Goal: Information Seeking & Learning: Learn about a topic

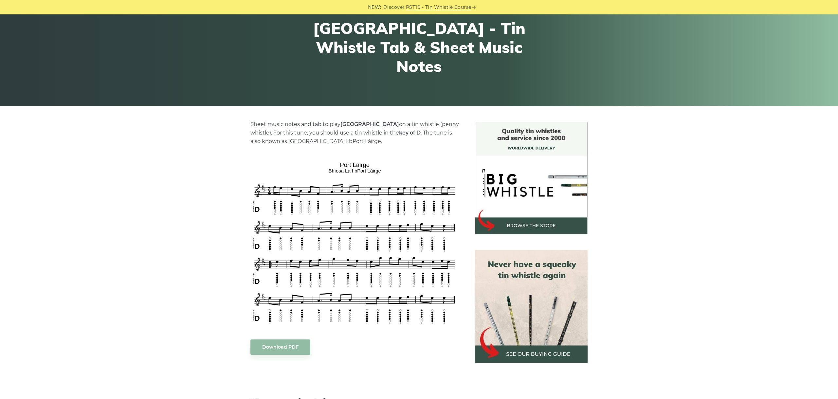
scroll to position [73, 0]
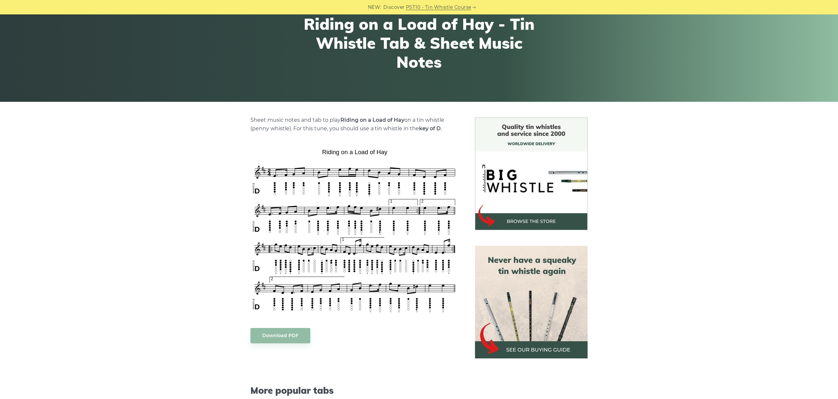
scroll to position [73, 0]
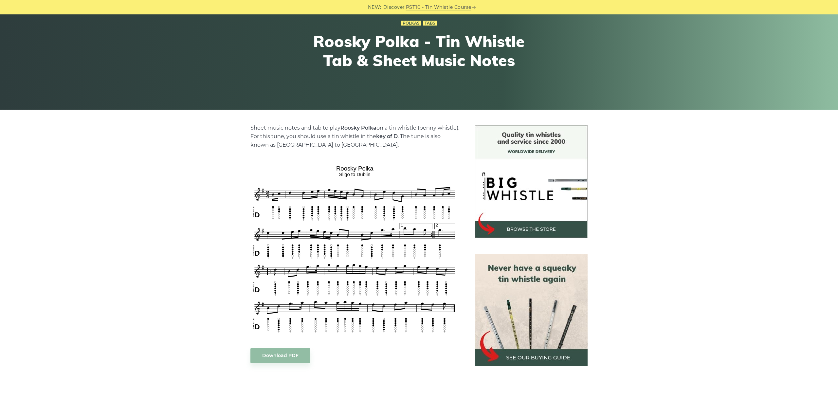
scroll to position [73, 0]
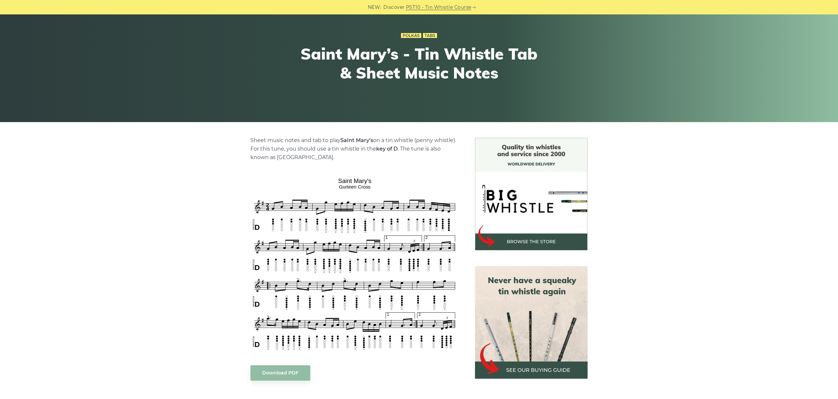
scroll to position [110, 0]
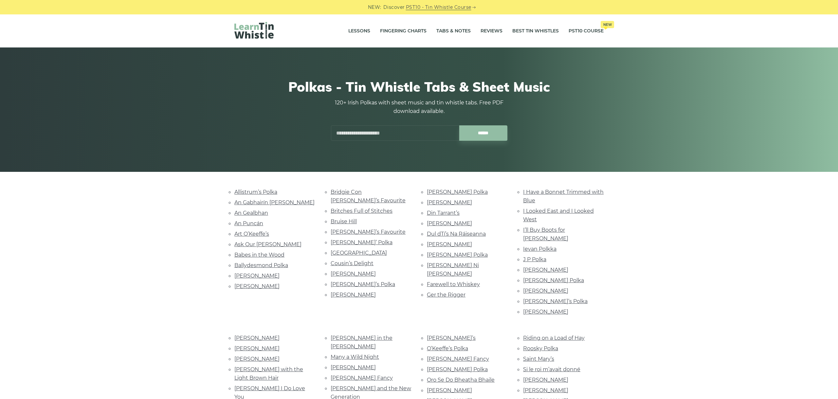
scroll to position [142, 0]
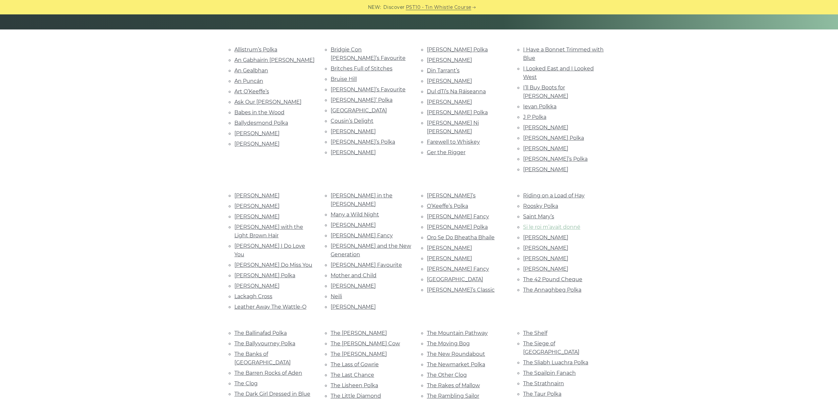
click at [556, 224] on link "Si le roi m’avait donné" at bounding box center [551, 227] width 57 height 6
click at [533, 234] on link "Spillane’s" at bounding box center [545, 237] width 45 height 6
click at [543, 245] on link "Sweeney’s" at bounding box center [545, 248] width 45 height 6
click at [551, 239] on ul "Riding on a Load of Hay Roosky Polka Saint Mary’s Si le roi m’avait donné Spill…" at bounding box center [563, 242] width 81 height 103
click at [551, 255] on link "Terry Teahan’s" at bounding box center [545, 258] width 45 height 6
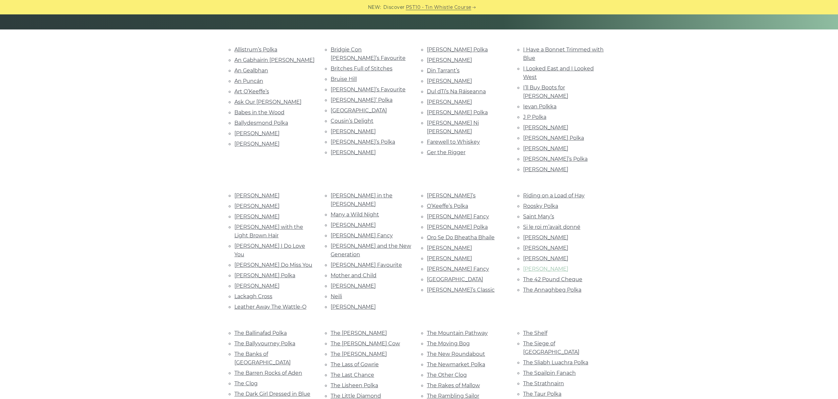
click at [546, 266] on link "Thady Regan" at bounding box center [545, 269] width 45 height 6
click at [556, 276] on link "The 42 Pound Cheque" at bounding box center [552, 279] width 59 height 6
click at [573, 287] on link "The Annaghbeg Polka" at bounding box center [552, 290] width 58 height 6
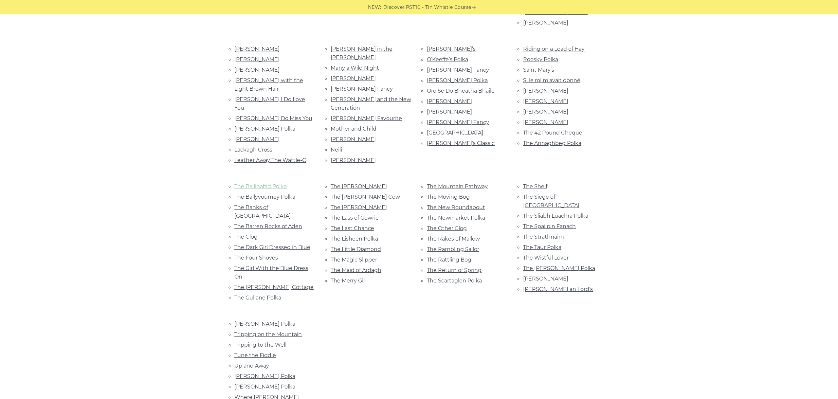
click at [267, 183] on link "The Ballinafad Polka" at bounding box center [260, 186] width 52 height 6
click at [284, 194] on link "The Ballyvourney Polka" at bounding box center [264, 197] width 61 height 6
click at [282, 204] on link "The Banks of Inverness" at bounding box center [262, 211] width 56 height 15
click at [268, 223] on link "The Barren Rocks of Aden" at bounding box center [268, 226] width 68 height 6
click at [253, 234] on link "The Clog" at bounding box center [245, 237] width 23 height 6
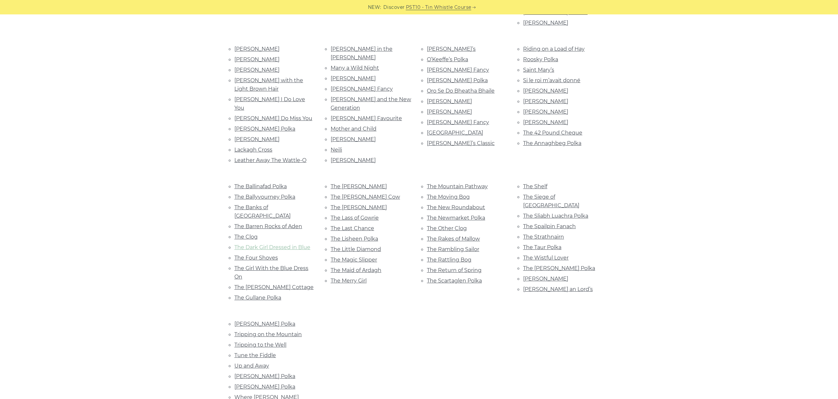
click at [261, 244] on link "The Dark Girl Dressed in Blue" at bounding box center [272, 247] width 76 height 6
click at [250, 255] on link "The Four Shoves" at bounding box center [256, 258] width 44 height 6
click at [289, 265] on link "The Girl With the Blue Dress On" at bounding box center [271, 272] width 74 height 15
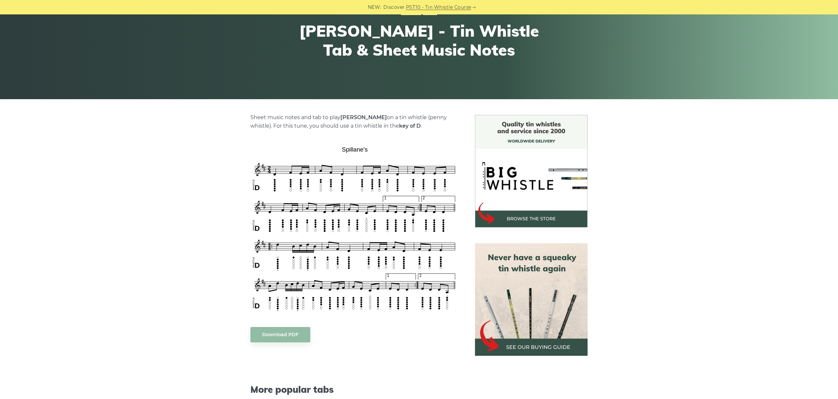
scroll to position [73, 0]
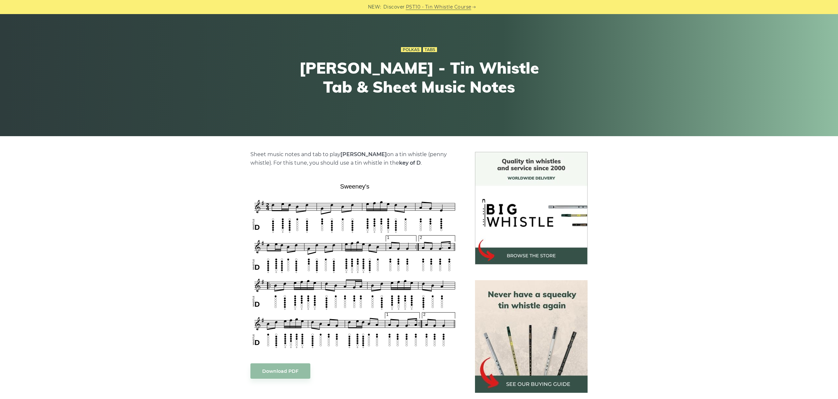
scroll to position [73, 0]
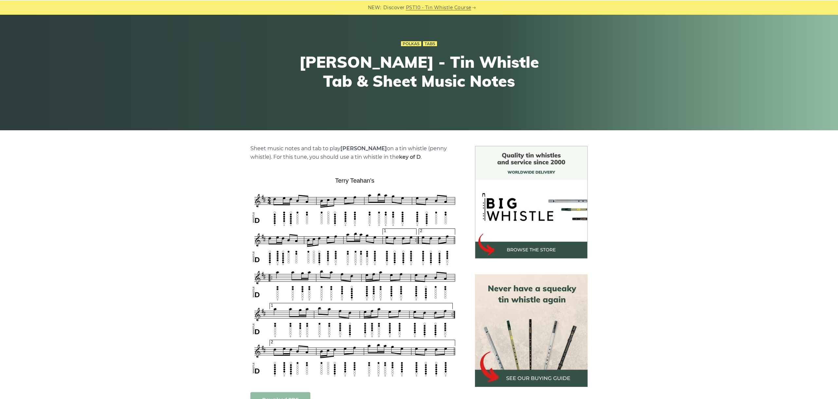
scroll to position [110, 0]
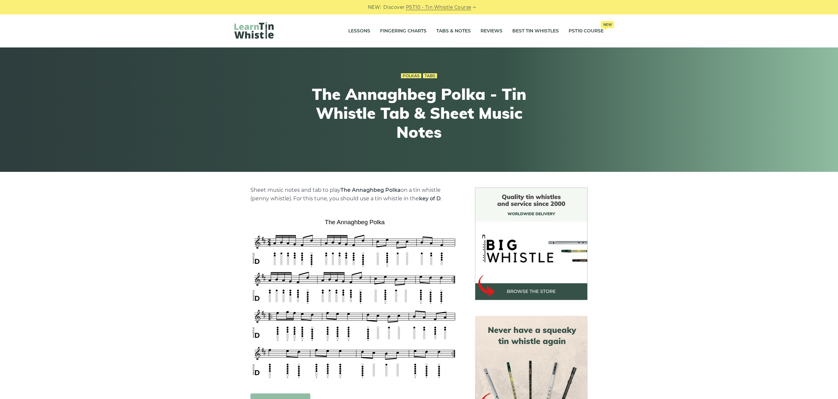
scroll to position [37, 0]
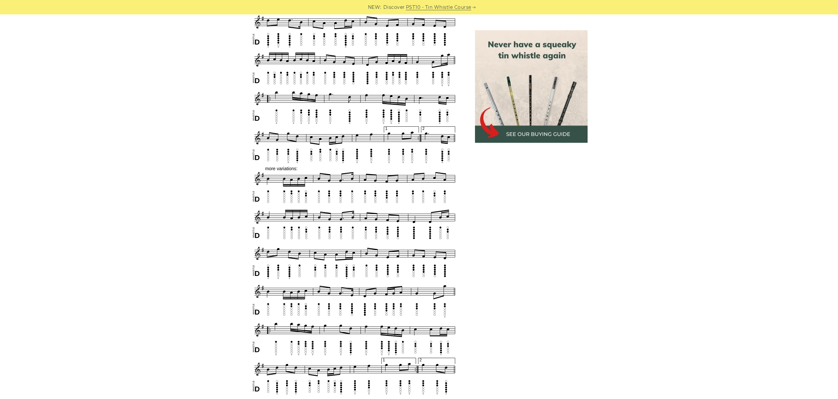
scroll to position [576, 0]
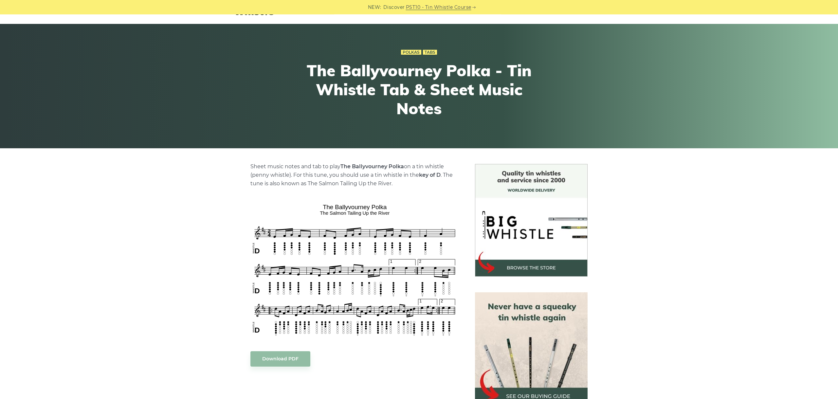
scroll to position [37, 0]
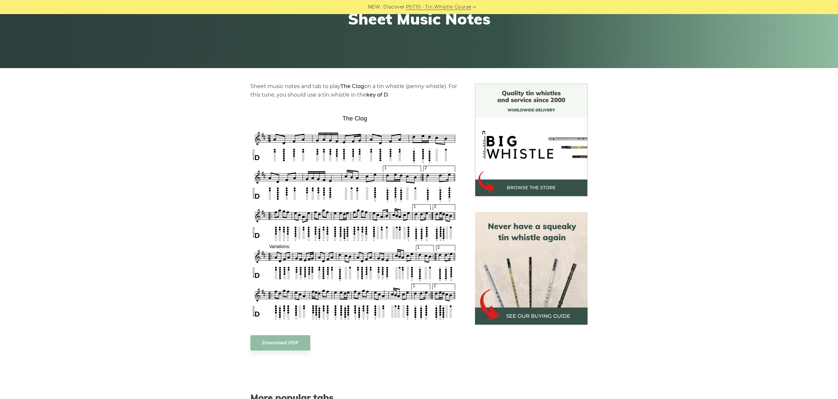
scroll to position [110, 0]
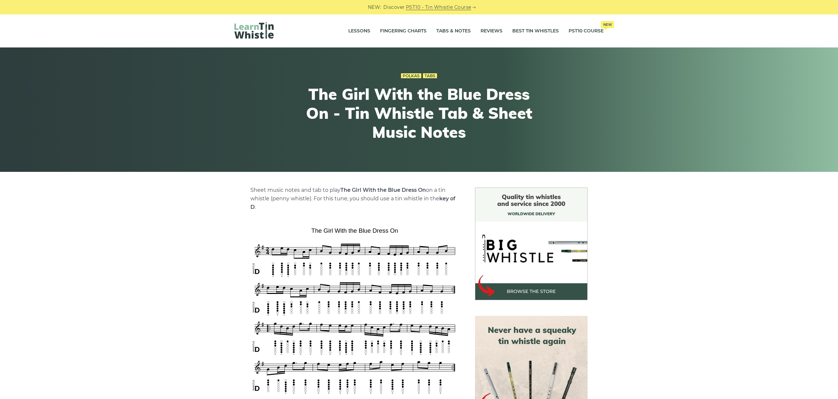
scroll to position [110, 0]
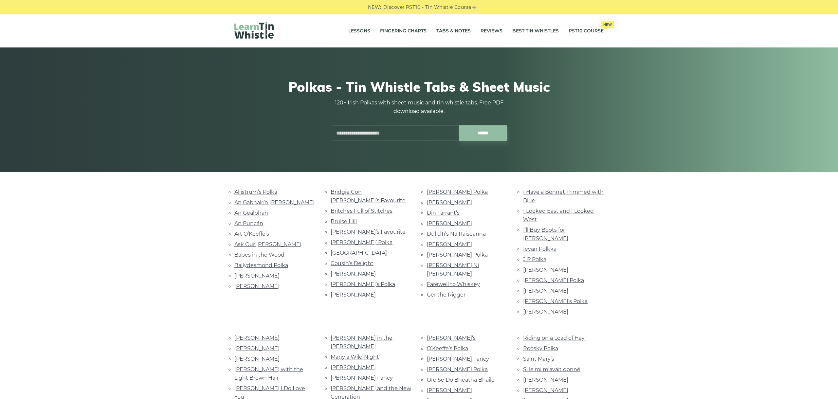
scroll to position [289, 0]
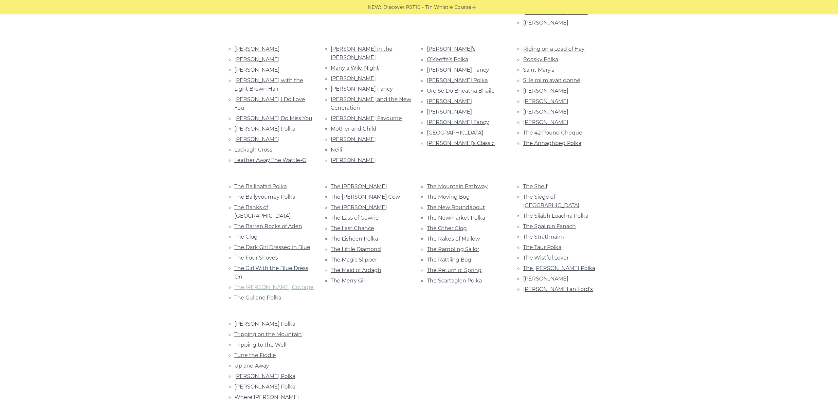
click at [260, 284] on link "The [PERSON_NAME] Cottage" at bounding box center [273, 287] width 79 height 6
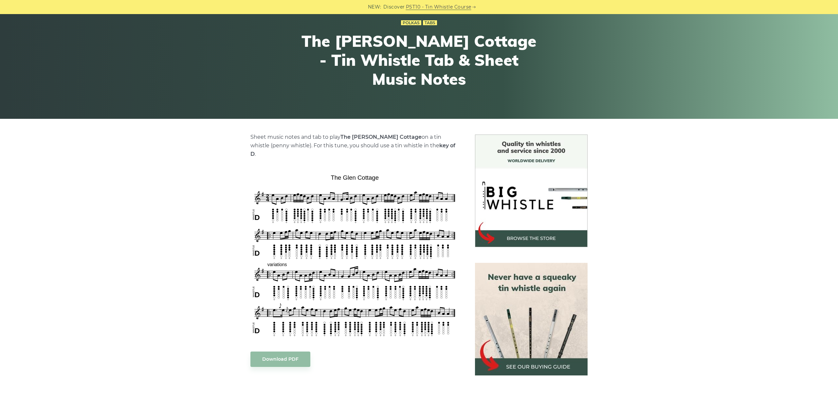
scroll to position [110, 0]
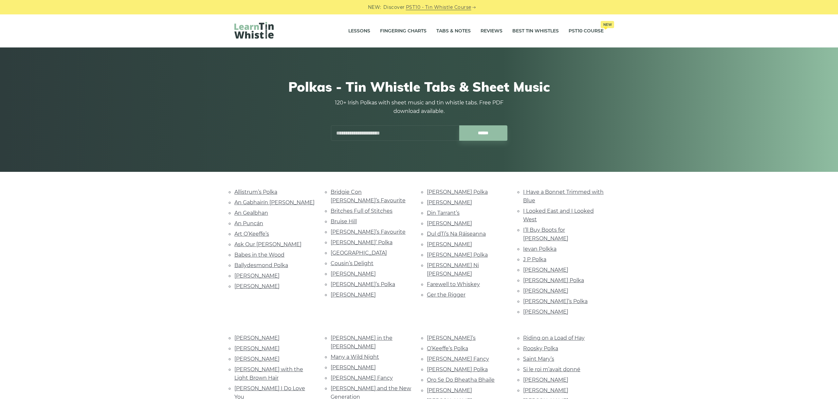
scroll to position [289, 0]
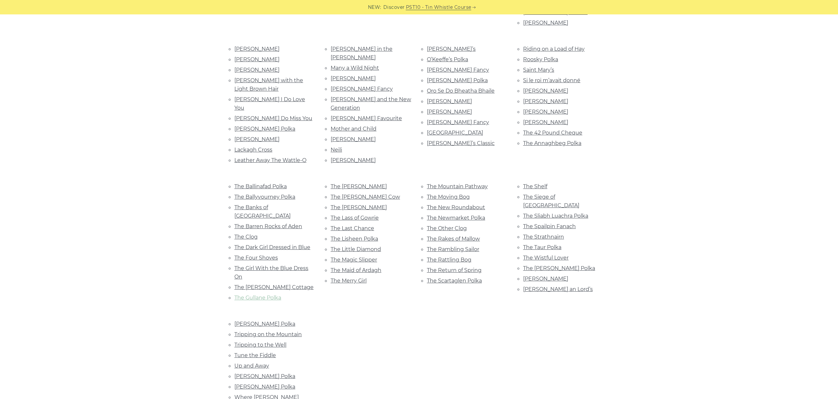
click at [247, 295] on link "The Gullane Polka" at bounding box center [257, 298] width 47 height 6
click at [372, 183] on link "The [PERSON_NAME]" at bounding box center [359, 186] width 56 height 6
click at [344, 194] on link "The [PERSON_NAME] Cow" at bounding box center [365, 197] width 69 height 6
click at [360, 204] on link "The [PERSON_NAME]" at bounding box center [359, 207] width 56 height 6
click at [351, 215] on link "The Lass of Gowrie" at bounding box center [355, 218] width 48 height 6
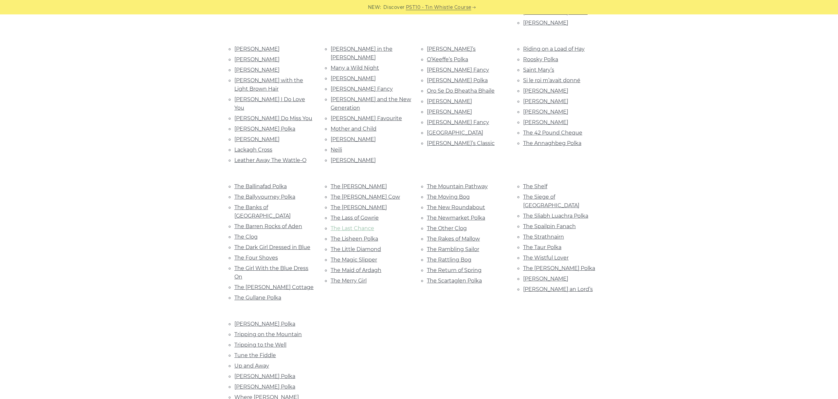
click at [361, 225] on link "The Last Chance" at bounding box center [353, 228] width 44 height 6
click at [370, 236] on link "The Lisheen Polka" at bounding box center [354, 239] width 47 height 6
click at [362, 246] on link "The Little Diamond" at bounding box center [356, 249] width 50 height 6
click at [353, 257] on link "The Magic Slipper" at bounding box center [354, 260] width 46 height 6
click at [364, 267] on link "The Maid of Ardagh" at bounding box center [356, 270] width 51 height 6
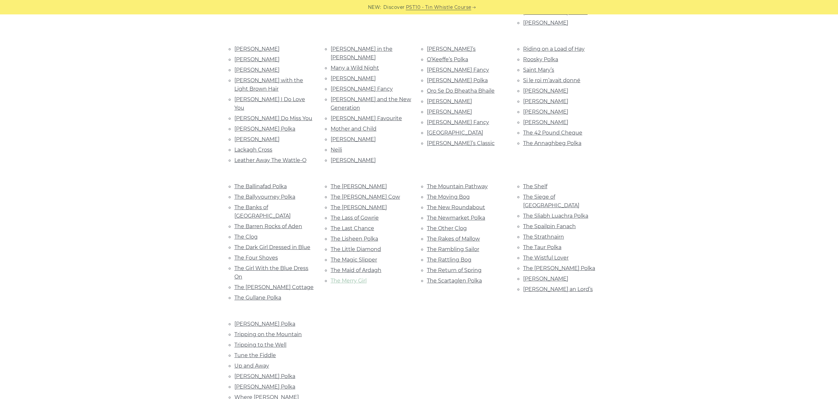
click at [354, 278] on link "The Merry Girl" at bounding box center [349, 281] width 36 height 6
click at [463, 183] on link "The Mountain Pathway" at bounding box center [457, 186] width 61 height 6
click at [436, 194] on link "The Moving Bog" at bounding box center [448, 197] width 43 height 6
click at [472, 204] on link "The New Roundabout" at bounding box center [456, 207] width 58 height 6
click at [474, 215] on link "The Newmarket Polka" at bounding box center [456, 218] width 58 height 6
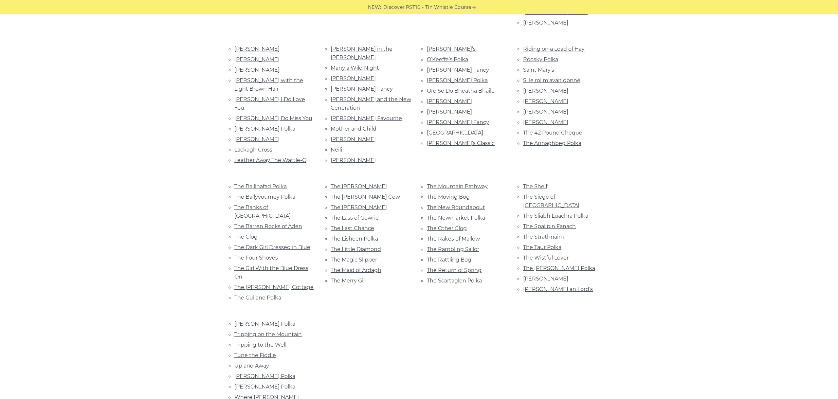
click at [458, 224] on li "The Other Clog" at bounding box center [467, 228] width 81 height 9
click at [455, 225] on link "The Other Clog" at bounding box center [447, 228] width 40 height 6
click at [465, 236] on link "The Rakes of Mallow" at bounding box center [453, 239] width 53 height 6
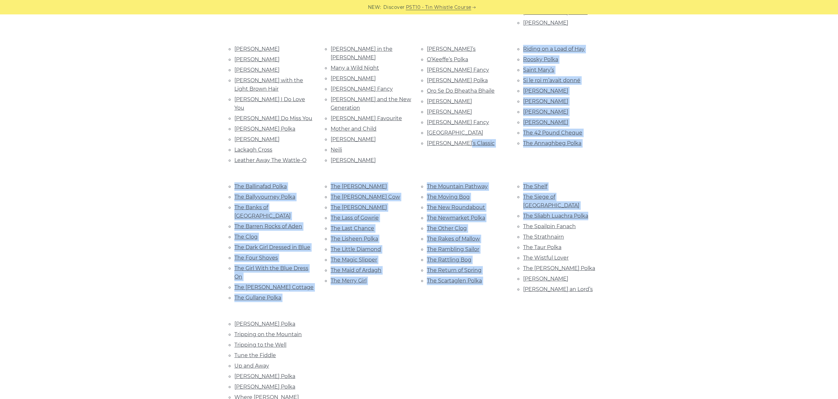
drag, startPoint x: 658, startPoint y: 209, endPoint x: 632, endPoint y: 168, distance: 49.5
click at [638, 175] on div "Allistrum’s Polka An Gabhairín Buí An Gealbhan An Puncán Art O’Keeffe’s Ask Our…" at bounding box center [419, 163] width 838 height 531
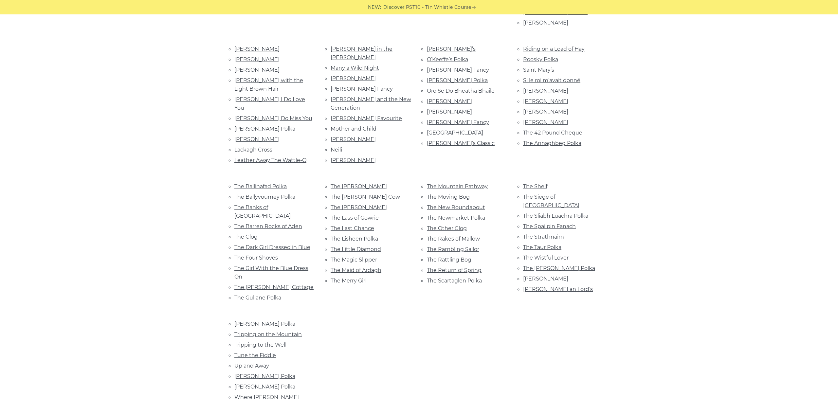
click at [662, 232] on div "Allistrum’s Polka An Gabhairín Buí An Gealbhan An Puncán Art O’Keeffe’s Ask Our…" at bounding box center [419, 163] width 838 height 531
click at [470, 246] on link "The Rambling Sailor" at bounding box center [453, 249] width 52 height 6
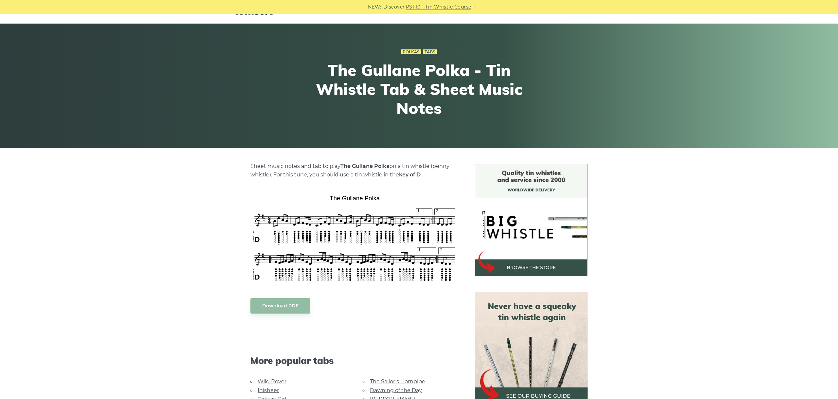
scroll to position [37, 0]
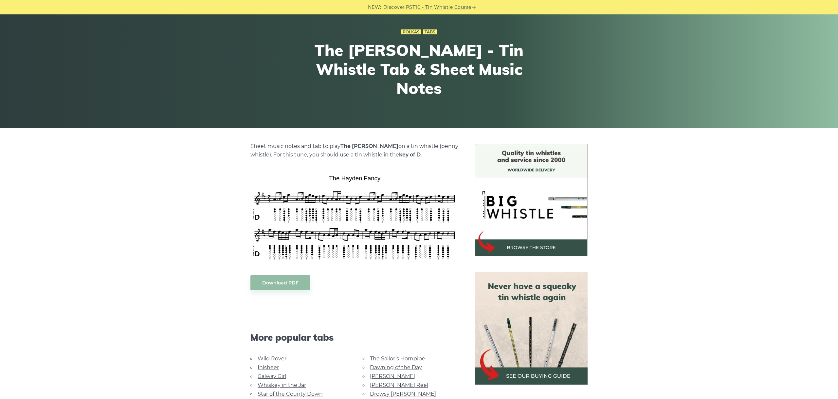
scroll to position [73, 0]
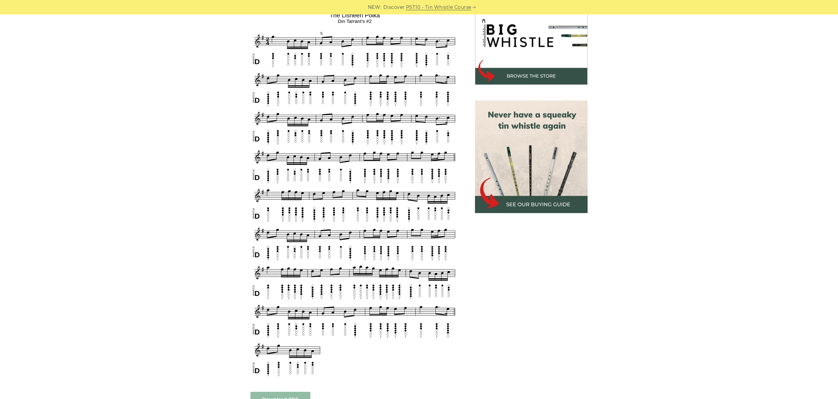
scroll to position [209, 0]
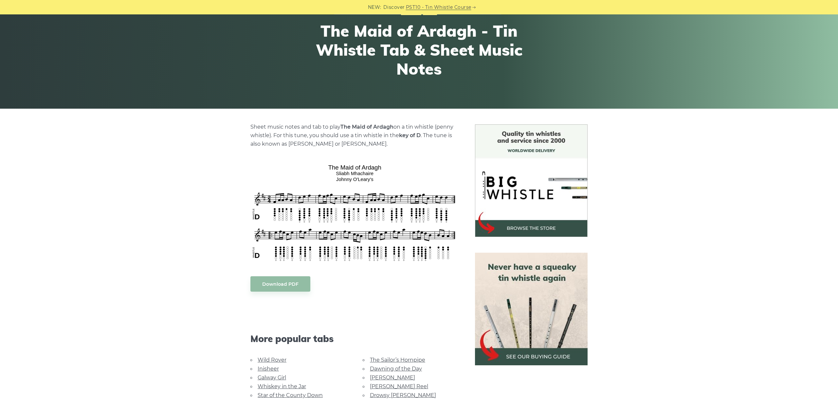
scroll to position [73, 0]
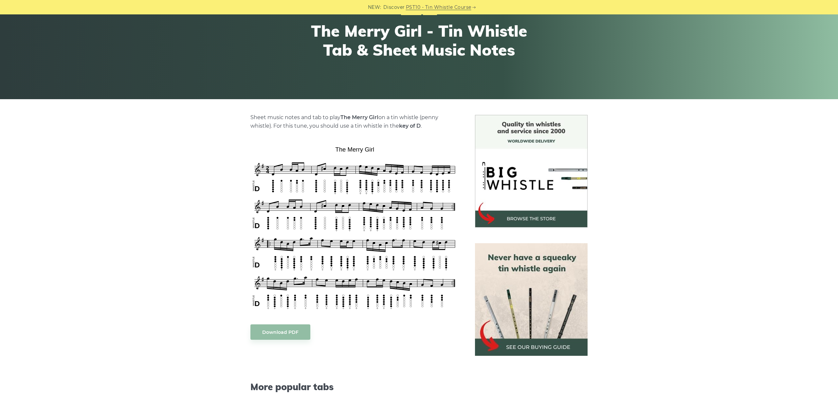
scroll to position [73, 0]
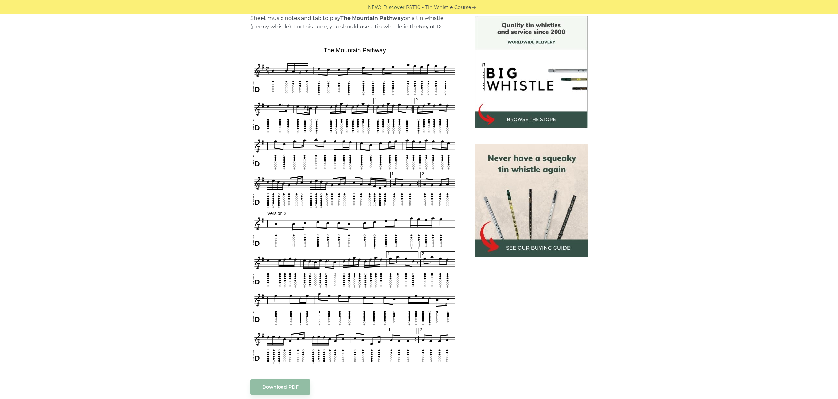
scroll to position [183, 0]
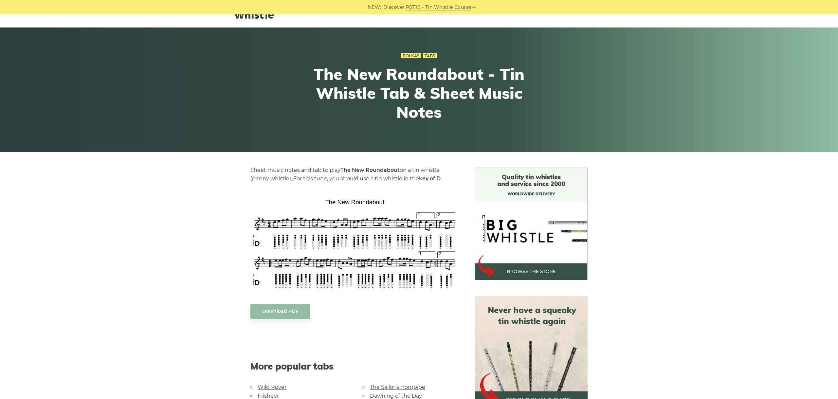
scroll to position [73, 0]
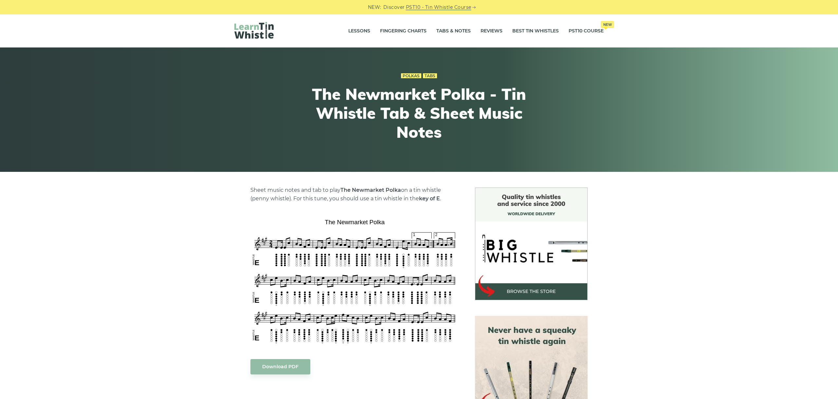
click at [664, 268] on div "Sheet music notes and tab to play The Newmarket Polka on a tin whistle (penny w…" at bounding box center [419, 390] width 838 height 404
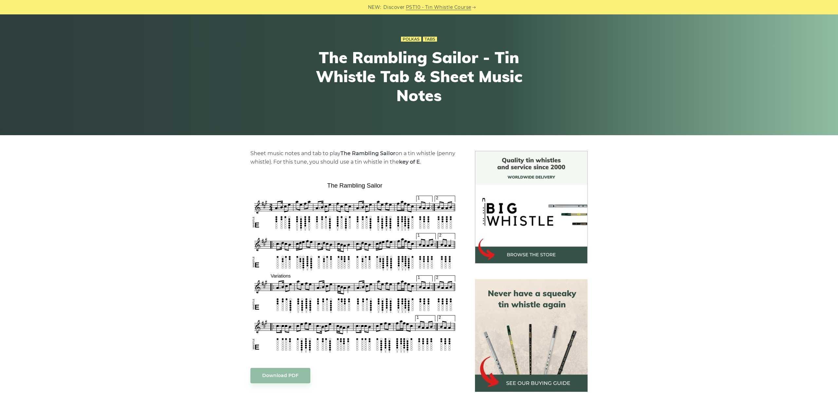
scroll to position [110, 0]
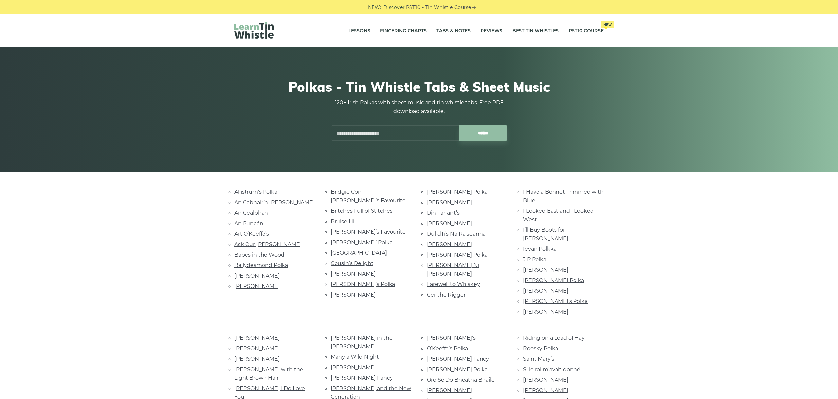
scroll to position [289, 0]
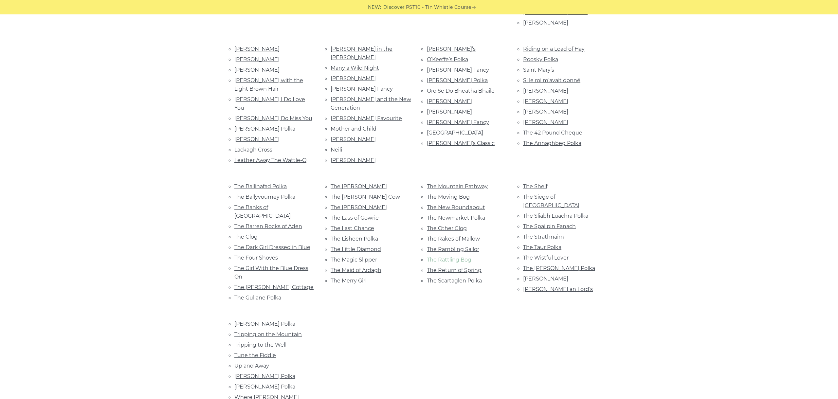
click at [448, 257] on link "The Rattling Bog" at bounding box center [449, 260] width 45 height 6
click at [464, 267] on link "The Return of Spring" at bounding box center [454, 270] width 55 height 6
click at [452, 259] on div "The Mountain Pathway The Moving Bog The New Roundabout The Newmarket Polka The …" at bounding box center [467, 243] width 96 height 122
click at [448, 249] on ul "The Mountain Pathway The Moving Bog The New Roundabout The Newmarket Polka The …" at bounding box center [467, 233] width 81 height 103
click at [446, 278] on link "The Scartaglen Polka" at bounding box center [454, 281] width 55 height 6
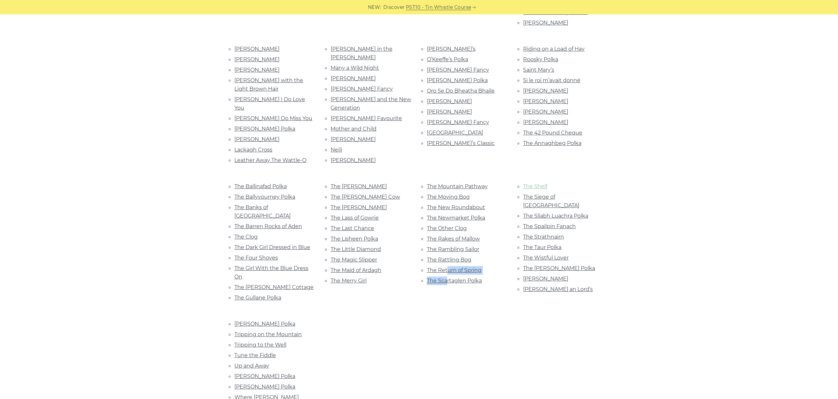
click at [538, 183] on link "The Shelf" at bounding box center [535, 186] width 24 height 6
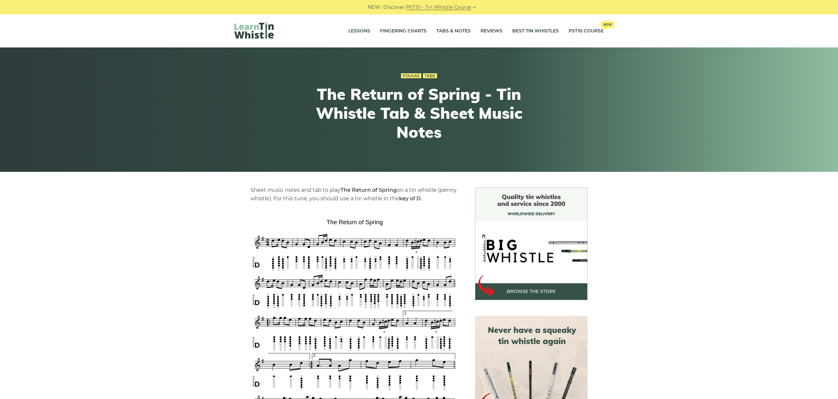
scroll to position [73, 0]
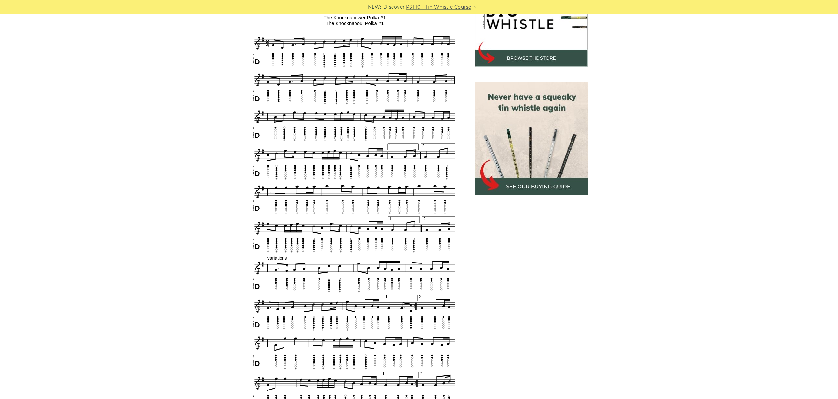
scroll to position [220, 0]
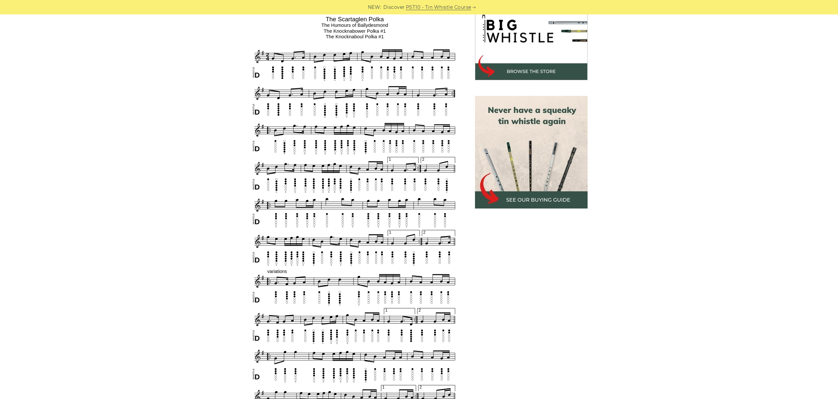
click at [1, 27] on div "Sheet music notes and tab to play The Scartaglen Polka on a tin whistle (penny …" at bounding box center [419, 356] width 838 height 776
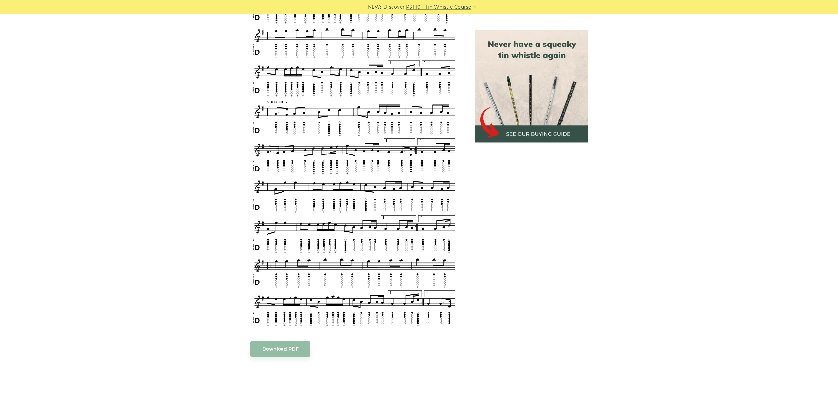
scroll to position [403, 0]
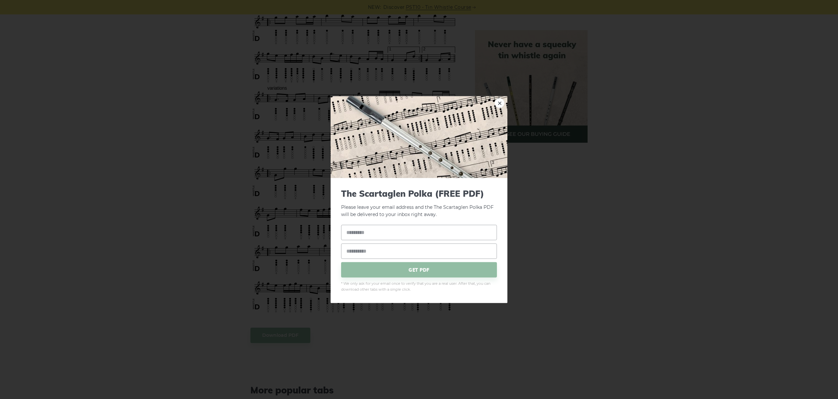
drag, startPoint x: 400, startPoint y: 286, endPoint x: 0, endPoint y: 22, distance: 478.7
click at [306, 292] on body "NEW: Discover PST10 - Tin Whistle Course Lessons Fingering Charts Tabs & Notes …" at bounding box center [419, 269] width 838 height 1345
click at [182, 60] on div "× The Scartaglen Polka (FREE PDF) Please leave your email address and the The S…" at bounding box center [419, 199] width 838 height 399
click at [502, 104] on link "×" at bounding box center [500, 103] width 10 height 10
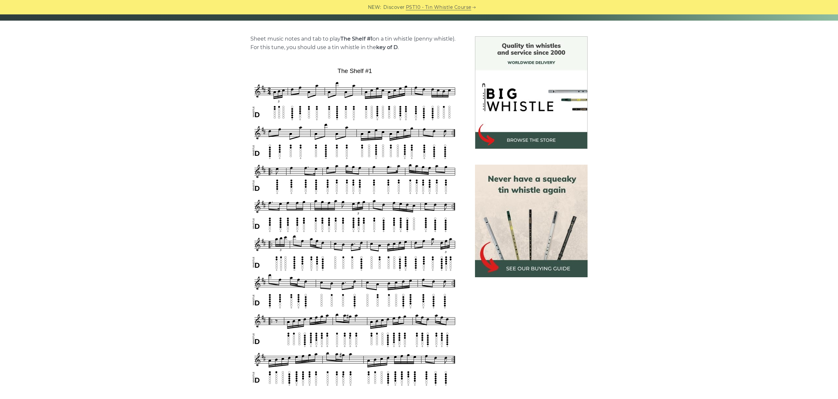
scroll to position [183, 0]
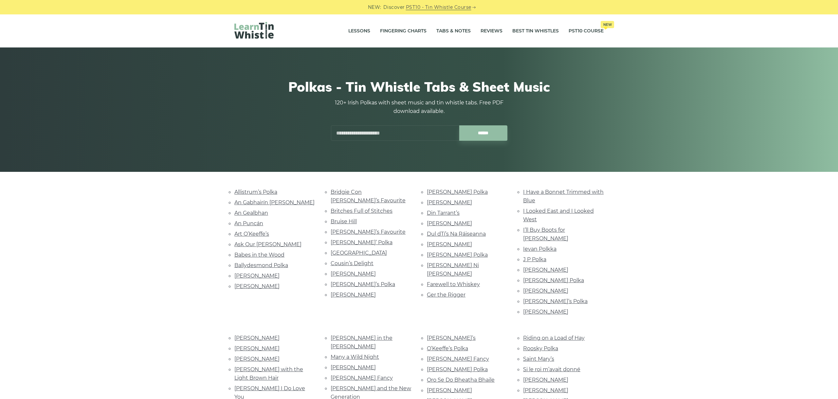
scroll to position [289, 0]
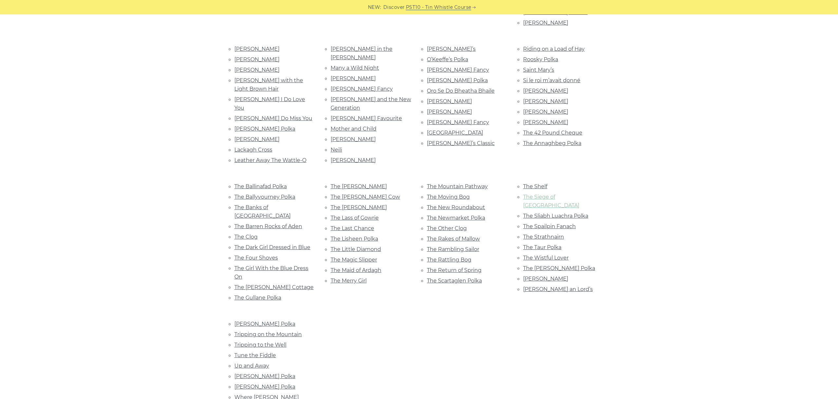
click at [560, 194] on link "The Siege of Ennis" at bounding box center [551, 201] width 56 height 15
click at [578, 213] on link "The Sliabh Luachra Polka" at bounding box center [555, 216] width 65 height 6
click at [564, 223] on link "The Spailpin Fanach" at bounding box center [549, 226] width 53 height 6
click at [540, 234] on link "The Strathnairn" at bounding box center [543, 237] width 41 height 6
click at [549, 244] on link "The Taur Polka" at bounding box center [542, 247] width 38 height 6
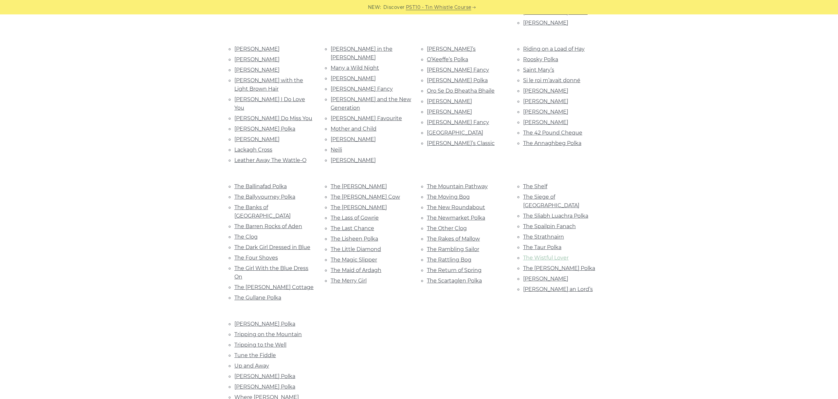
click at [559, 255] on link "The Wistful Lover" at bounding box center [546, 258] width 46 height 6
click at [556, 265] on link "The Wren’s Polka" at bounding box center [559, 268] width 72 height 6
click at [549, 276] on link "Tom Barrett’s" at bounding box center [545, 279] width 45 height 6
click at [554, 286] on link "Tommy an Lord’s" at bounding box center [558, 289] width 70 height 6
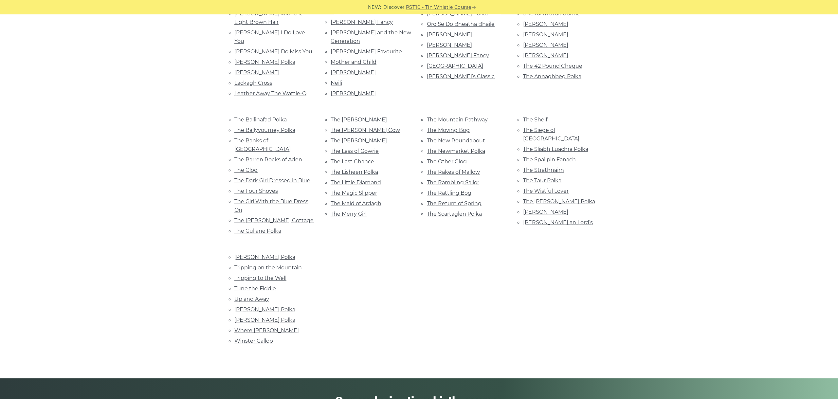
scroll to position [362, 0]
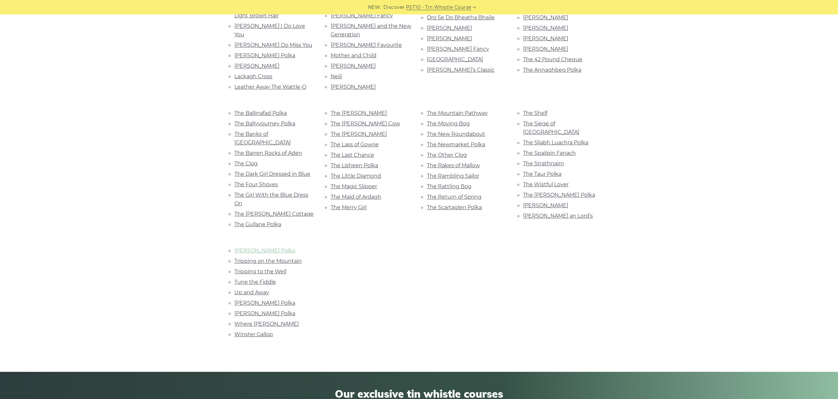
click at [262, 248] on link "Tony Lowe’s Polka" at bounding box center [264, 251] width 61 height 6
click at [274, 258] on link "Tripping on the Mountain" at bounding box center [267, 261] width 67 height 6
click at [259, 268] on link "Tripping to the Well" at bounding box center [260, 271] width 52 height 6
click at [268, 278] on li "Tune the Fiddle" at bounding box center [274, 282] width 81 height 9
click at [264, 279] on link "Tune the Fiddle" at bounding box center [255, 282] width 42 height 6
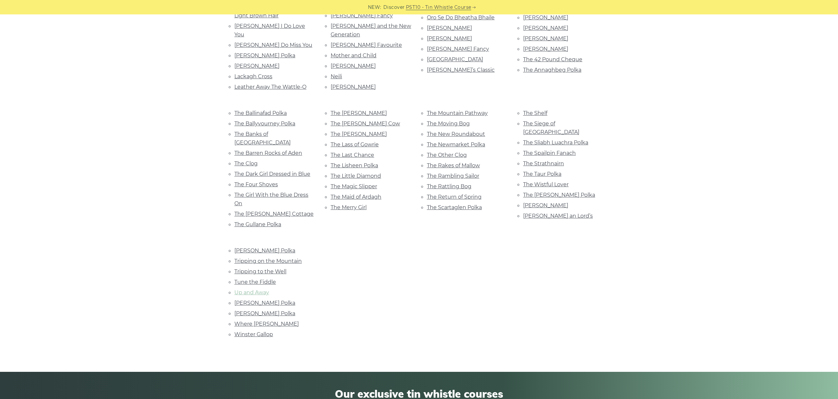
click at [247, 289] on link "Up and Away" at bounding box center [251, 292] width 35 height 6
click at [250, 300] on link "Walsh’s Polka" at bounding box center [264, 303] width 61 height 6
click at [272, 321] on link "Where Lilies Bloom" at bounding box center [266, 324] width 65 height 6
click at [259, 331] on link "Winster Gallop" at bounding box center [253, 334] width 39 height 6
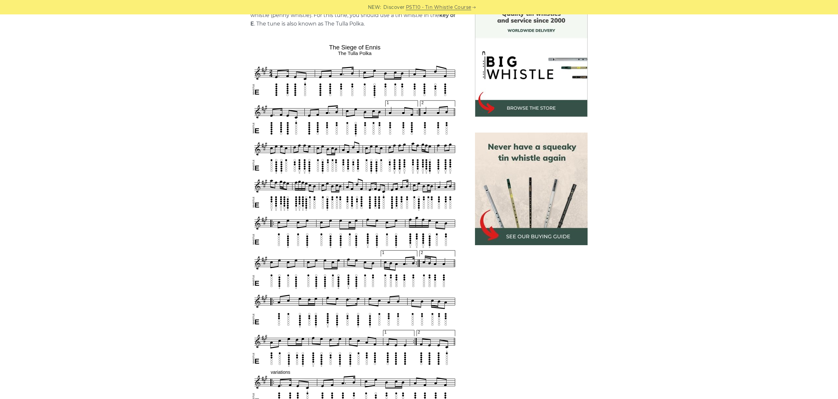
scroll to position [209, 0]
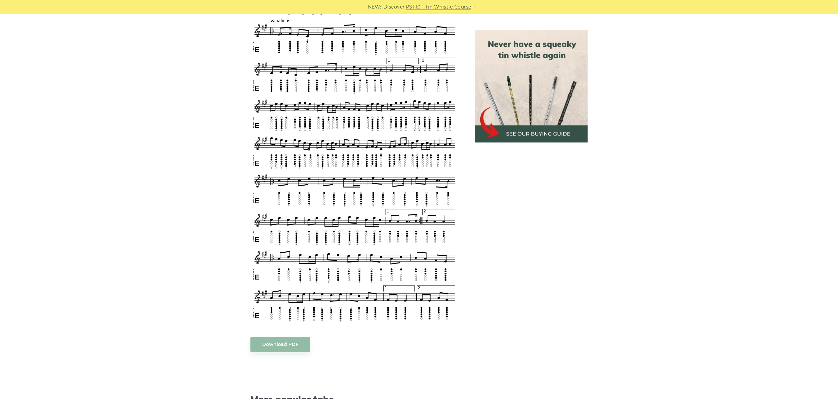
scroll to position [539, 0]
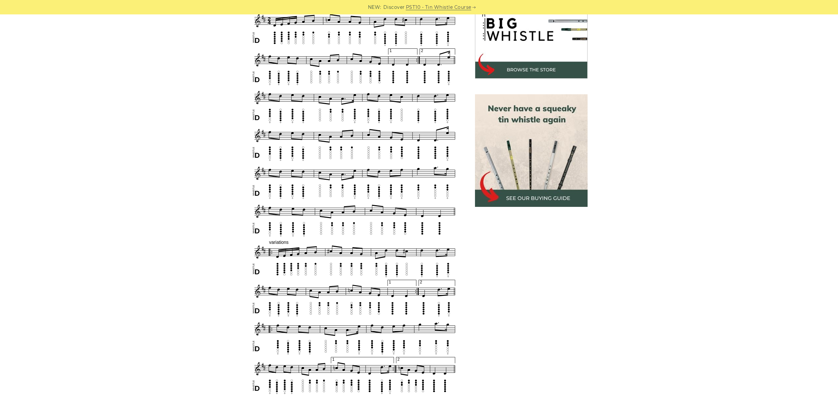
scroll to position [293, 0]
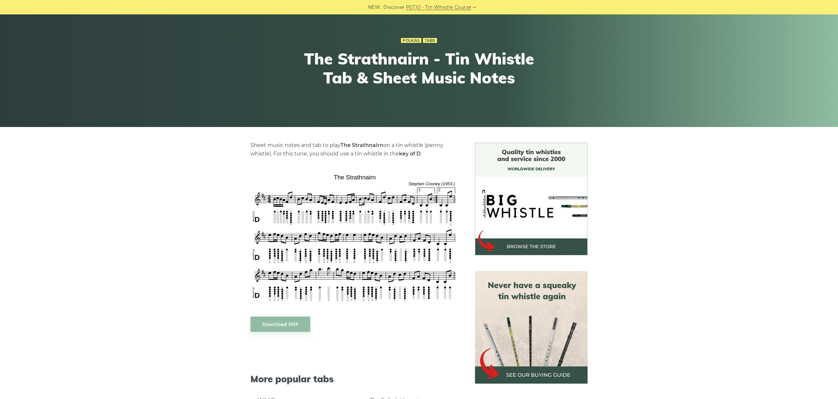
scroll to position [73, 0]
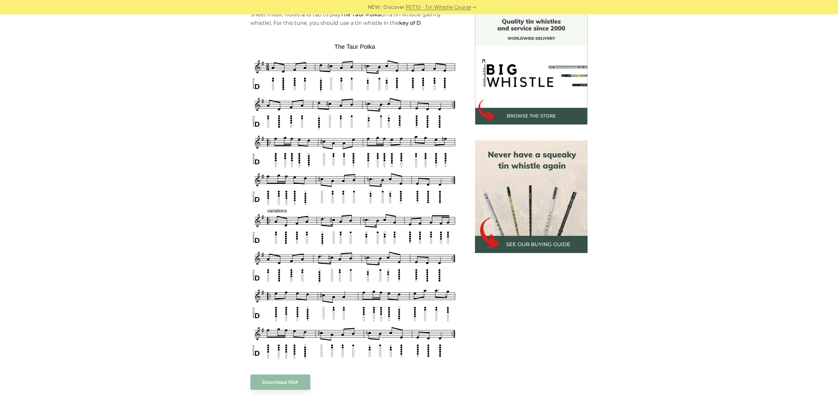
scroll to position [183, 0]
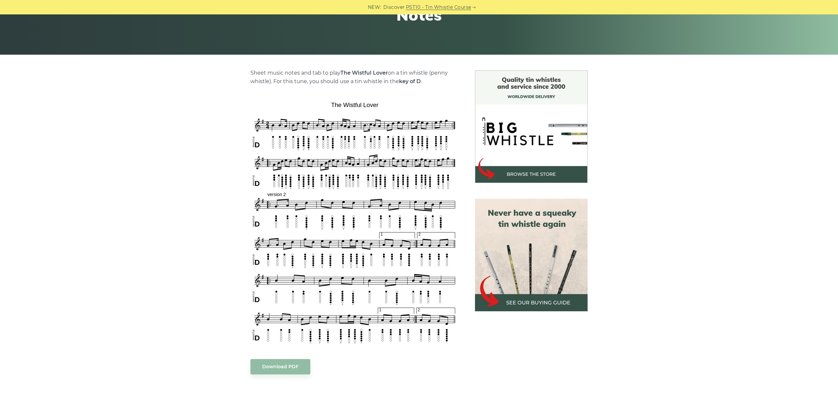
scroll to position [183, 0]
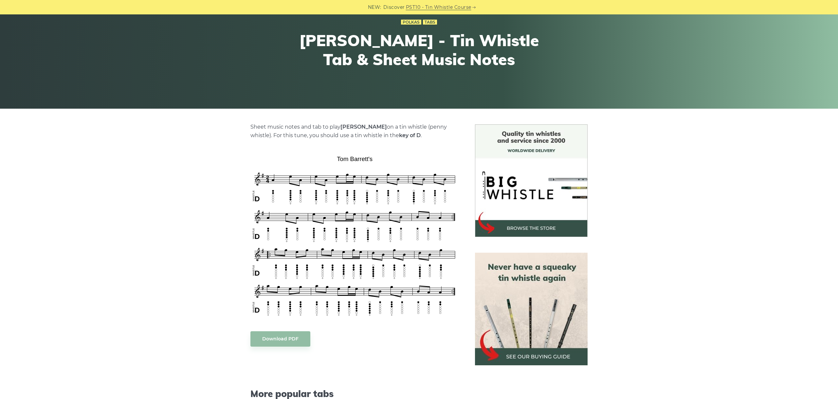
scroll to position [110, 0]
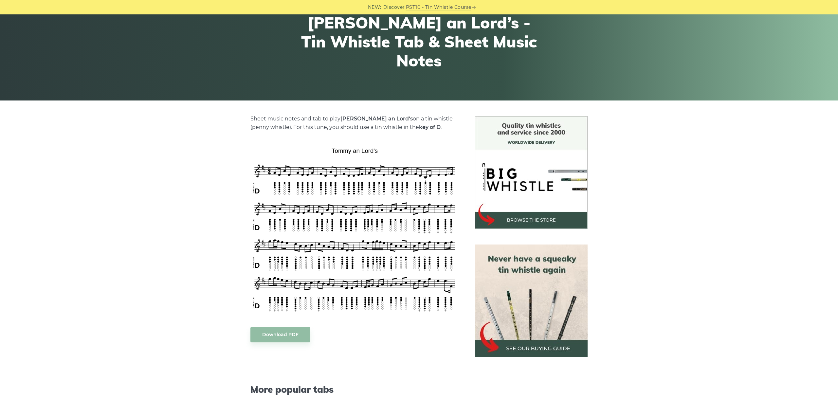
scroll to position [73, 0]
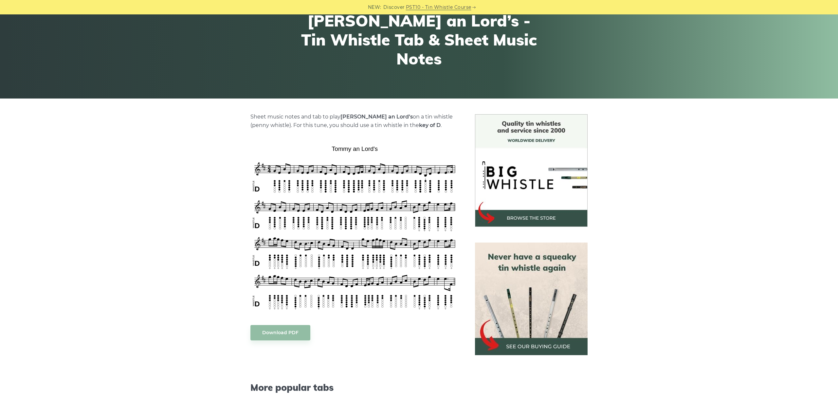
click at [757, 319] on div "Sheet music notes and tab to play Tommy an Lord’s on a tin whistle (penny whist…" at bounding box center [419, 335] width 838 height 443
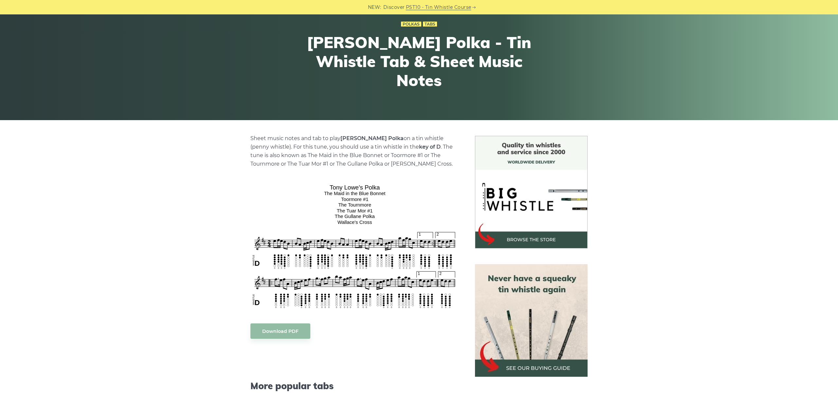
scroll to position [73, 0]
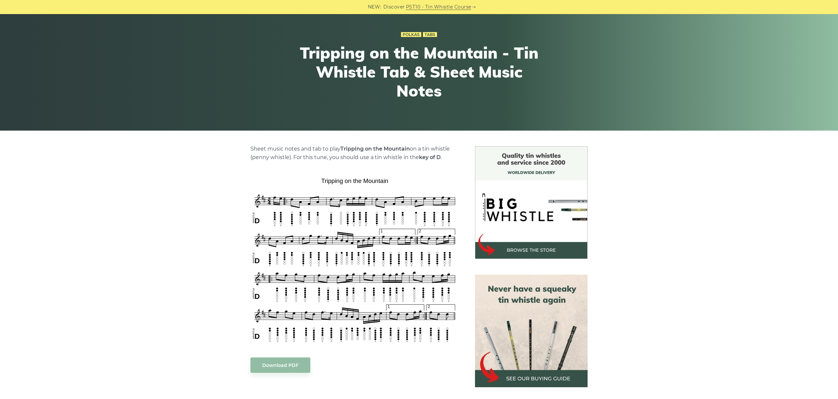
scroll to position [110, 0]
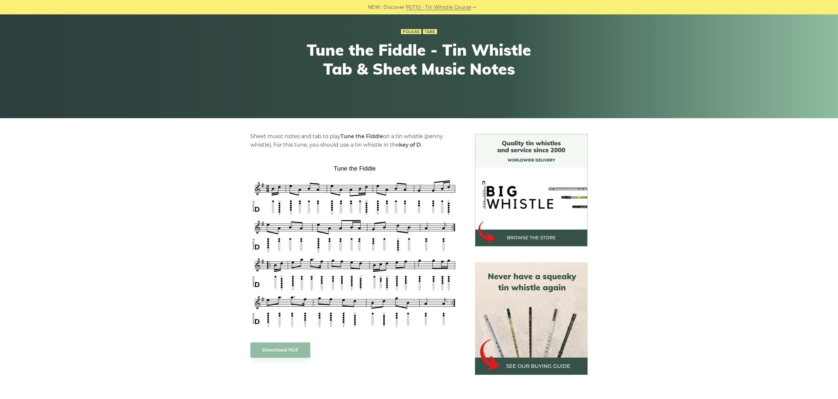
scroll to position [110, 0]
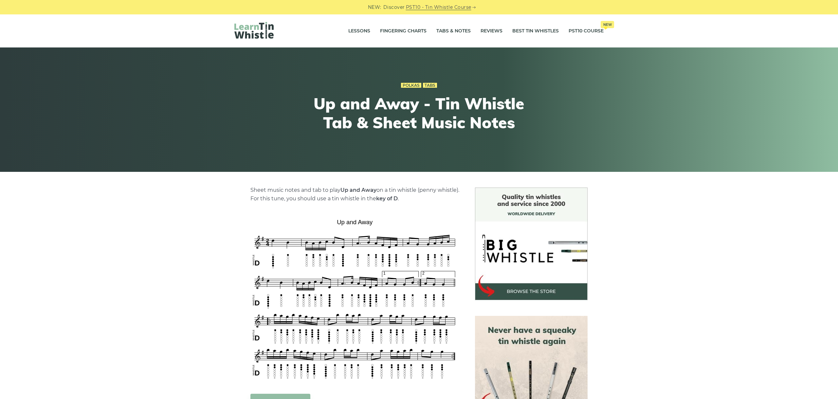
scroll to position [73, 0]
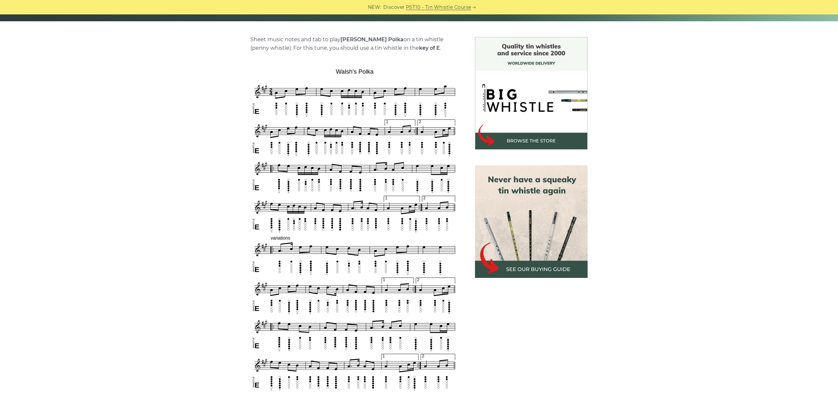
scroll to position [183, 0]
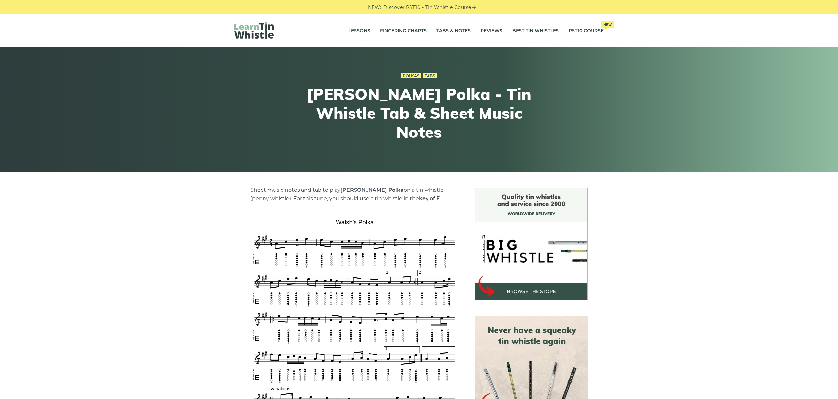
scroll to position [183, 0]
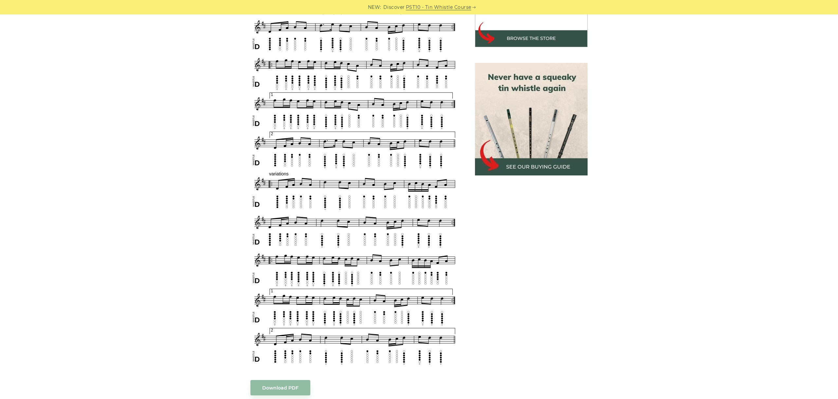
scroll to position [257, 0]
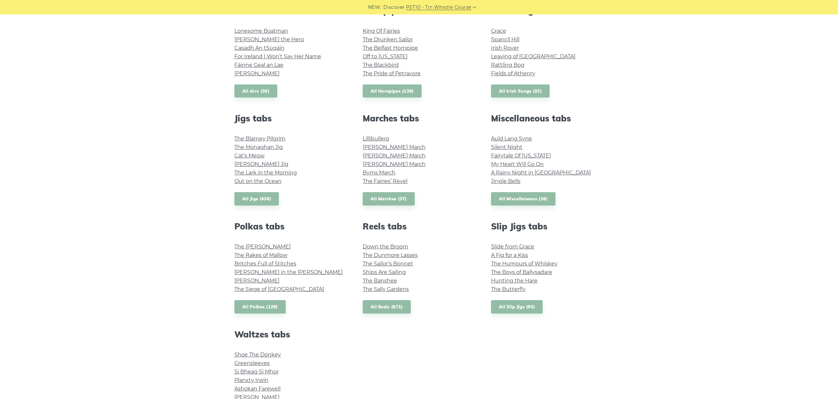
scroll to position [350, 0]
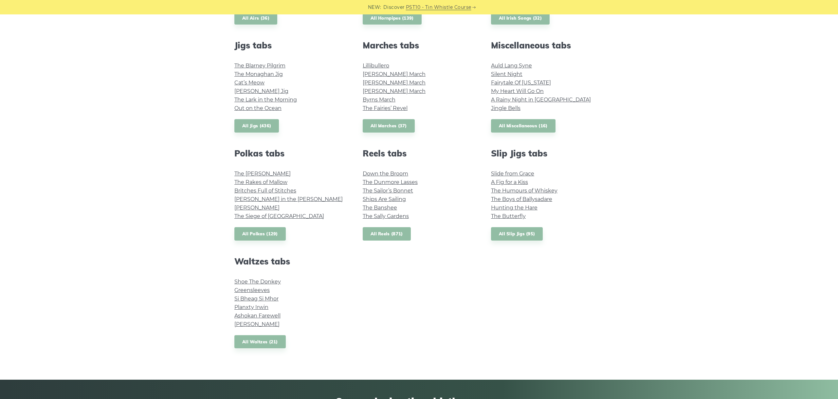
click at [391, 238] on link "All Reels (871)" at bounding box center [387, 233] width 48 height 13
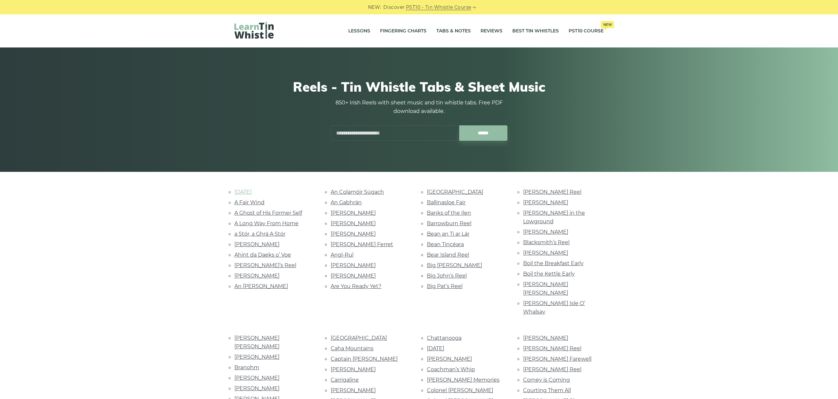
click at [249, 191] on link "1st August" at bounding box center [242, 192] width 17 height 6
click at [245, 200] on link "A Fair Wind" at bounding box center [249, 202] width 30 height 6
click at [288, 215] on link "A Ghost of His Former Self" at bounding box center [268, 213] width 68 height 6
click at [249, 221] on link "A Long Way From Home" at bounding box center [266, 223] width 64 height 6
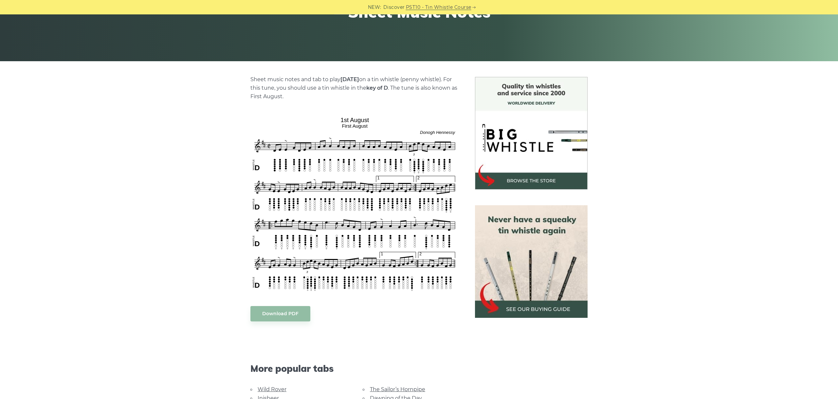
scroll to position [110, 0]
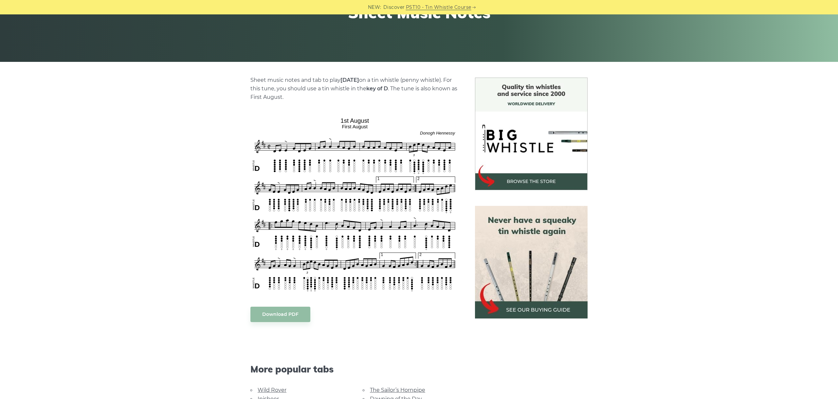
click at [721, 197] on div "Sheet music notes and tab to play 1st August on a tin whistle (penny whistle). …" at bounding box center [419, 308] width 838 height 461
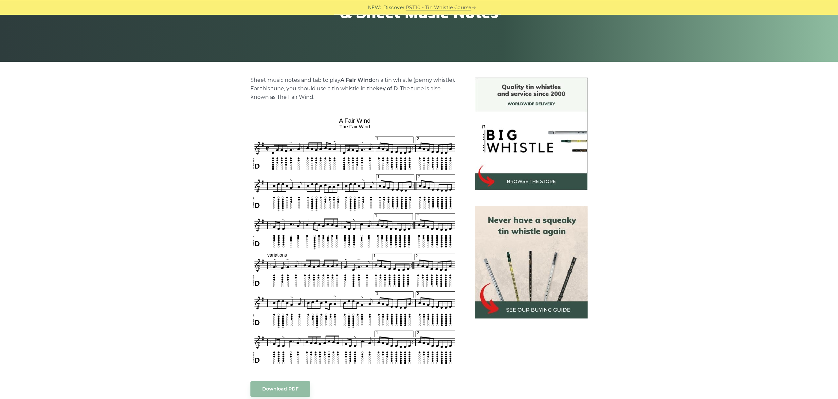
scroll to position [183, 0]
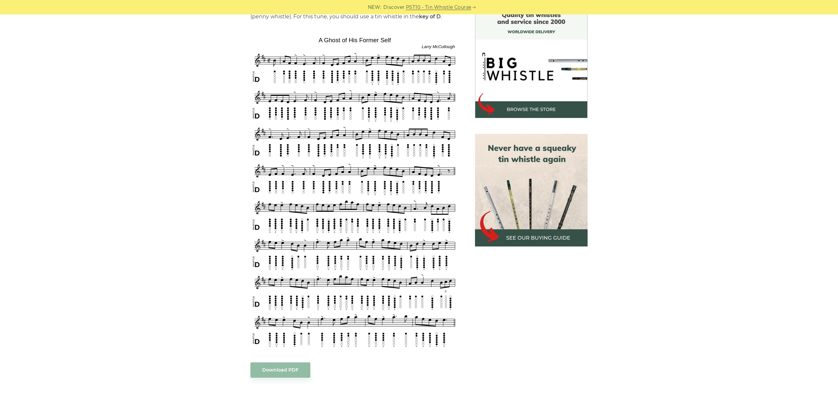
scroll to position [183, 0]
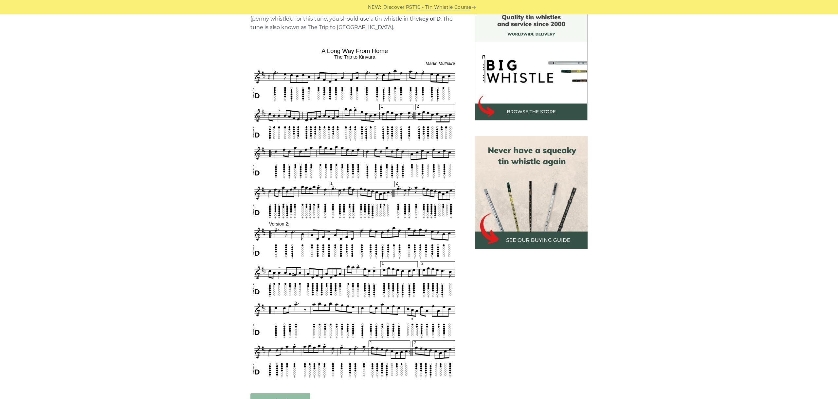
scroll to position [183, 0]
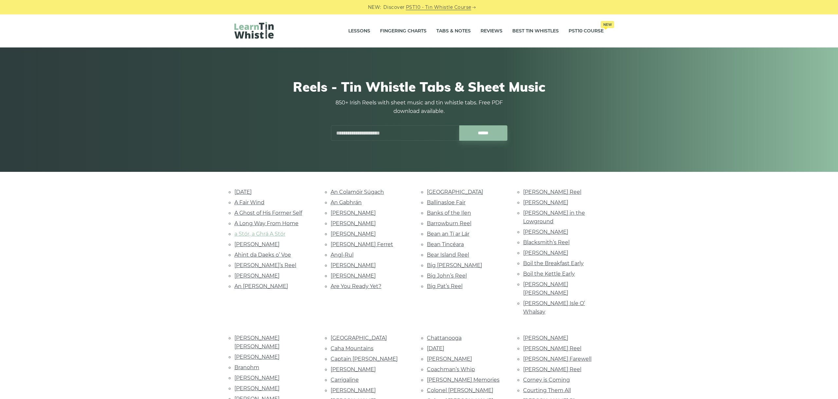
click at [275, 235] on link "a Stór, a Ghrá A Stór" at bounding box center [259, 234] width 51 height 6
click at [258, 241] on link "[PERSON_NAME]" at bounding box center [256, 244] width 45 height 6
click at [274, 252] on link "Ahint da Daeks o’ Voe" at bounding box center [262, 255] width 57 height 6
click at [249, 262] on link "Alice’s Reel" at bounding box center [265, 265] width 62 height 6
click at [262, 273] on link "Ambrose Moloney’s" at bounding box center [256, 276] width 45 height 6
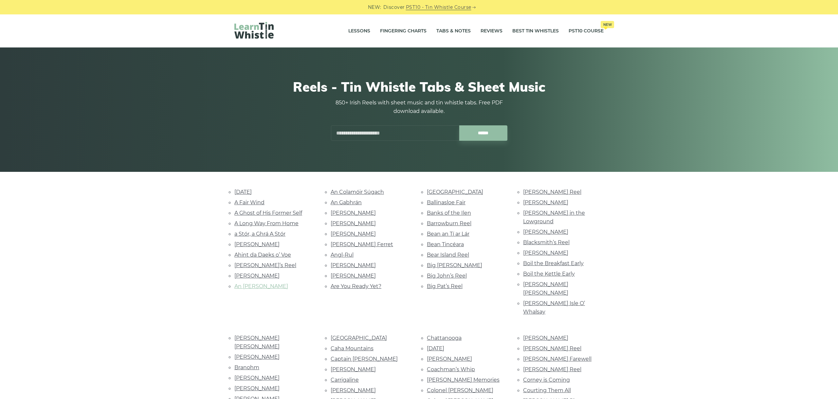
click at [258, 283] on link "An [PERSON_NAME]" at bounding box center [261, 286] width 54 height 6
click at [373, 190] on link "An Colamóir Súgach" at bounding box center [357, 192] width 53 height 6
click at [351, 203] on link "An Gabhrán" at bounding box center [346, 202] width 31 height 6
drag, startPoint x: 355, startPoint y: 214, endPoint x: 353, endPoint y: 211, distance: 3.7
click at [354, 212] on link "Anderson’s" at bounding box center [353, 213] width 45 height 6
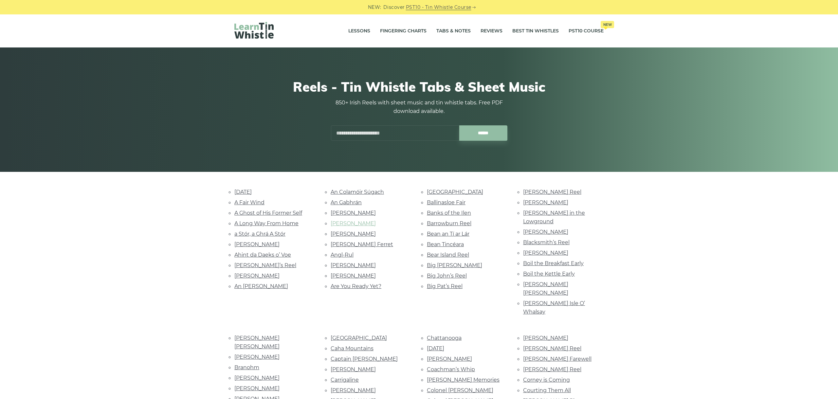
click at [358, 220] on link "Andy Dickson’s" at bounding box center [353, 223] width 45 height 6
click at [351, 227] on ul "An Colamóir Súgach An Gabhrán Anderson’s Andy Dickson’s Andy McGann’s Andy Renw…" at bounding box center [371, 239] width 81 height 103
click at [351, 231] on link "Andy McGann’s" at bounding box center [353, 234] width 45 height 6
click at [364, 245] on link "Andy Renwick’s Ferret" at bounding box center [362, 244] width 63 height 6
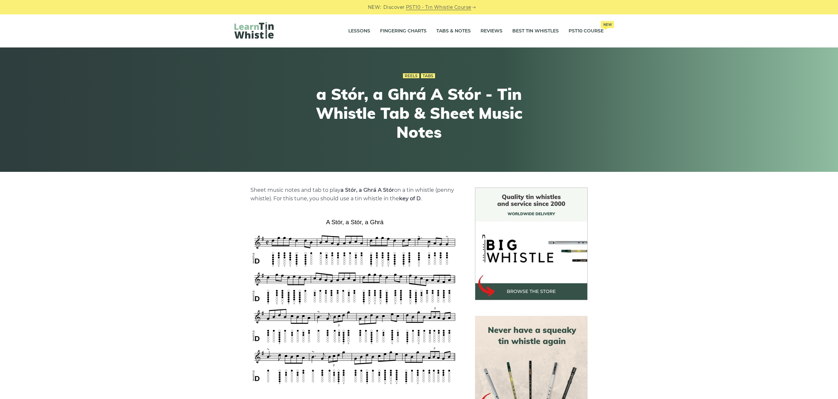
scroll to position [147, 0]
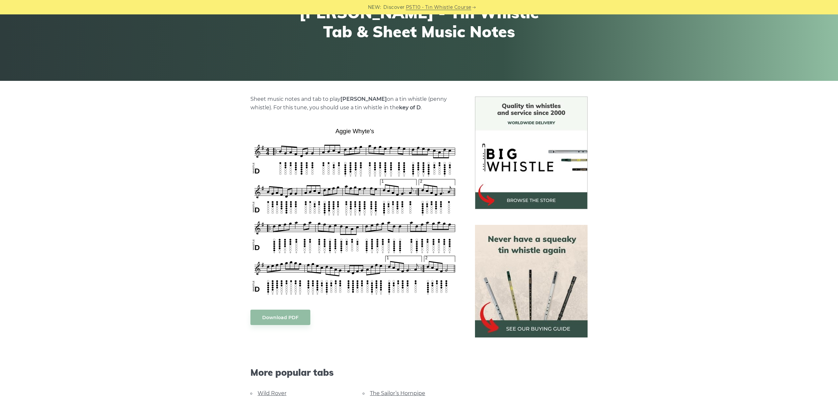
scroll to position [110, 0]
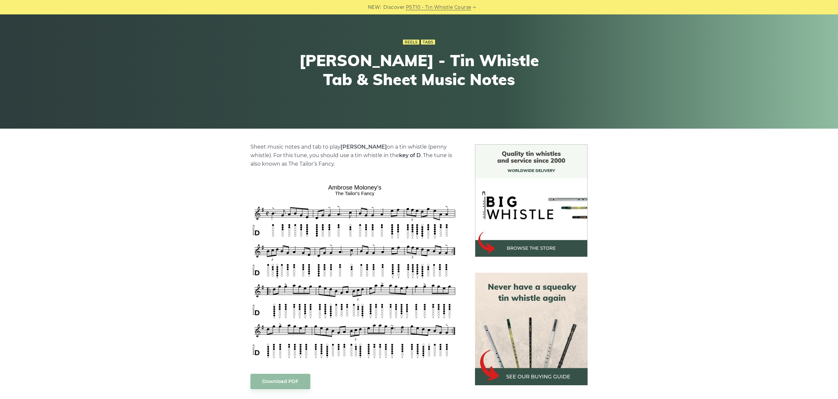
scroll to position [73, 0]
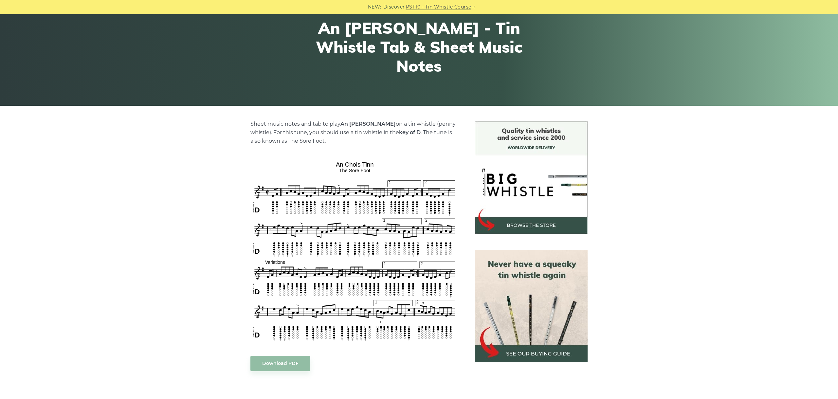
scroll to position [110, 0]
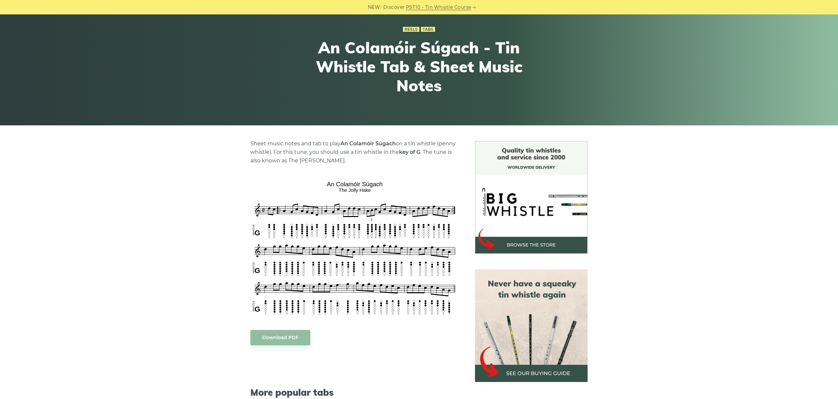
scroll to position [73, 0]
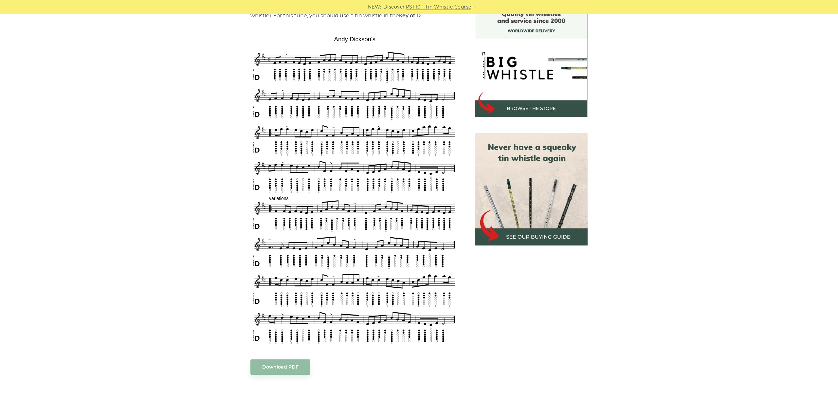
scroll to position [183, 0]
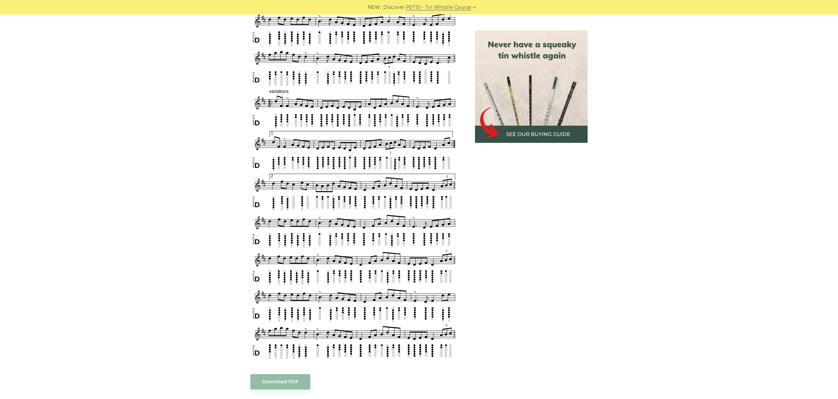
scroll to position [421, 0]
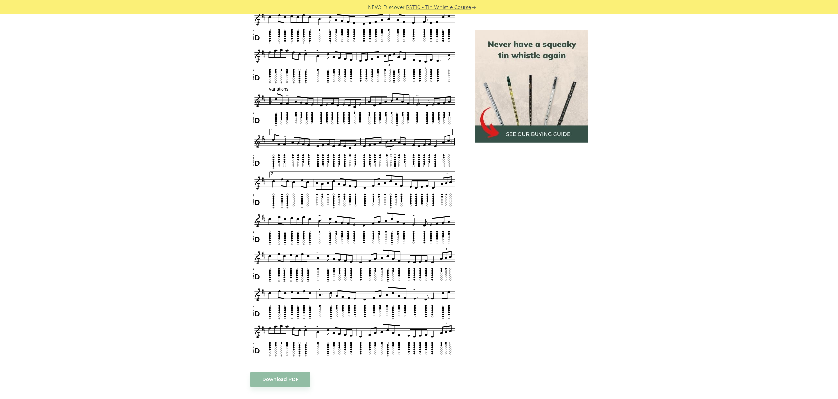
drag, startPoint x: 252, startPoint y: 177, endPoint x: 267, endPoint y: 182, distance: 16.0
click at [267, 182] on div "Sheet music notes and tab to play Andy McGann’s on a tin whistle (penny whistle…" at bounding box center [355, 185] width 225 height 837
click at [630, 208] on div "Sheet music notes and tab to play Andy McGann’s on a tin whistle (penny whistle…" at bounding box center [419, 185] width 838 height 837
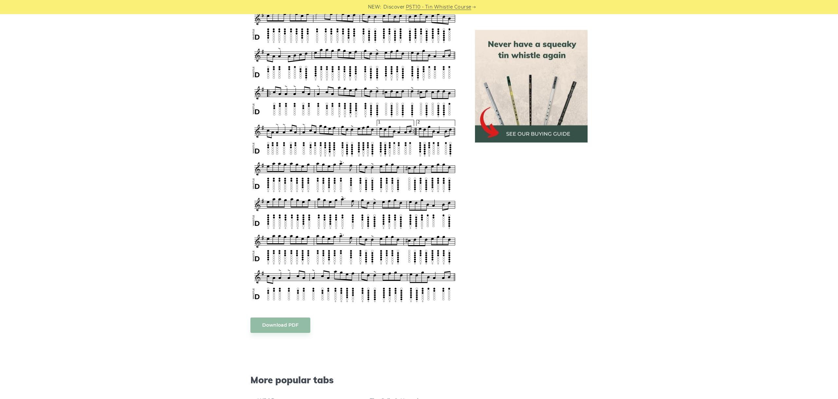
scroll to position [375, 0]
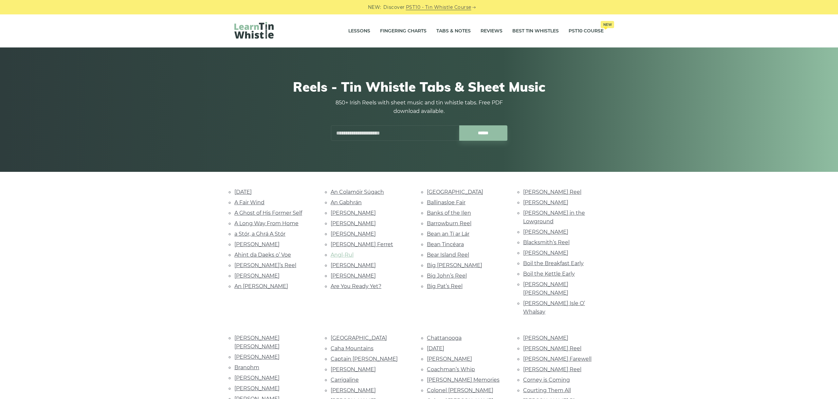
click at [344, 253] on link "Angl-Rul" at bounding box center [342, 255] width 23 height 6
click at [355, 262] on link "[PERSON_NAME]" at bounding box center [353, 265] width 45 height 6
click at [354, 273] on link "Antrim Rose" at bounding box center [353, 276] width 45 height 6
click at [369, 283] on link "Are You Ready Yet?" at bounding box center [356, 286] width 51 height 6
click at [458, 193] on link "Ashmolean House" at bounding box center [455, 192] width 56 height 6
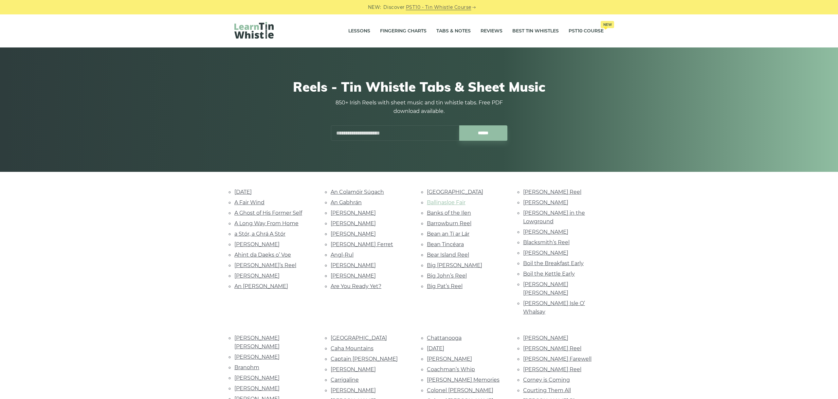
click at [456, 201] on link "Ballinasloe Fair" at bounding box center [446, 202] width 39 height 6
click at [448, 212] on link "Banks of the Ilen" at bounding box center [449, 213] width 44 height 6
click at [457, 223] on link "Barrowburn Reel" at bounding box center [449, 223] width 45 height 6
click at [465, 233] on link "Bean an Tí ar Lár" at bounding box center [448, 234] width 43 height 6
click at [450, 241] on link "Bean Tincéara" at bounding box center [445, 244] width 37 height 6
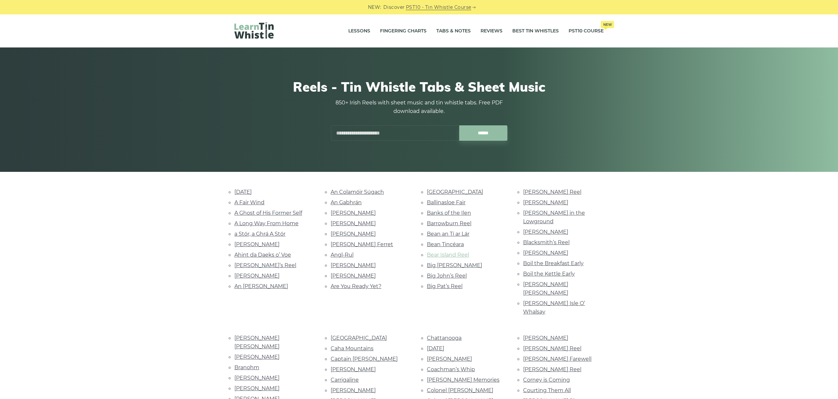
click at [454, 252] on link "Bear Island Reel" at bounding box center [448, 255] width 42 height 6
click at [449, 262] on link "Big John McNeil" at bounding box center [454, 265] width 55 height 6
click at [440, 273] on link "Big John’s Reel" at bounding box center [447, 276] width 40 height 6
click at [449, 283] on link "Big Pat’s Reel" at bounding box center [445, 286] width 36 height 6
click at [535, 190] on link "Bill Harte’s Reel" at bounding box center [552, 192] width 58 height 6
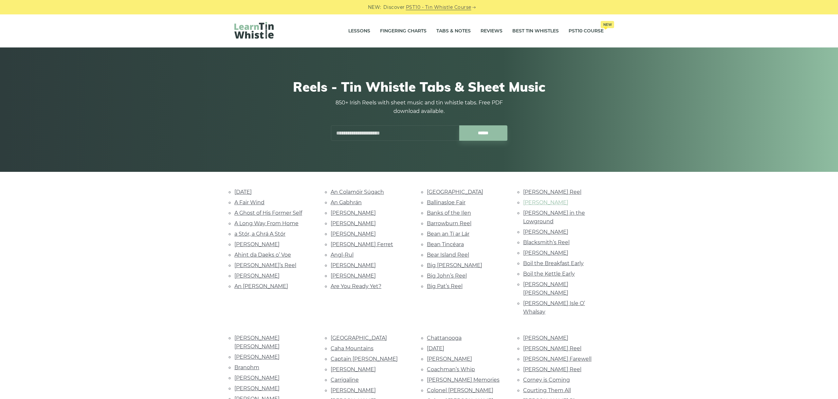
click at [555, 203] on link "Billy Brocker’s" at bounding box center [545, 202] width 45 height 6
click at [568, 213] on link "Billy in the Lowground" at bounding box center [554, 217] width 62 height 15
click at [537, 229] on link "Billy Wilson" at bounding box center [545, 232] width 45 height 6
click at [565, 239] on link "Blacksmith’s Reel" at bounding box center [546, 242] width 46 height 6
click at [551, 250] on link "Bob McQuillan’s" at bounding box center [545, 253] width 45 height 6
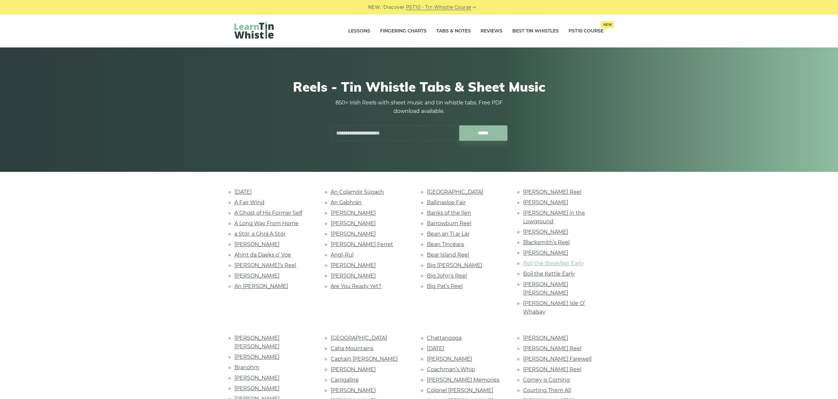
click at [548, 260] on link "Boil the Breakfast Early" at bounding box center [553, 263] width 61 height 6
click at [558, 271] on link "Boil the Kettle Early" at bounding box center [549, 274] width 52 height 6
click at [540, 281] on link "Bonnie Anne" at bounding box center [545, 288] width 45 height 15
click at [557, 300] on link "Bonnie Isle O’ Whalsay" at bounding box center [554, 307] width 62 height 15
click at [253, 335] on link "Bonnie Kate" at bounding box center [256, 342] width 45 height 15
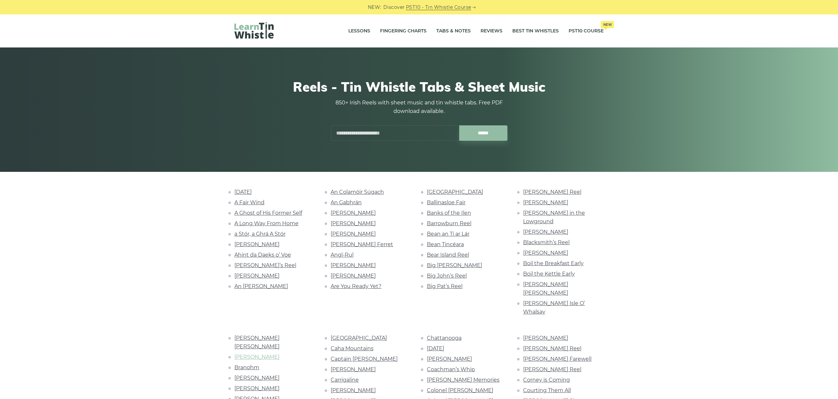
click at [254, 354] on link "Bonny Anne" at bounding box center [256, 357] width 45 height 6
click at [252, 364] on link "Branohm" at bounding box center [246, 367] width 25 height 6
click at [260, 375] on link "Brenda Stubbert’s" at bounding box center [256, 378] width 45 height 6
click at [273, 385] on link "Brendan McMahon’s" at bounding box center [256, 388] width 45 height 6
click at [259, 396] on link "Brendan Ring’s" at bounding box center [256, 399] width 45 height 6
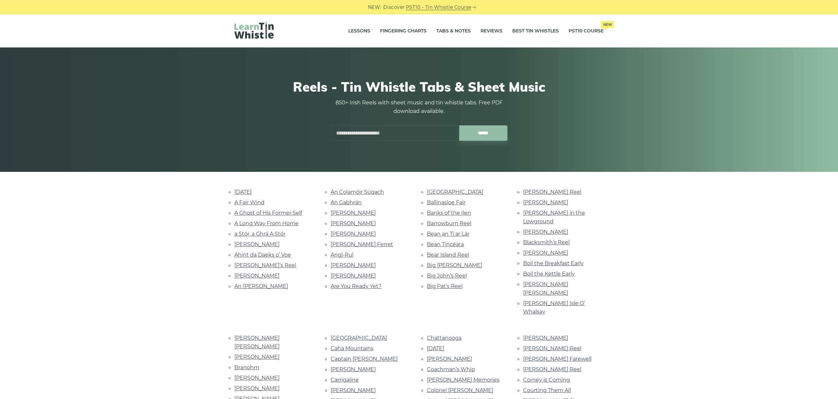
click at [353, 335] on link "Bunker Hill" at bounding box center [359, 338] width 56 height 6
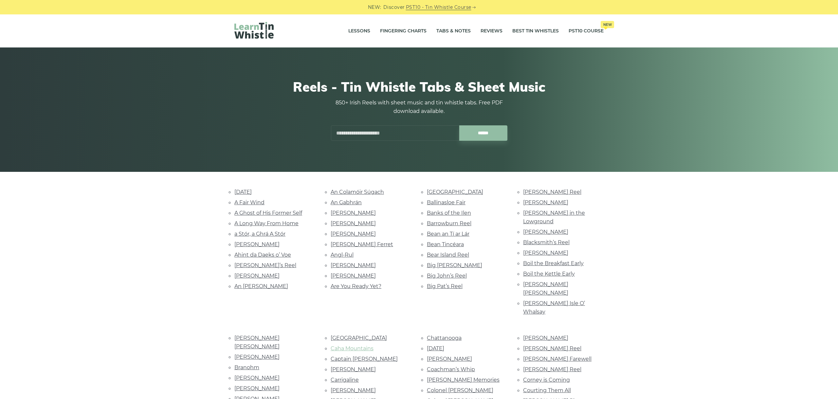
click at [364, 345] on link "Caha Mountains" at bounding box center [352, 348] width 43 height 6
click at [356, 356] on link "Captain Kelly" at bounding box center [364, 359] width 67 height 6
click at [364, 366] on link "Carmel O’Mahoney’s" at bounding box center [353, 369] width 45 height 6
click at [347, 377] on link "Carrigaline" at bounding box center [345, 380] width 28 height 6
click at [342, 387] on link "Castle Kelly" at bounding box center [353, 390] width 45 height 6
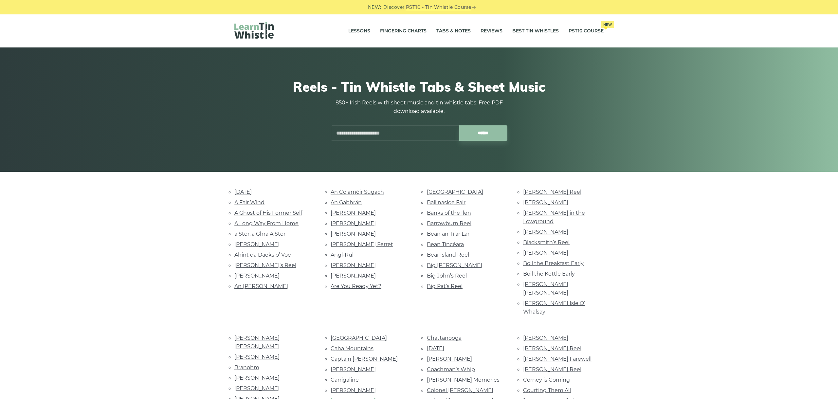
click at [352, 398] on link "Cathal McConnell’s" at bounding box center [353, 401] width 45 height 6
click at [440, 335] on link "Chattanooga" at bounding box center [444, 338] width 35 height 6
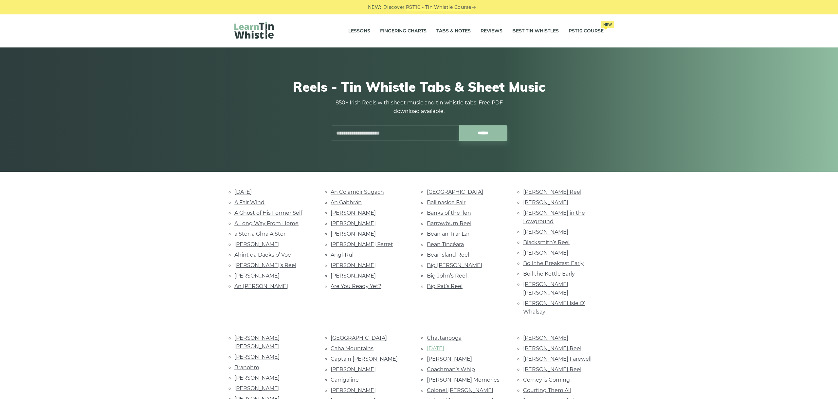
click at [444, 345] on link "Christmas Eve" at bounding box center [435, 348] width 17 height 6
click at [440, 356] on link "Clare Reel" at bounding box center [449, 359] width 45 height 6
click at [446, 366] on link "Coachman’s Whip" at bounding box center [451, 369] width 48 height 6
click at [469, 377] on link "[PERSON_NAME] Memories" at bounding box center [463, 380] width 73 height 6
click at [459, 387] on link "Colonel Frazer" at bounding box center [460, 390] width 66 height 6
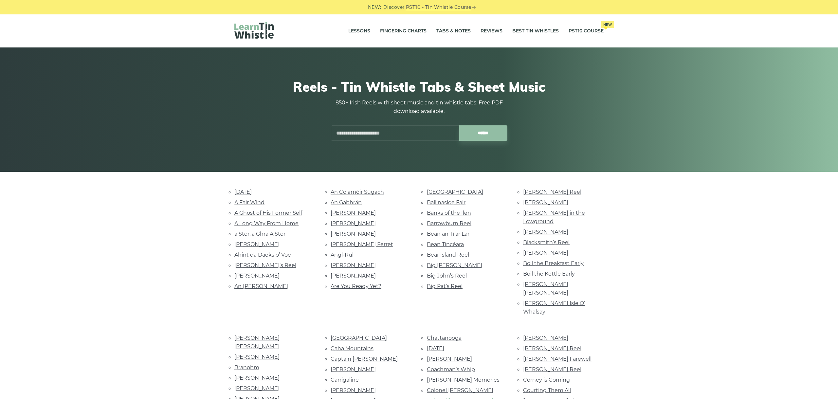
click at [453, 398] on link "Colonel McBain" at bounding box center [460, 401] width 66 height 6
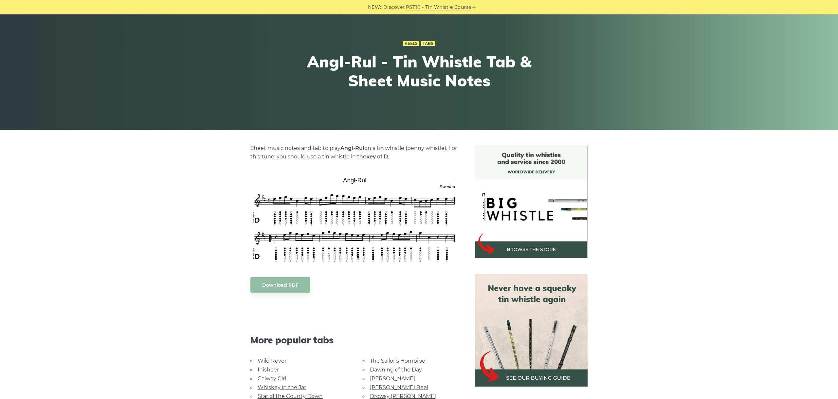
scroll to position [73, 0]
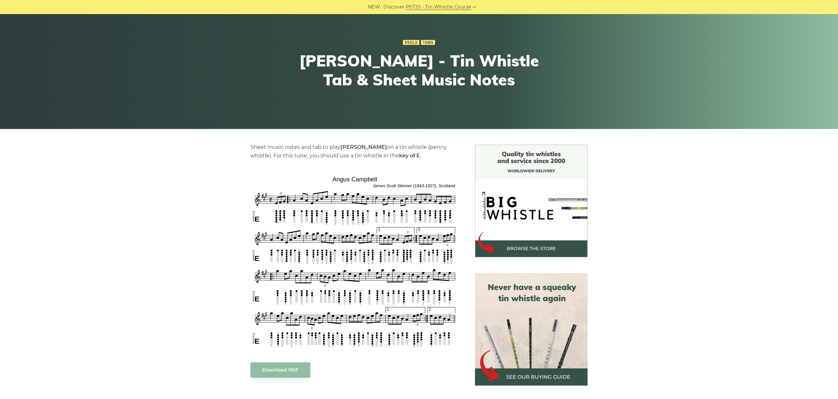
scroll to position [110, 0]
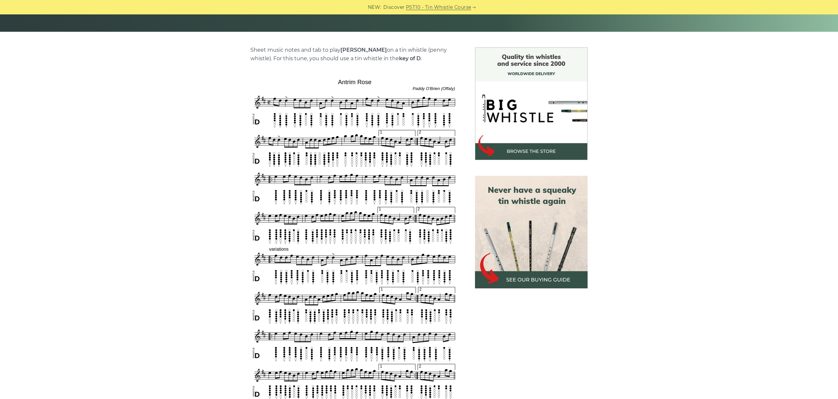
scroll to position [183, 0]
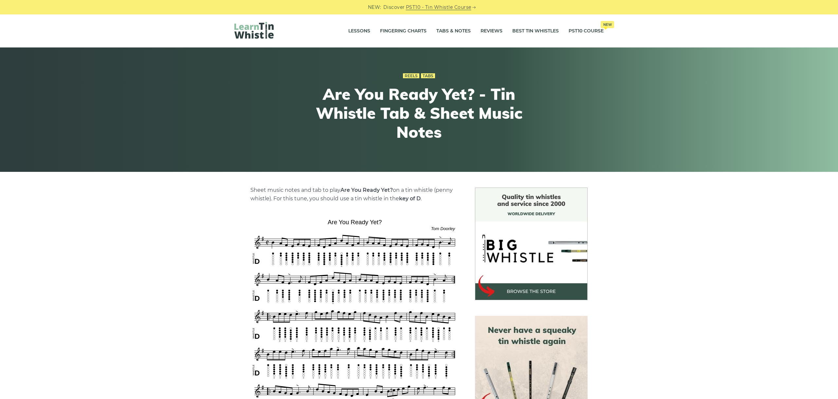
scroll to position [147, 0]
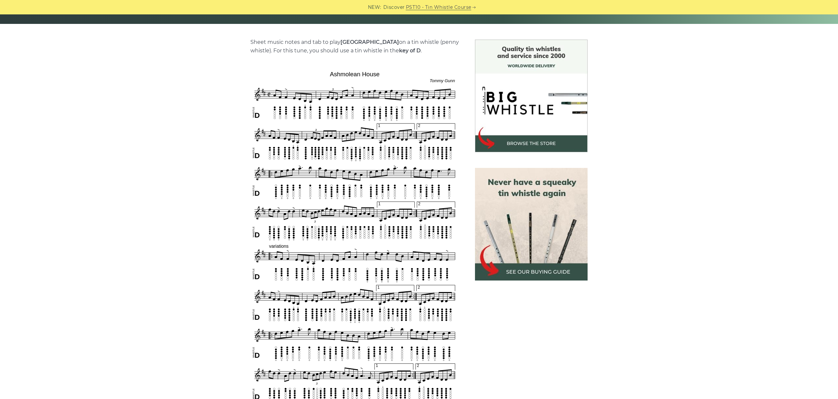
scroll to position [183, 0]
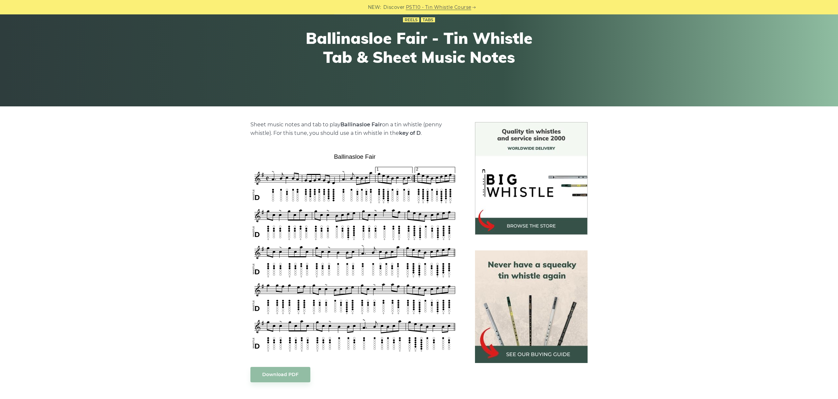
scroll to position [110, 0]
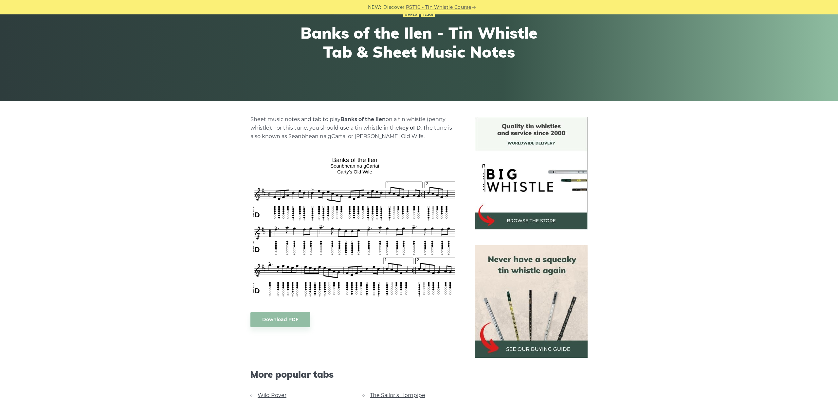
scroll to position [73, 0]
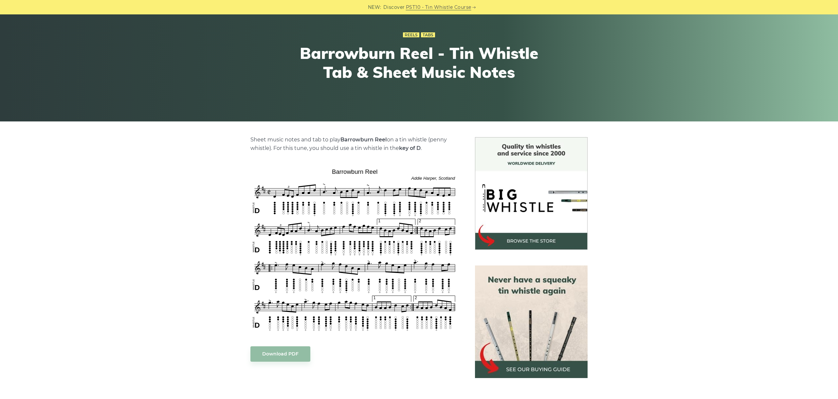
scroll to position [73, 0]
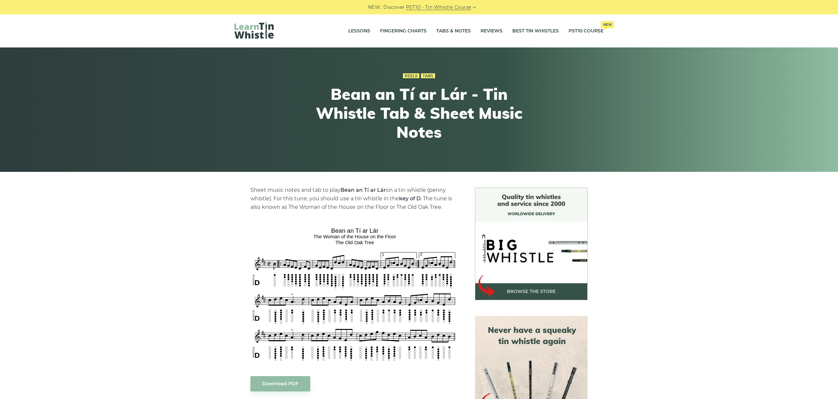
scroll to position [73, 0]
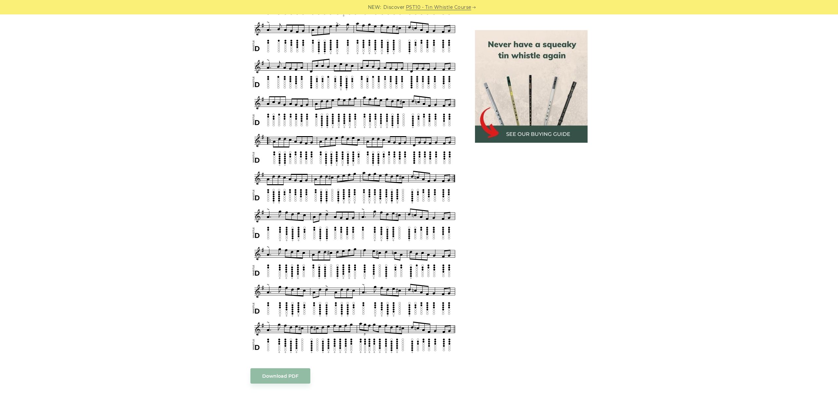
scroll to position [532, 0]
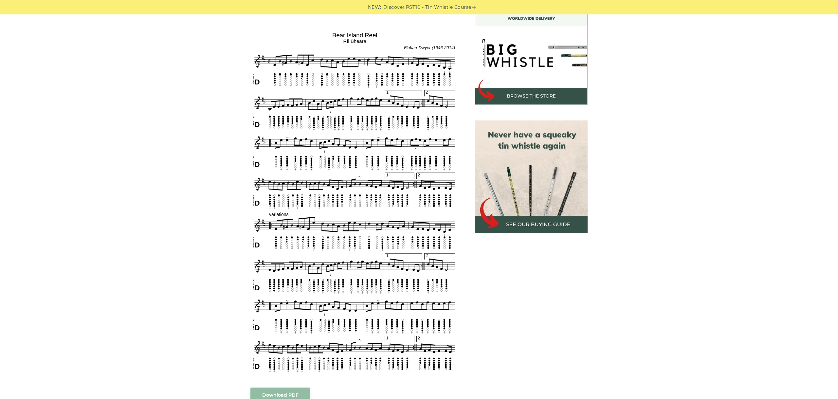
scroll to position [183, 0]
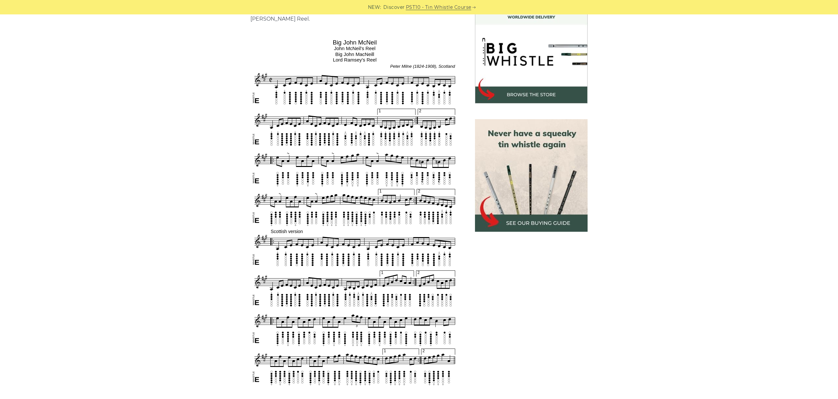
scroll to position [183, 0]
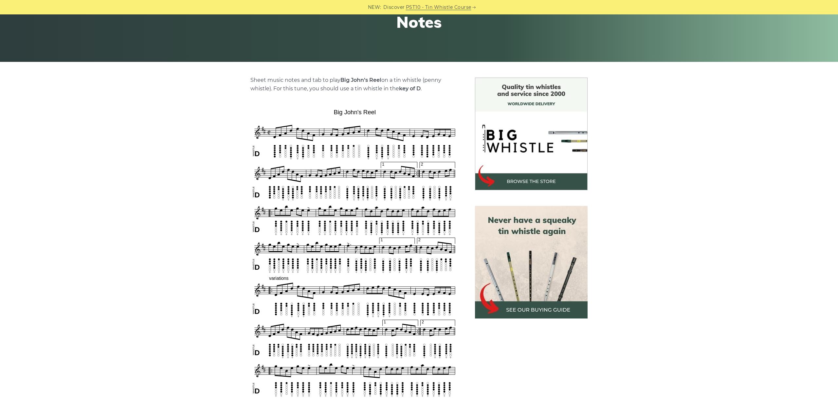
scroll to position [183, 0]
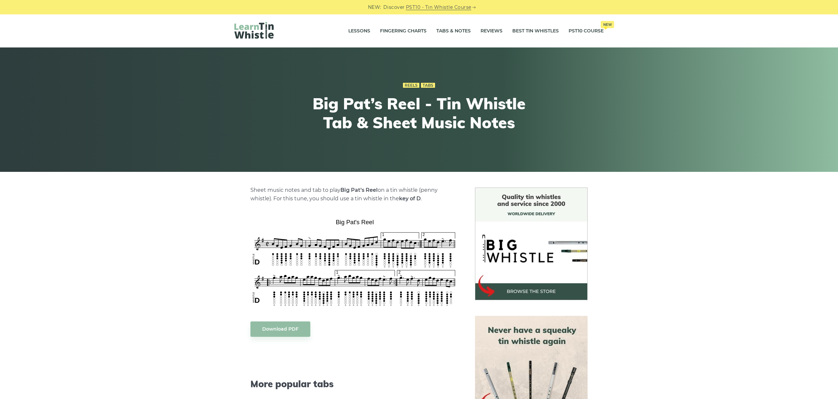
scroll to position [37, 0]
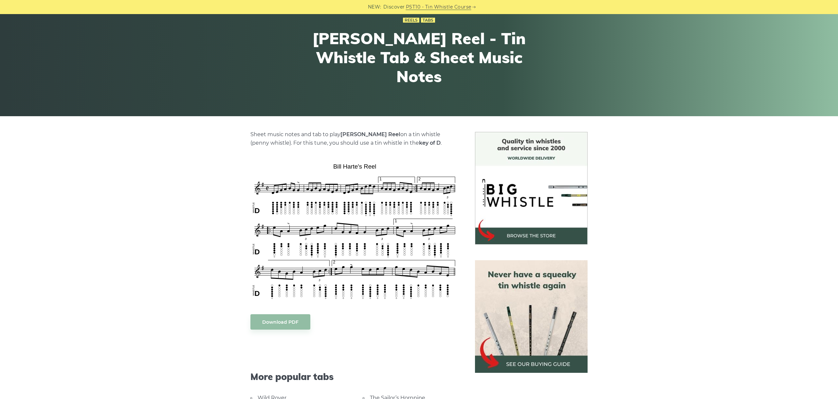
scroll to position [73, 0]
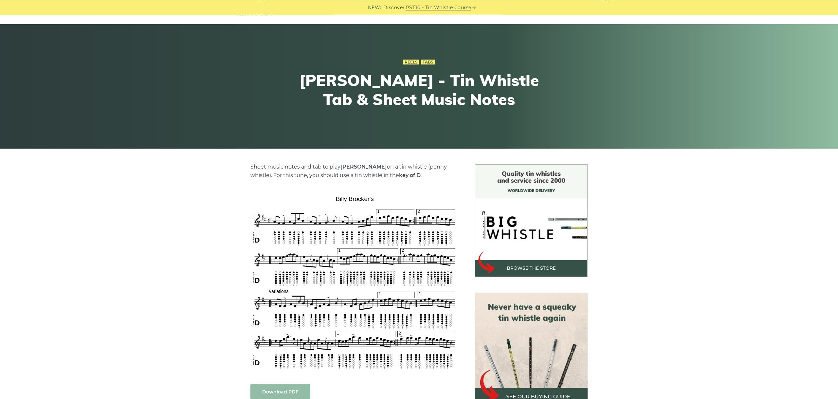
scroll to position [37, 0]
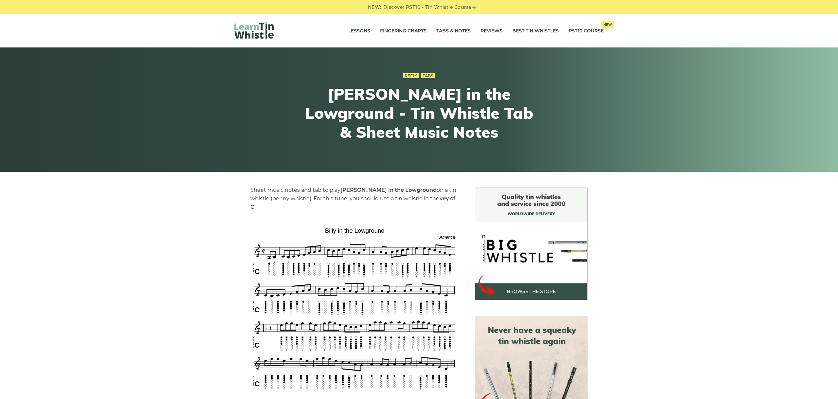
scroll to position [73, 0]
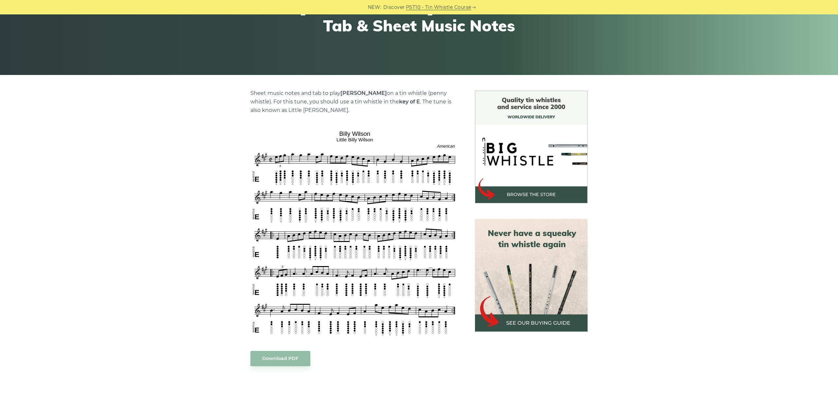
scroll to position [110, 0]
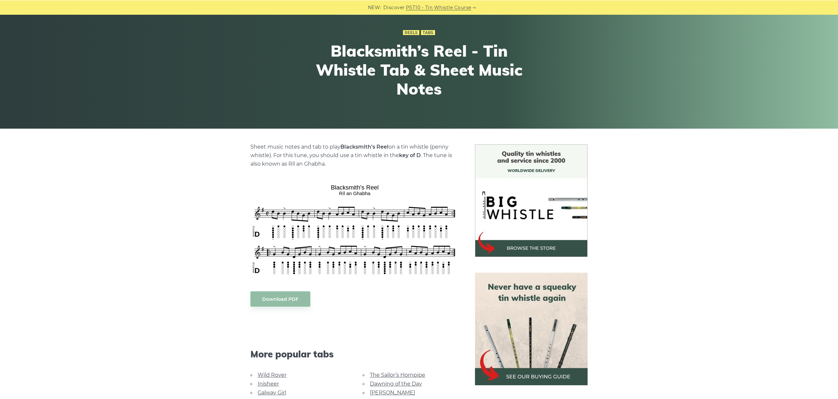
scroll to position [73, 0]
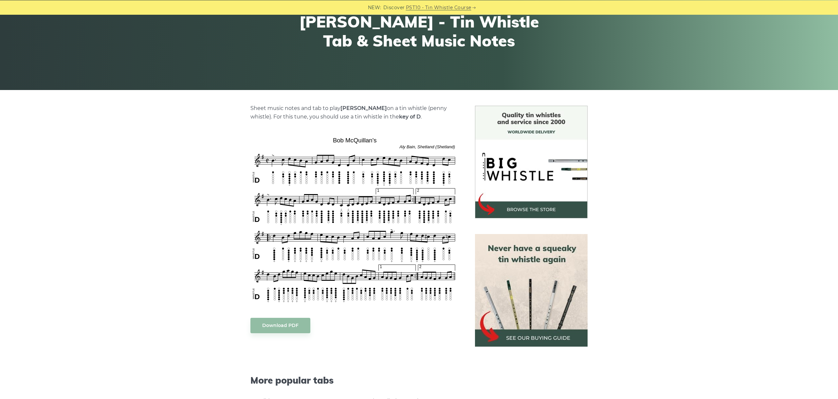
scroll to position [110, 0]
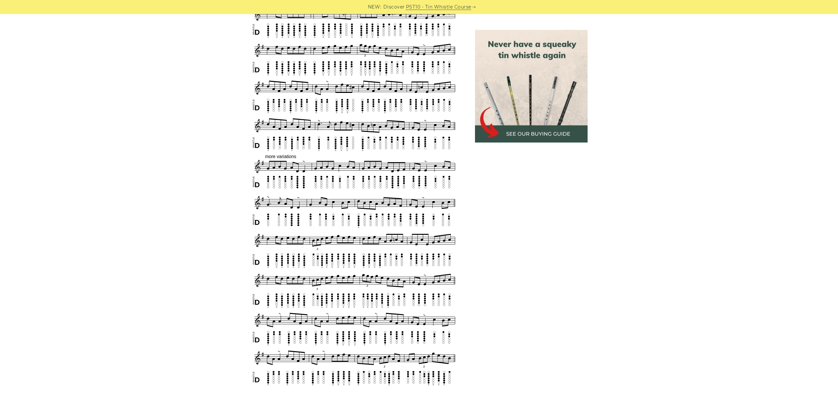
scroll to position [550, 0]
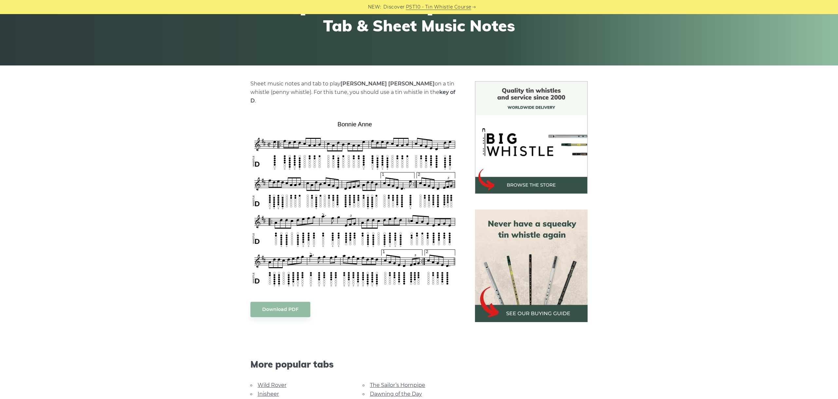
scroll to position [110, 0]
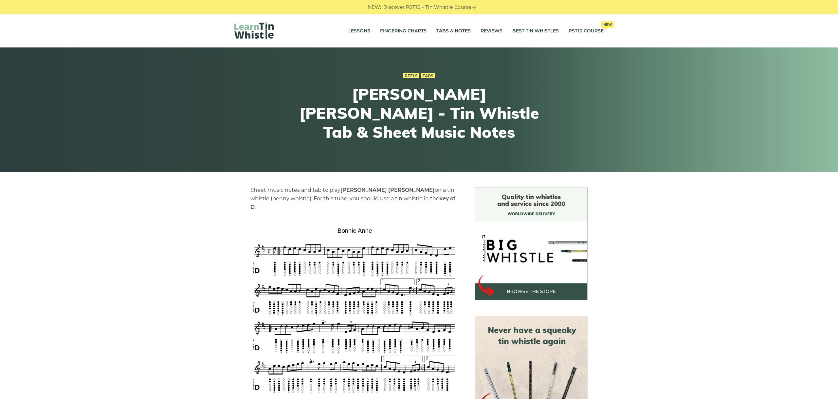
scroll to position [110, 0]
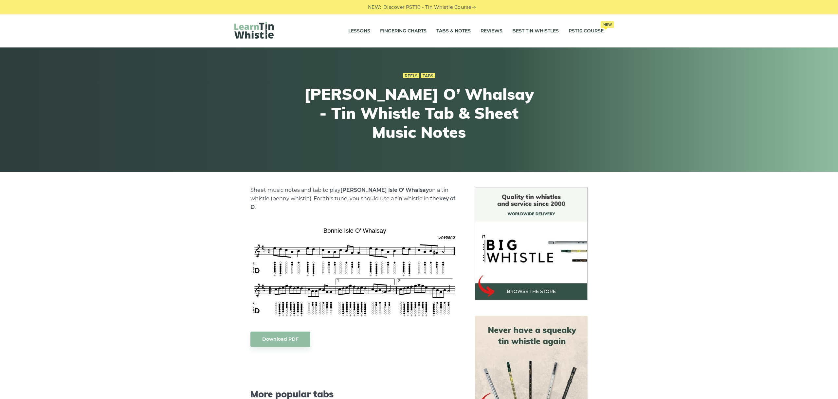
scroll to position [110, 0]
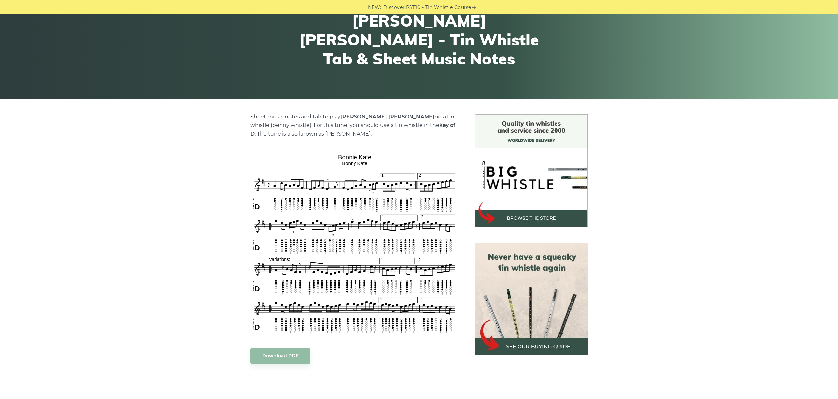
scroll to position [110, 0]
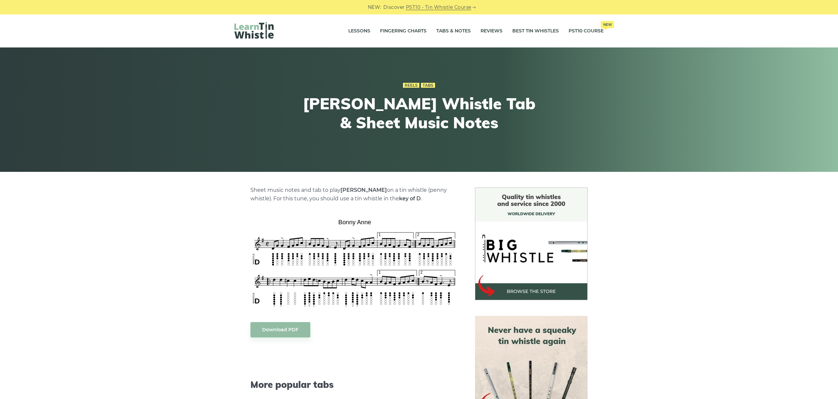
scroll to position [37, 0]
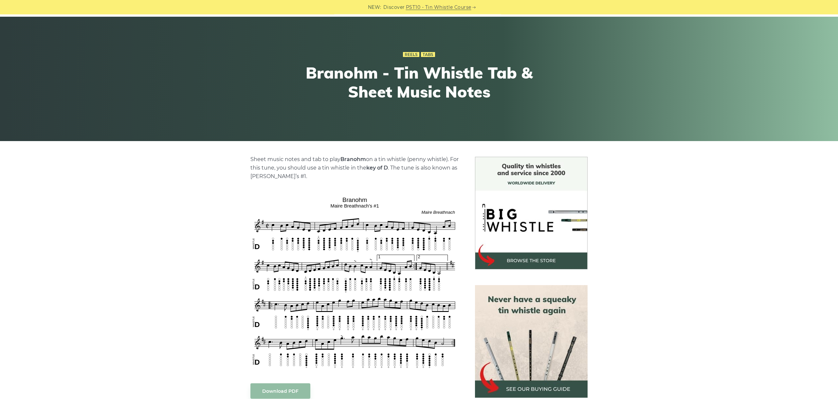
scroll to position [73, 0]
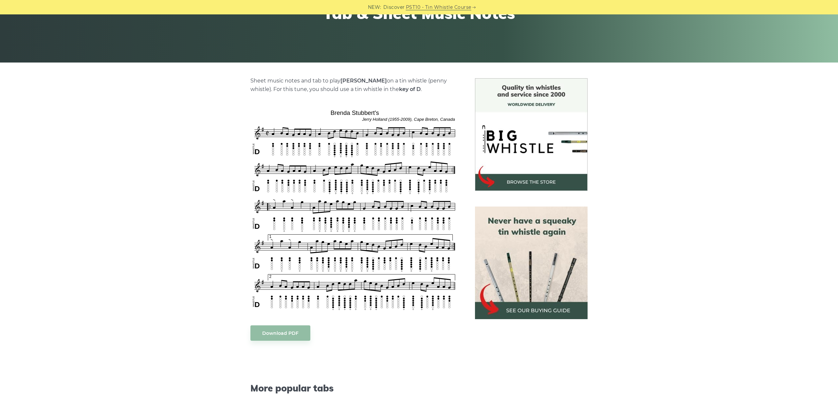
scroll to position [110, 0]
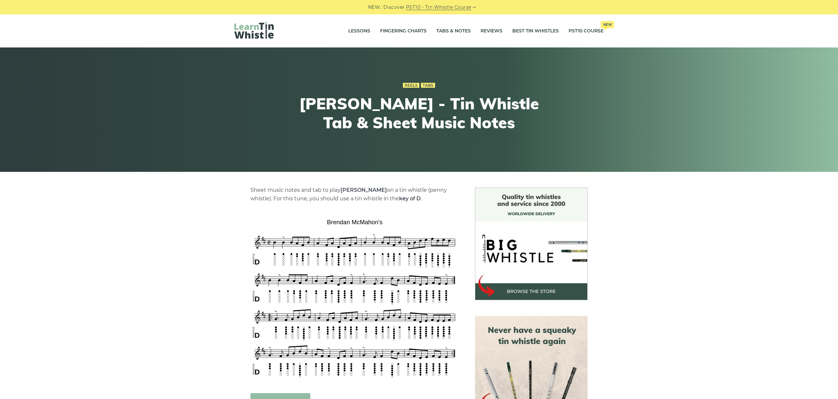
scroll to position [37, 0]
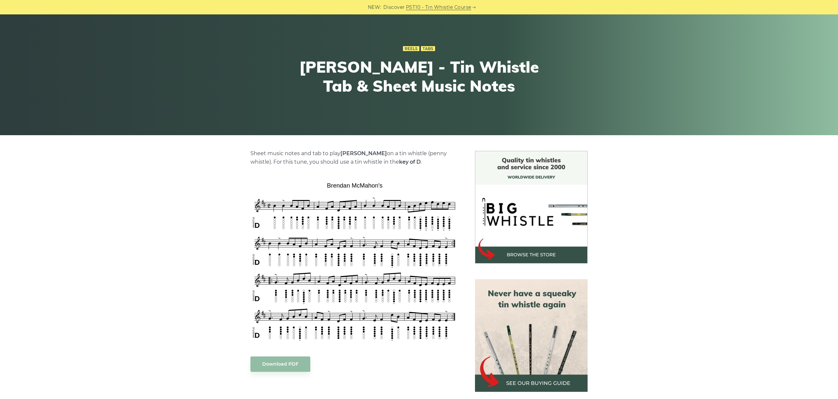
click at [457, 338] on div "Sheet music notes and tab to play Brendan McMahon’s on a tin whistle (penny whi…" at bounding box center [355, 370] width 225 height 438
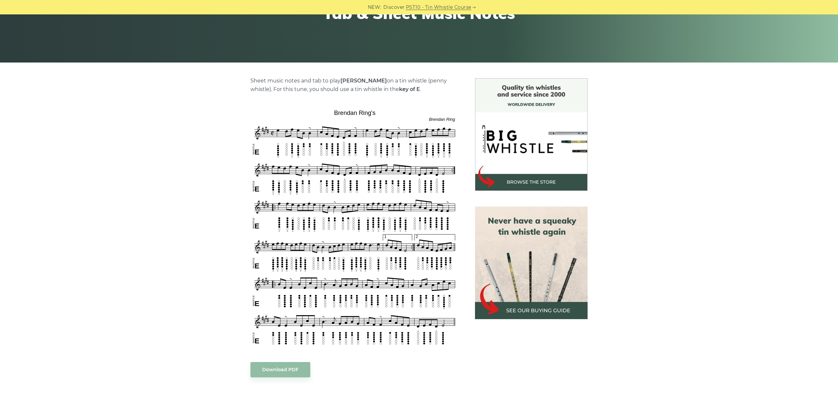
scroll to position [110, 0]
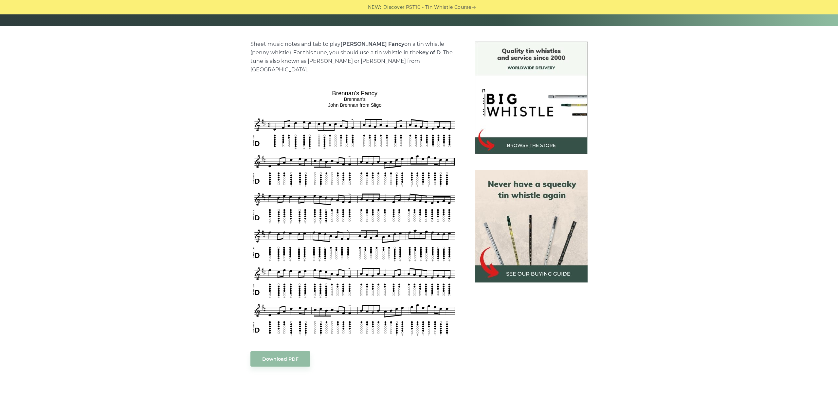
scroll to position [147, 0]
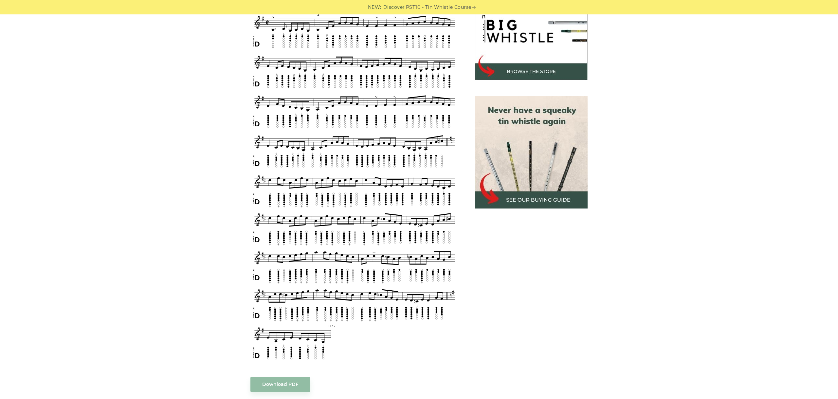
scroll to position [183, 0]
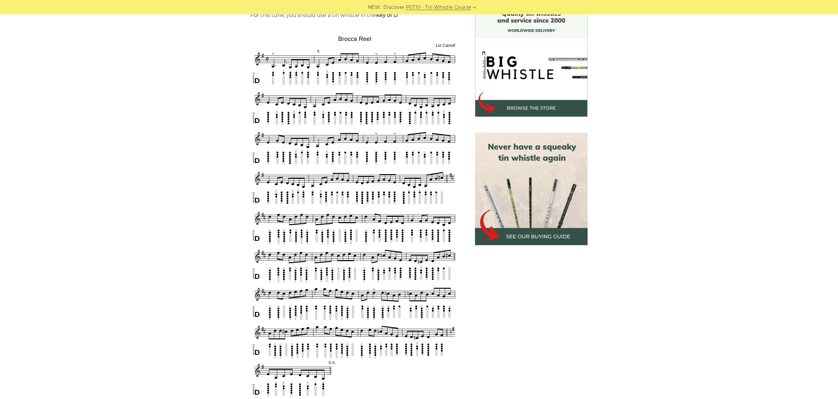
click at [709, 246] on div "Sheet music notes and tab to play Brocca Reel on a tin whistle (penny whistle).…" at bounding box center [419, 324] width 838 height 641
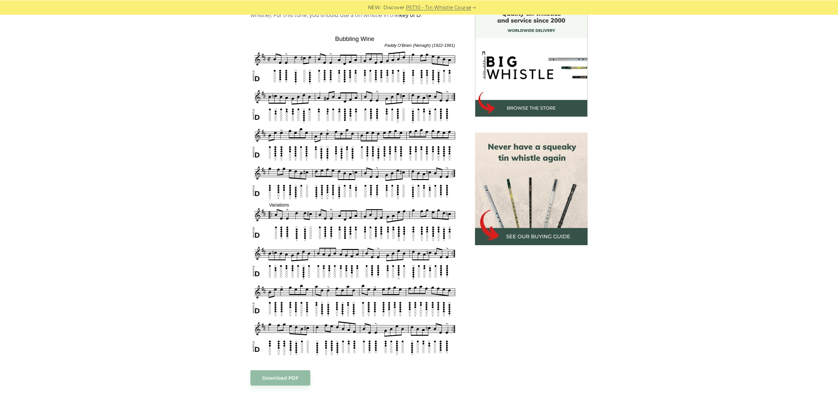
scroll to position [183, 0]
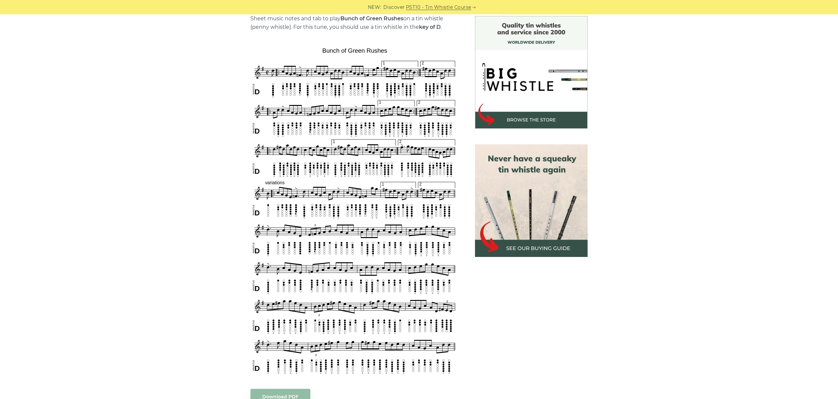
scroll to position [183, 0]
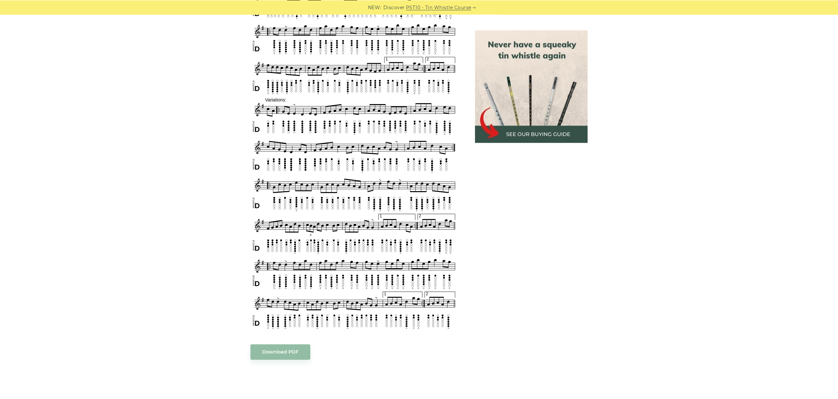
scroll to position [367, 0]
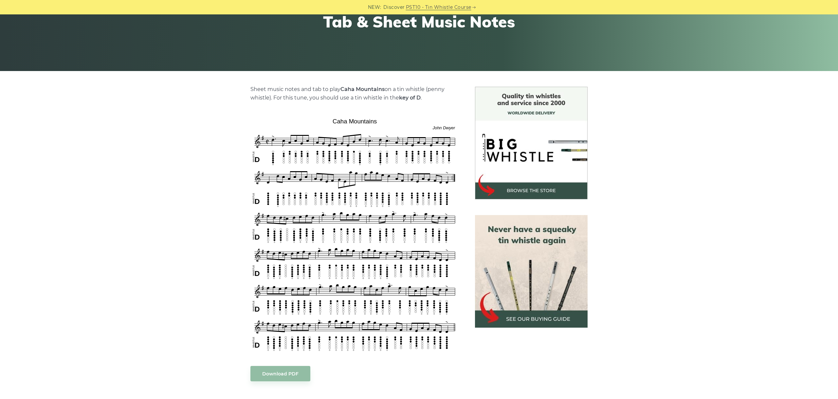
scroll to position [147, 0]
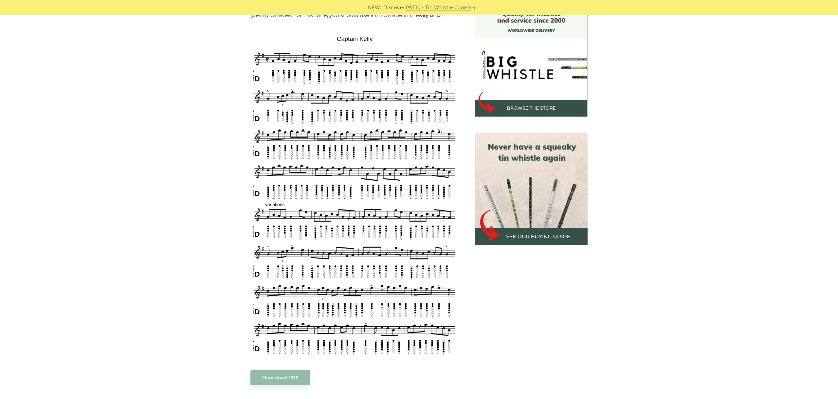
scroll to position [183, 0]
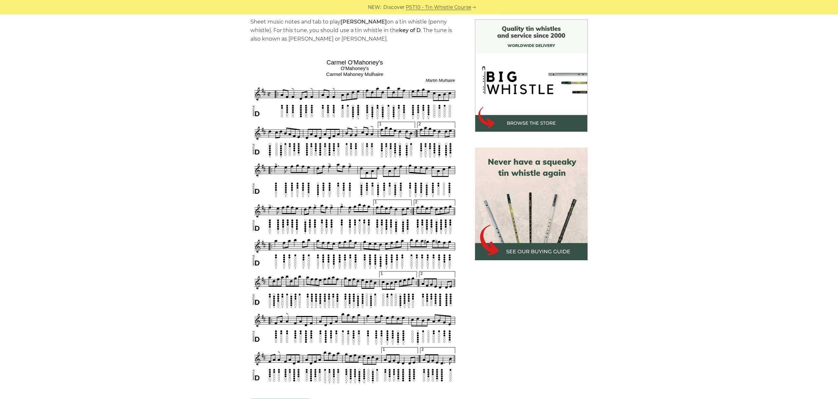
scroll to position [183, 0]
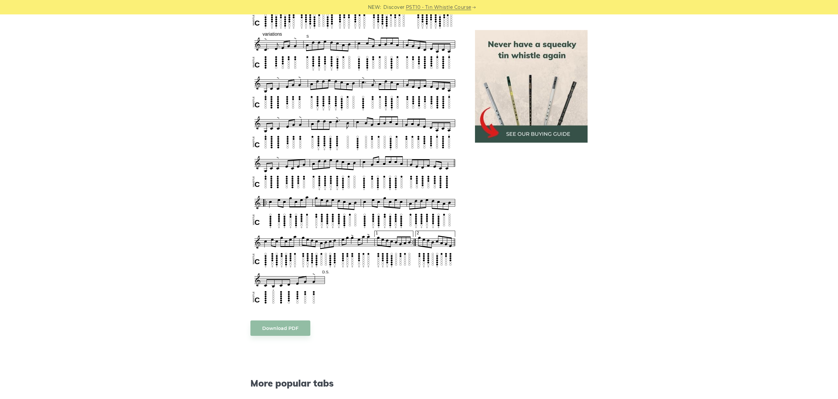
scroll to position [396, 0]
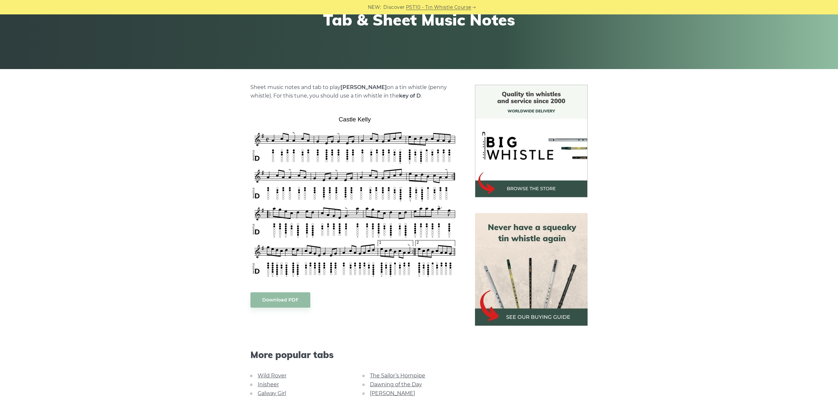
scroll to position [110, 0]
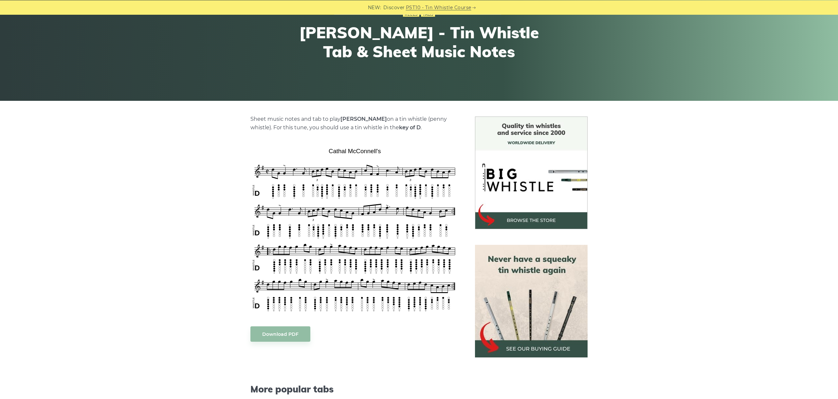
scroll to position [73, 0]
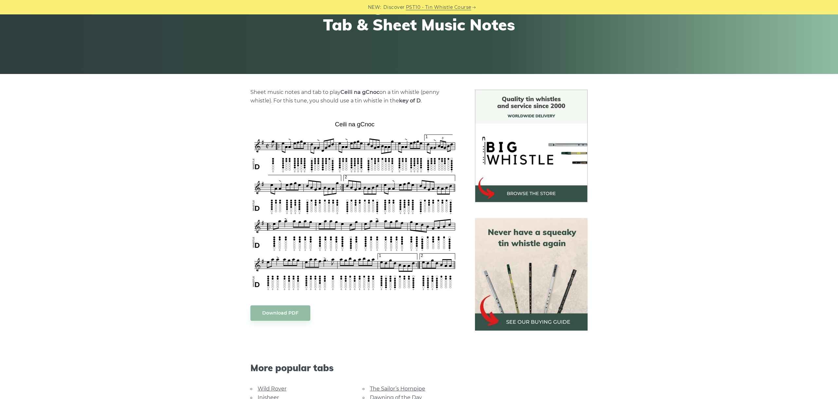
scroll to position [110, 0]
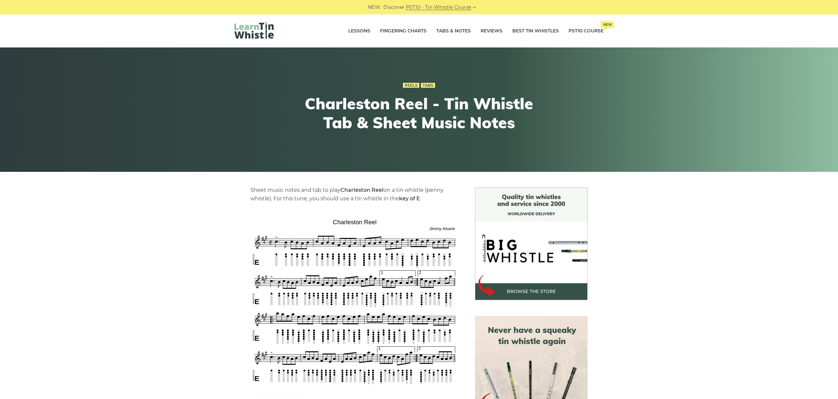
scroll to position [110, 0]
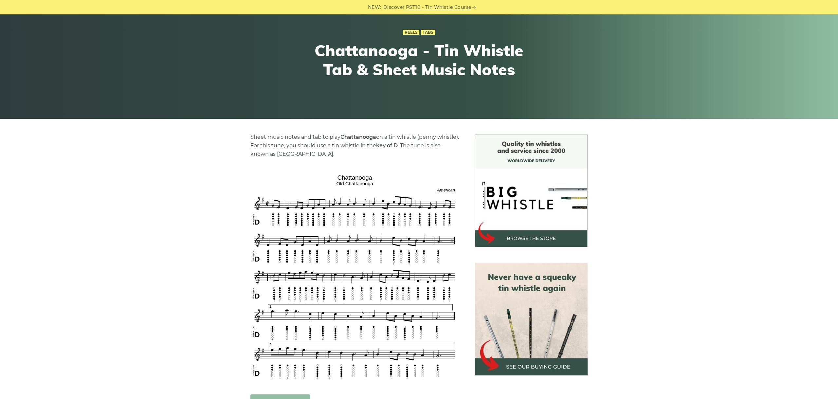
scroll to position [110, 0]
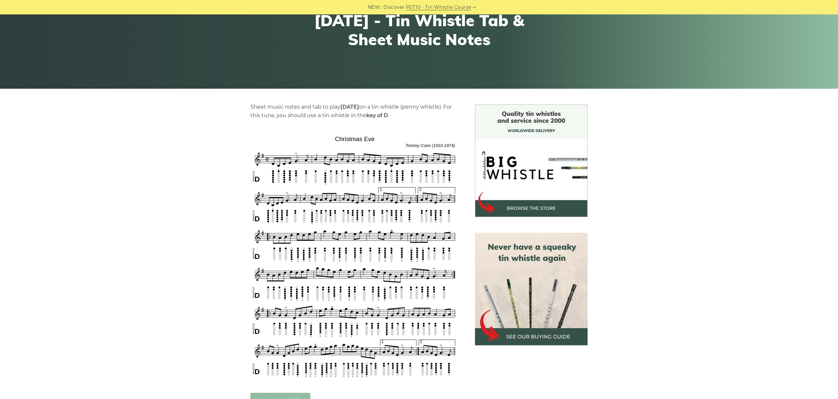
scroll to position [110, 0]
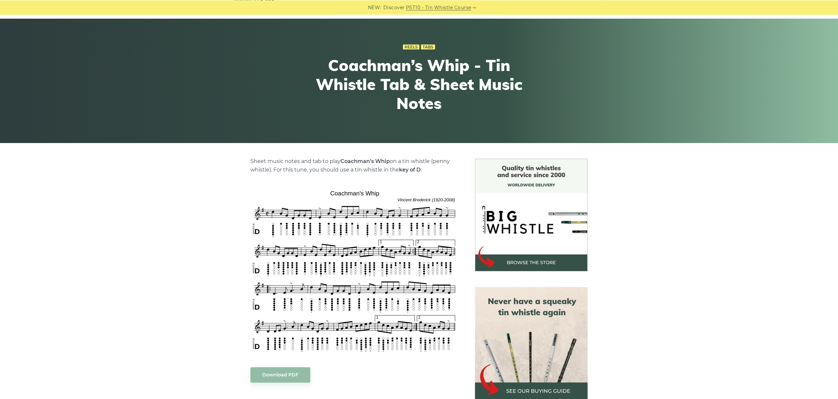
scroll to position [73, 0]
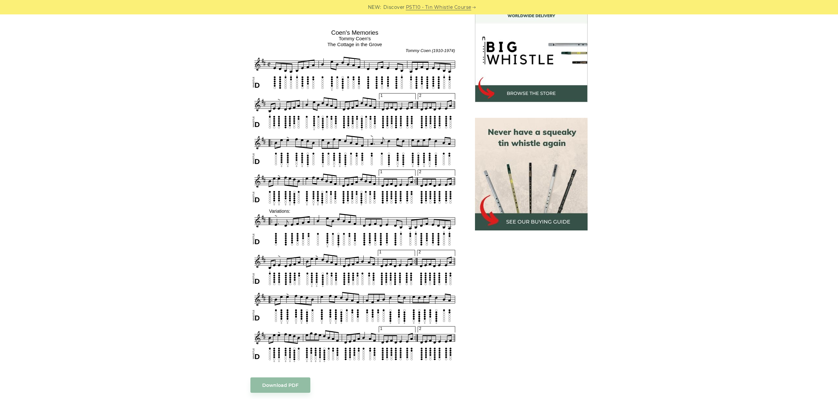
scroll to position [183, 0]
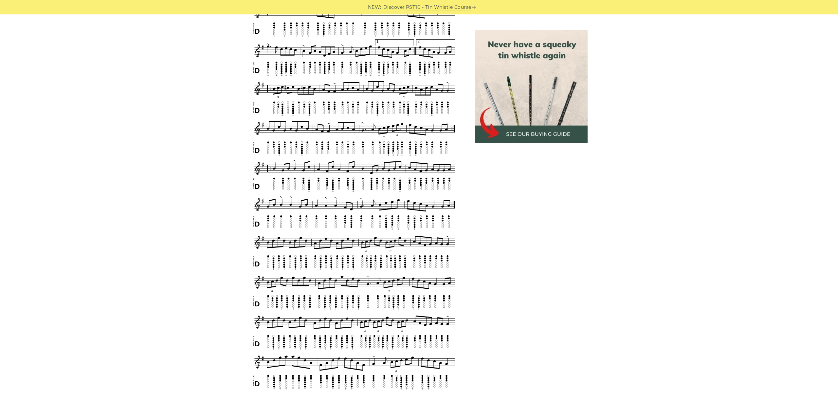
scroll to position [784, 0]
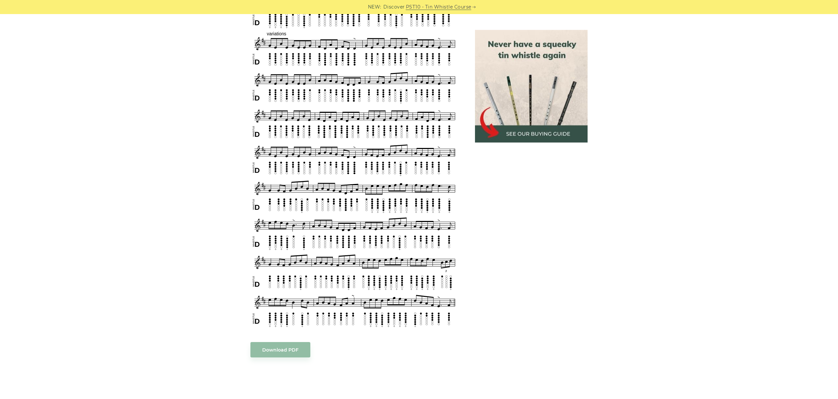
scroll to position [391, 0]
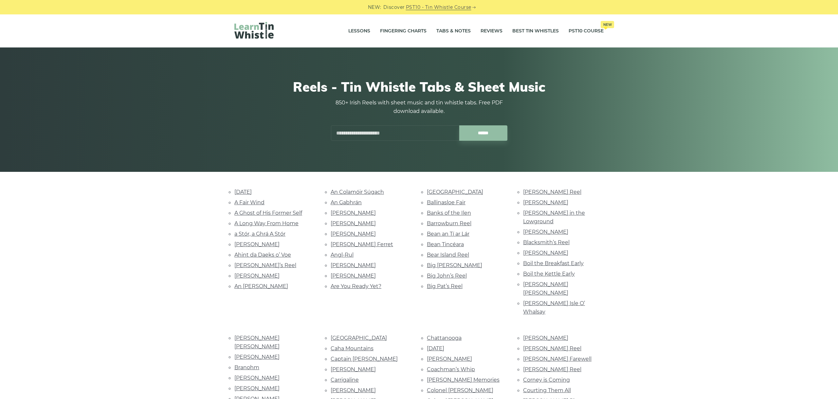
scroll to position [110, 0]
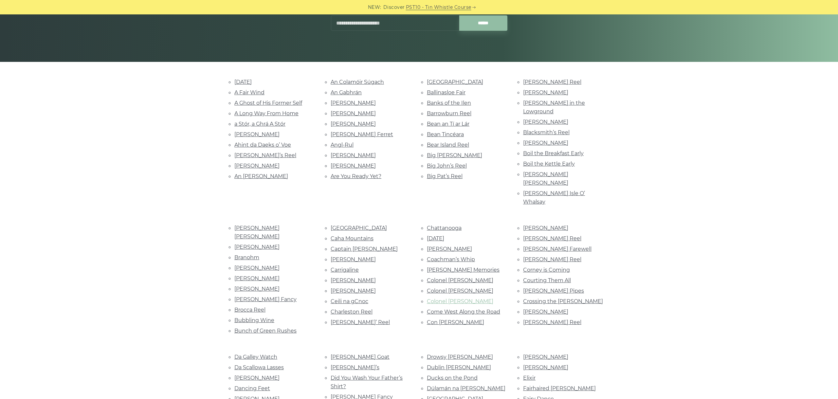
click at [453, 298] on link "Colonel [PERSON_NAME]" at bounding box center [460, 301] width 66 height 6
click at [453, 309] on link "Come West Along the Road" at bounding box center [463, 312] width 73 height 6
click at [474, 309] on link "Come West Along the Road" at bounding box center [463, 312] width 73 height 6
click at [444, 319] on link "Con McGinley’s" at bounding box center [455, 322] width 57 height 6
click at [544, 225] on link "Connie Hogan’s" at bounding box center [545, 228] width 45 height 6
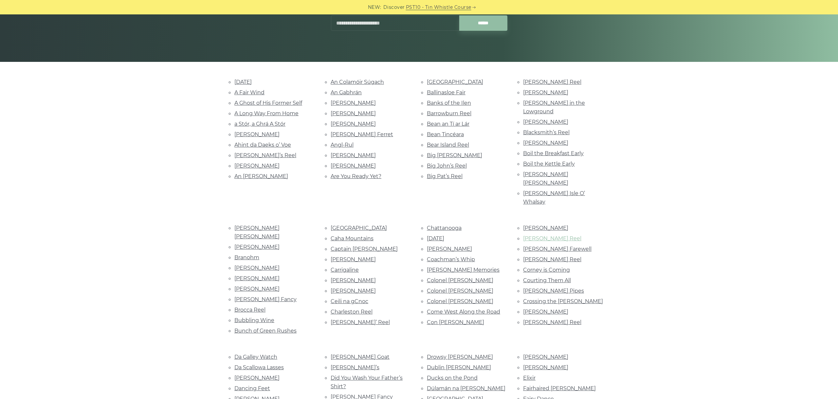
click at [550, 235] on link "Connolly’s Reel" at bounding box center [552, 238] width 58 height 6
click at [550, 246] on link "Conway’s Farewell" at bounding box center [557, 249] width 68 height 6
click at [550, 256] on link "[PERSON_NAME] Reel" at bounding box center [552, 259] width 58 height 6
click at [559, 267] on link "Corney is Coming" at bounding box center [546, 270] width 47 height 6
click at [559, 277] on link "Courting Them All" at bounding box center [547, 280] width 48 height 6
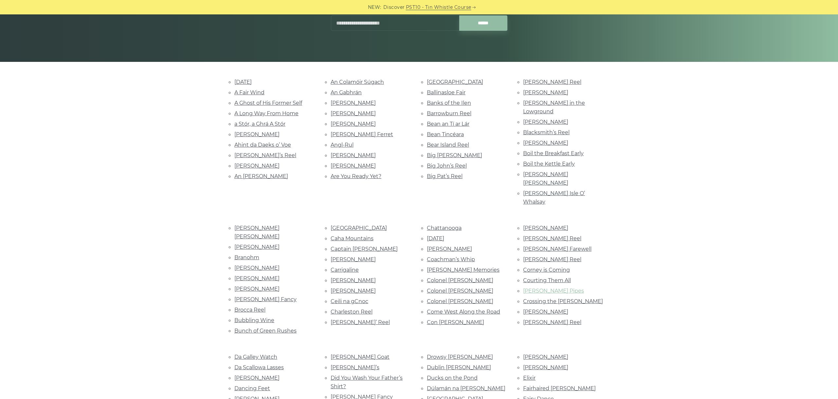
click at [539, 288] on link "Craig’s Pipes" at bounding box center [553, 291] width 61 height 6
click at [554, 298] on link "Crossing the Shannon" at bounding box center [563, 301] width 80 height 6
click at [538, 309] on link "Crowley’s" at bounding box center [545, 312] width 45 height 6
click at [530, 319] on link "Da Ferrie Reel" at bounding box center [552, 322] width 58 height 6
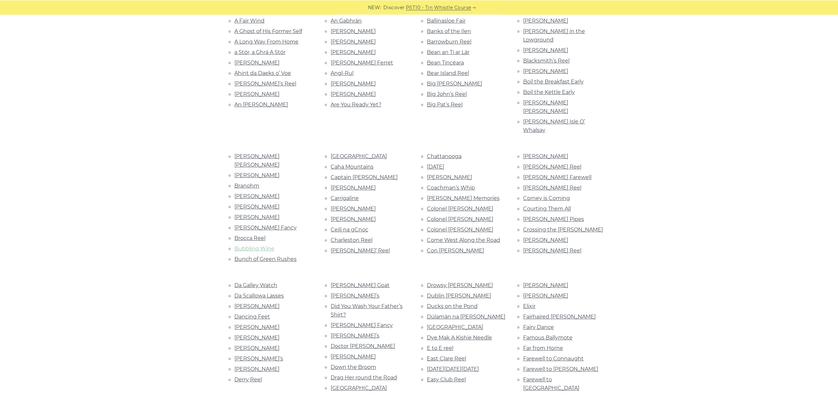
scroll to position [183, 0]
click at [255, 281] on link "Da Galley Watch" at bounding box center [255, 284] width 43 height 6
click at [268, 291] on link "Da Scallowa Lasses" at bounding box center [258, 294] width 49 height 6
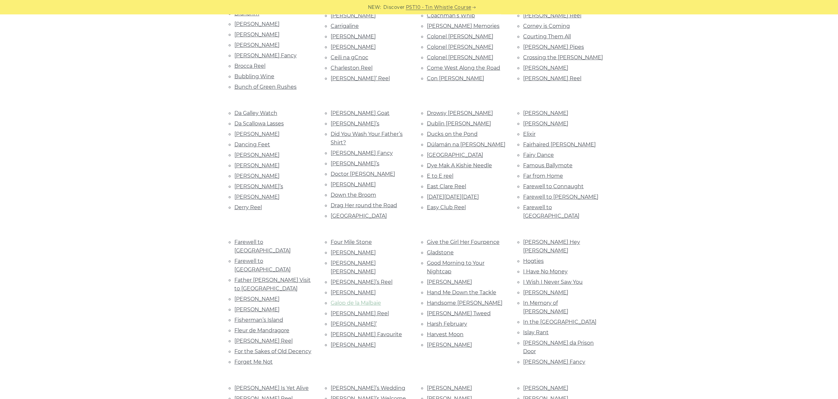
scroll to position [367, 0]
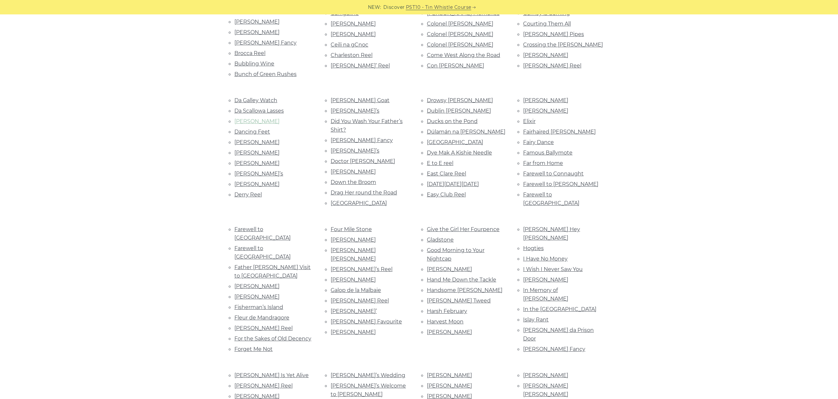
click at [249, 118] on link "Dan Breen’s" at bounding box center [256, 121] width 45 height 6
click at [258, 129] on link "Dancing Feet" at bounding box center [252, 132] width 36 height 6
click at [270, 139] on link "Dandy Denny Cronin" at bounding box center [256, 142] width 45 height 6
click at [269, 150] on link "Davy Maguire’s" at bounding box center [256, 153] width 45 height 6
click at [263, 160] on link "Denis Murphy’s" at bounding box center [256, 163] width 45 height 6
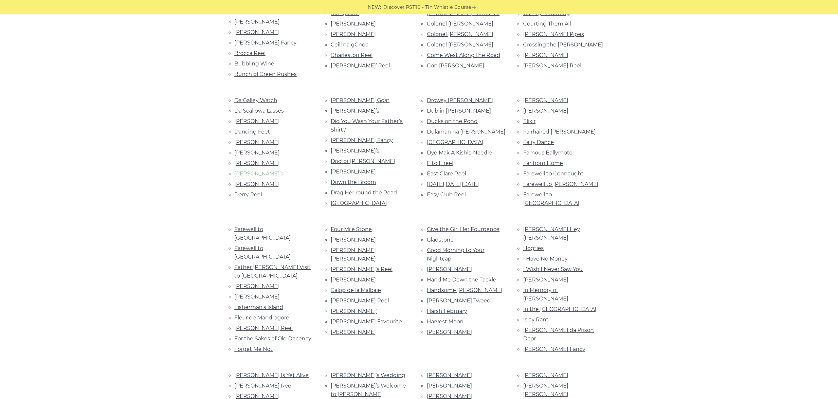
click at [272, 171] on link "Dermie Diamond’s" at bounding box center [258, 174] width 49 height 6
click at [255, 181] on link "Derry Craig Wood" at bounding box center [256, 184] width 45 height 6
click at [253, 192] on link "Derry Reel" at bounding box center [248, 195] width 28 height 6
click at [359, 97] on link "Devanny’s Goat" at bounding box center [360, 100] width 59 height 6
click at [354, 108] on link "Dick Gossip’s" at bounding box center [355, 111] width 49 height 6
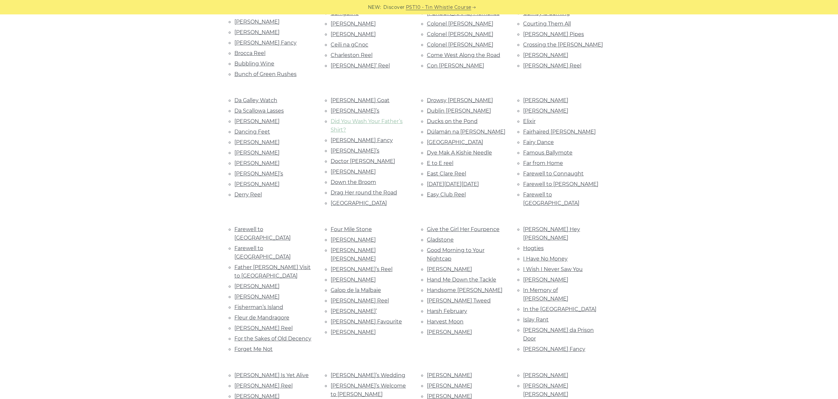
click at [389, 118] on link "Did You Wash Your Father’s Shirt?" at bounding box center [367, 125] width 72 height 15
click at [360, 136] on li "Dillon’s Fancy" at bounding box center [371, 140] width 81 height 9
click at [359, 137] on link "Dillon’s Fancy" at bounding box center [362, 140] width 62 height 6
click at [345, 148] on link "Dinky Dorian’s" at bounding box center [355, 151] width 49 height 6
click at [364, 158] on link "Doctor Gilbert’s" at bounding box center [363, 161] width 65 height 6
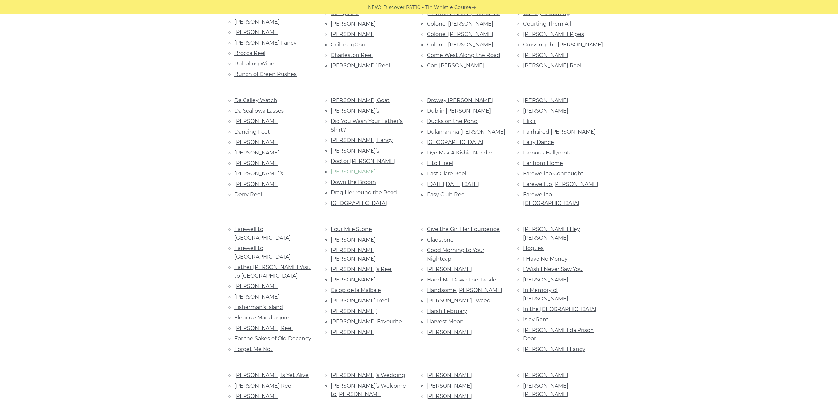
click at [355, 169] on link "Donald Blue" at bounding box center [353, 172] width 45 height 6
click at [363, 179] on link "Down the Broom" at bounding box center [354, 182] width 46 height 6
click at [372, 190] on link "Drag Her round the Road" at bounding box center [364, 193] width 66 height 6
click at [351, 200] on link "Drogheda Bay" at bounding box center [359, 203] width 56 height 6
click at [446, 97] on link "Drowsy [PERSON_NAME]" at bounding box center [460, 100] width 66 height 6
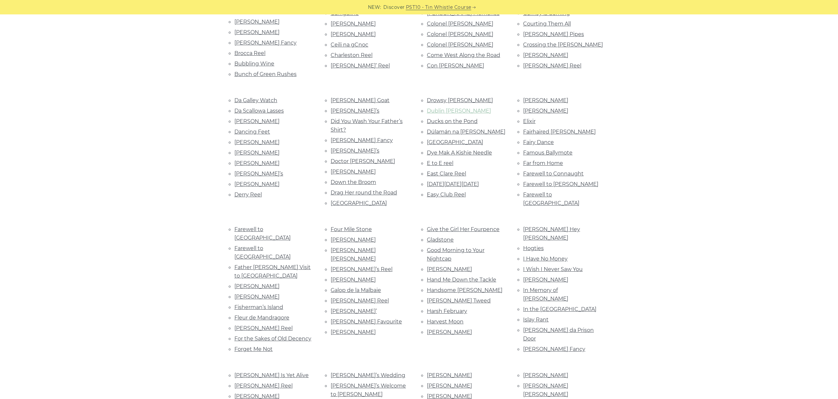
click at [452, 108] on link "Dublin Porter" at bounding box center [459, 111] width 64 height 6
click at [455, 118] on link "Ducks on the Pond" at bounding box center [452, 121] width 51 height 6
click at [458, 129] on link "Dúlamán na Binne Buí" at bounding box center [466, 132] width 79 height 6
click at [459, 139] on link "[GEOGRAPHIC_DATA]" at bounding box center [455, 142] width 56 height 6
click at [488, 150] on link "Dye Mak A Kishie Needle" at bounding box center [459, 153] width 65 height 6
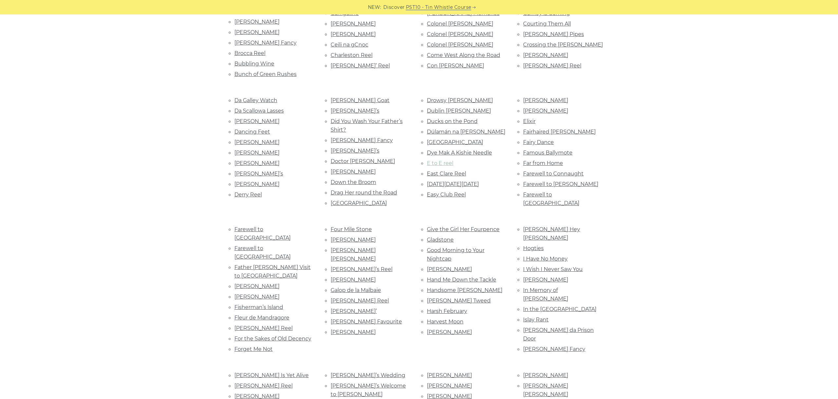
click at [443, 160] on link "E to E reel" at bounding box center [440, 163] width 27 height 6
click at [461, 171] on link "East Clare Reel" at bounding box center [446, 174] width 39 height 6
click at [445, 181] on link "Easter Sunday" at bounding box center [453, 184] width 52 height 6
click at [453, 192] on link "Easy Club Reel" at bounding box center [446, 195] width 39 height 6
click at [537, 97] on link "Eddie Moloney’s" at bounding box center [545, 100] width 45 height 6
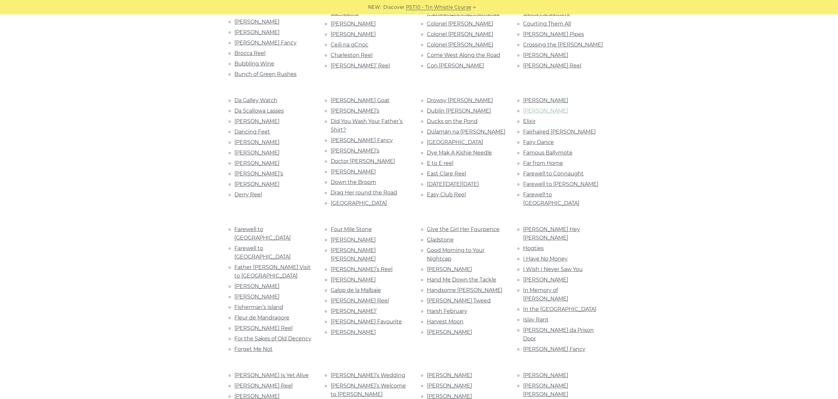
click at [546, 108] on link "Eileen Curran" at bounding box center [545, 111] width 45 height 6
click at [529, 118] on link "Elixir" at bounding box center [529, 121] width 12 height 6
click at [560, 129] on link "Fairhaired Mary" at bounding box center [559, 132] width 73 height 6
click at [547, 139] on link "Fairy Dance" at bounding box center [538, 142] width 31 height 6
click at [554, 150] on link "Famous Ballymote" at bounding box center [547, 153] width 49 height 6
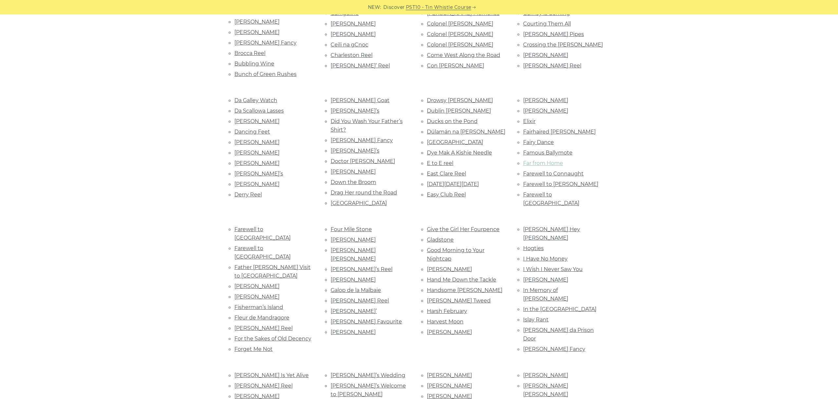
click at [548, 160] on link "Far from Home" at bounding box center [543, 163] width 40 height 6
click at [567, 171] on link "Farewell to Connaught" at bounding box center [553, 174] width 61 height 6
click at [543, 181] on link "Farewell to Erin" at bounding box center [560, 184] width 75 height 6
click at [545, 192] on link "Farewell to Ireland" at bounding box center [551, 199] width 56 height 15
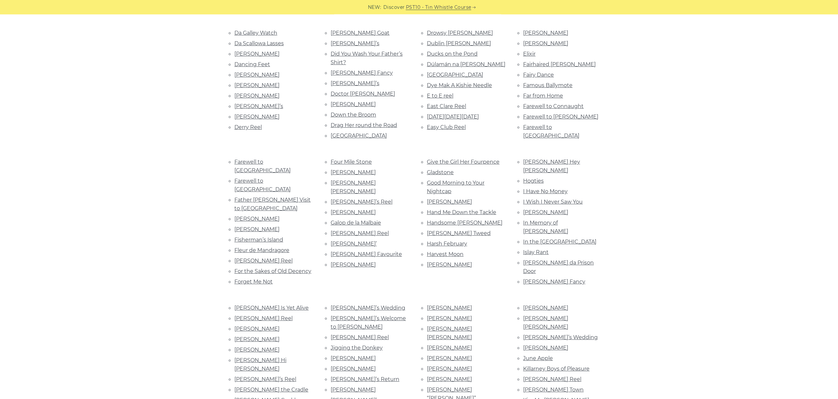
scroll to position [440, 0]
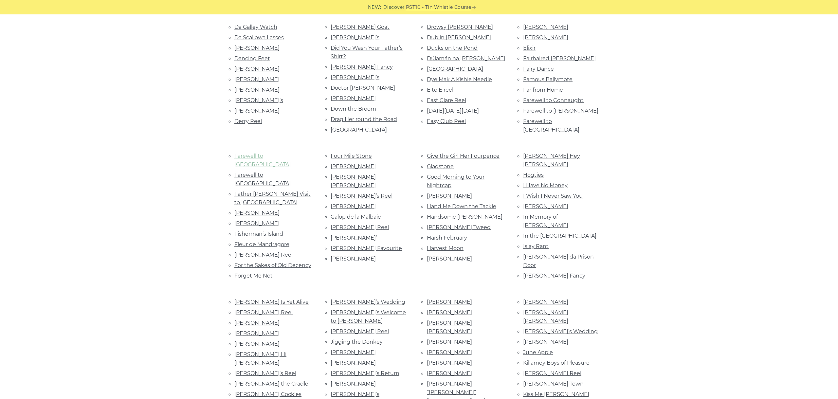
click at [260, 153] on link "Farewell to Leitrim" at bounding box center [262, 160] width 56 height 15
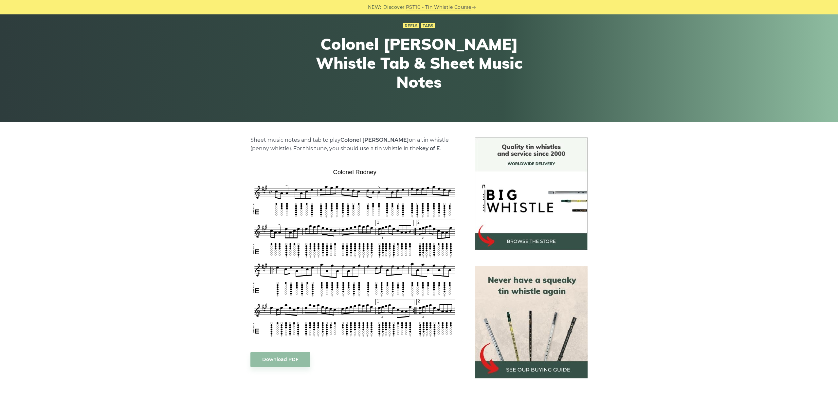
scroll to position [110, 0]
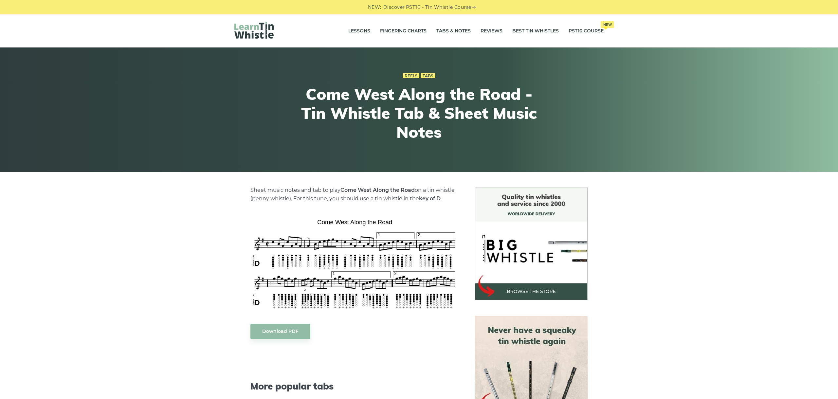
scroll to position [37, 0]
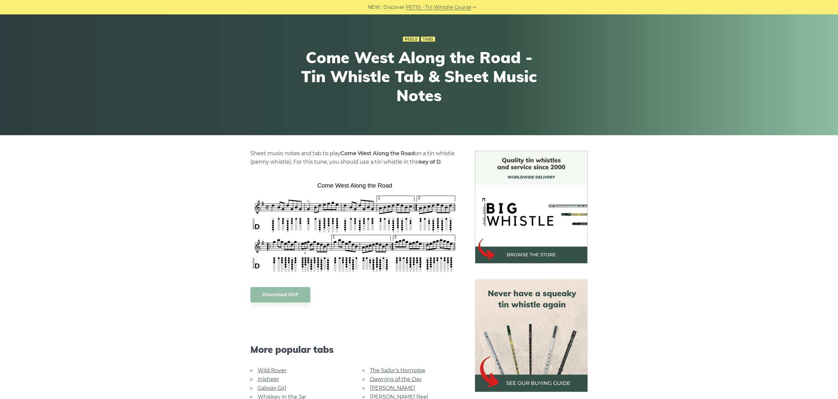
click at [751, 251] on div "Sheet music notes and tab to play Come West Along the Road on a tin whistle (pe…" at bounding box center [419, 335] width 838 height 368
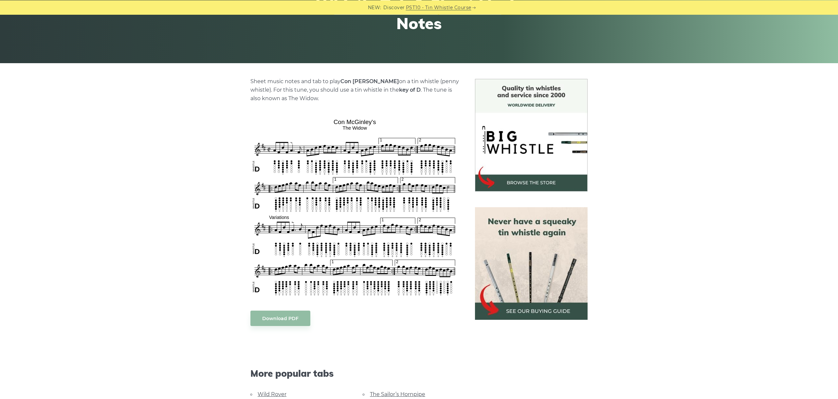
scroll to position [110, 0]
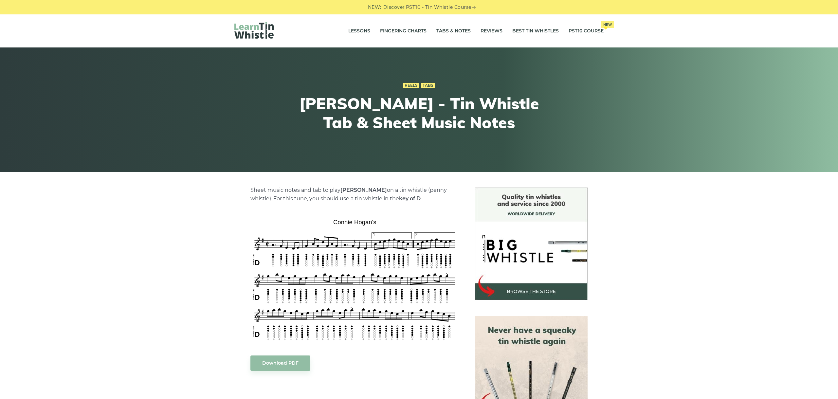
scroll to position [73, 0]
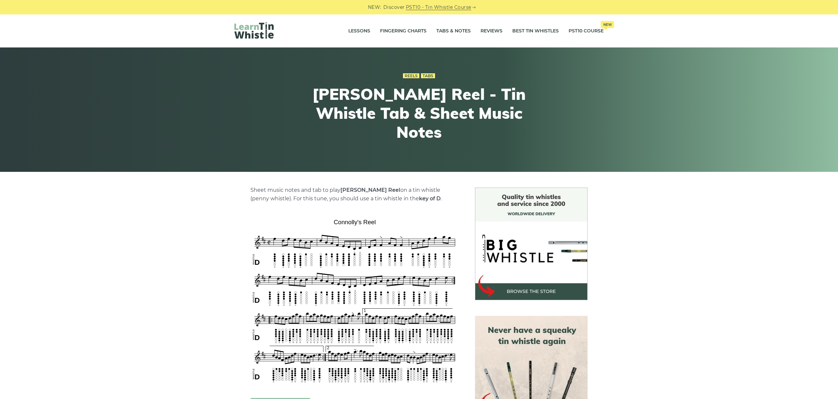
scroll to position [110, 0]
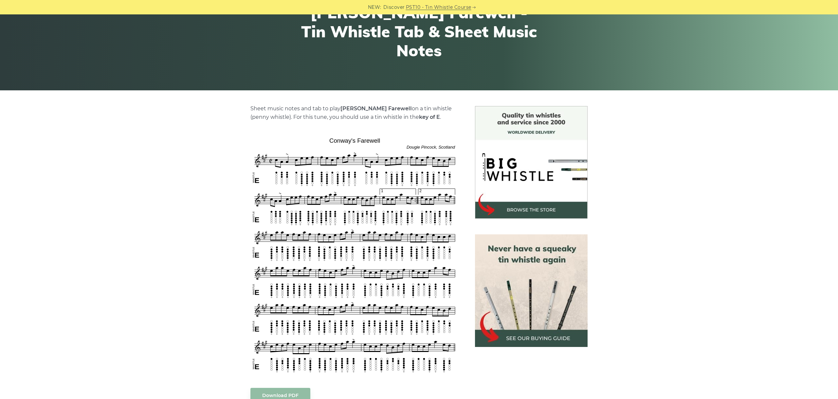
scroll to position [110, 0]
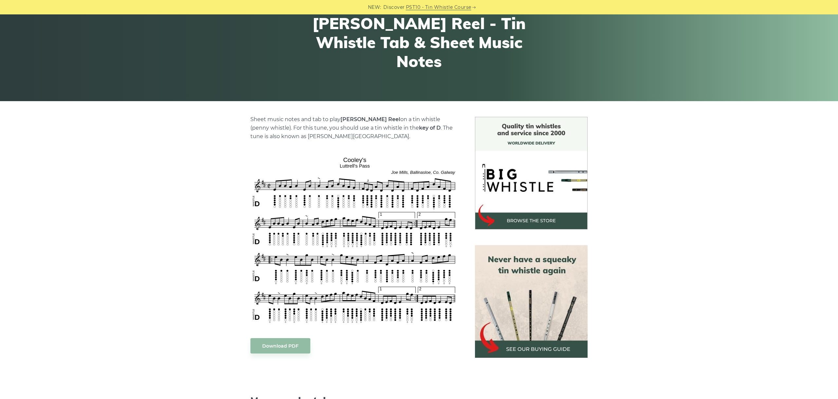
scroll to position [73, 0]
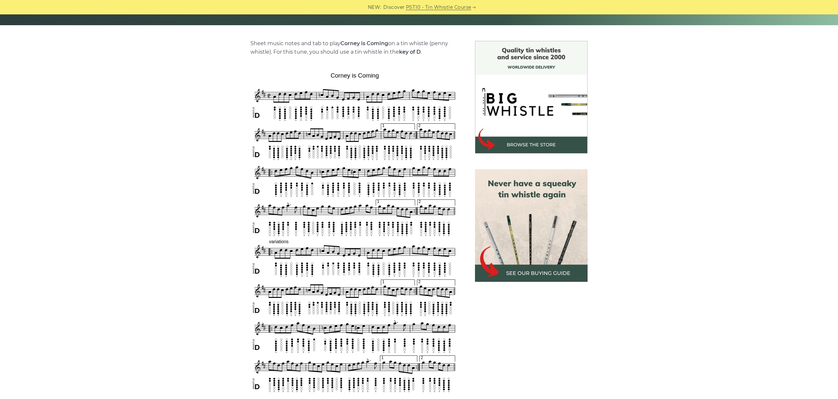
scroll to position [183, 0]
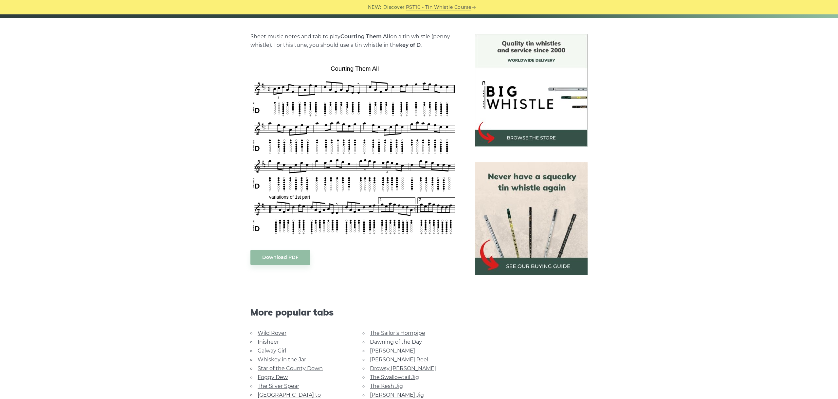
scroll to position [183, 0]
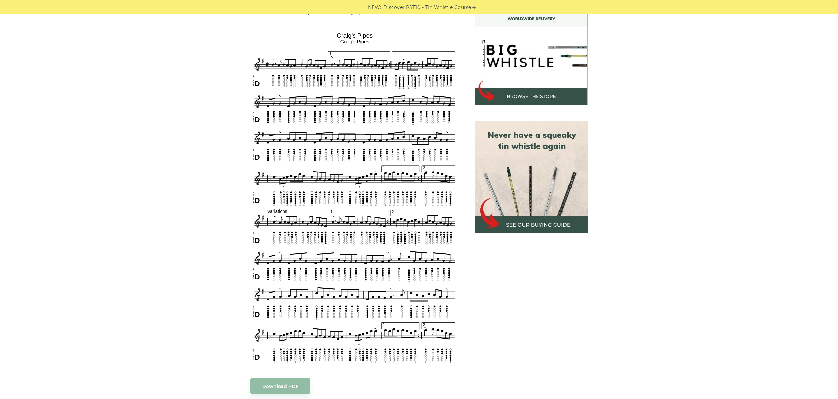
scroll to position [183, 0]
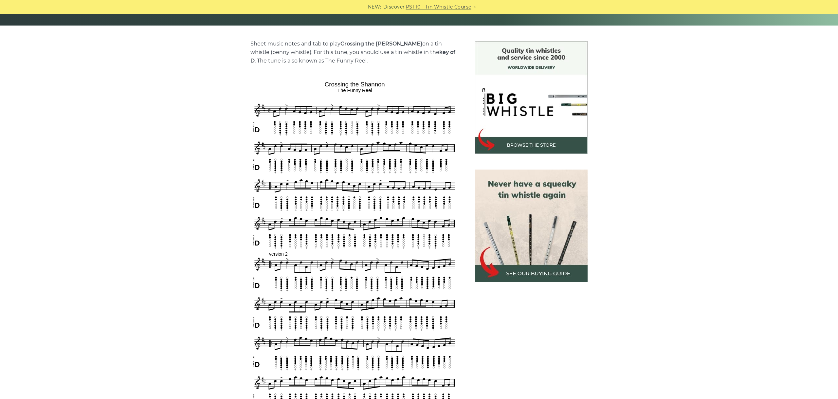
scroll to position [183, 0]
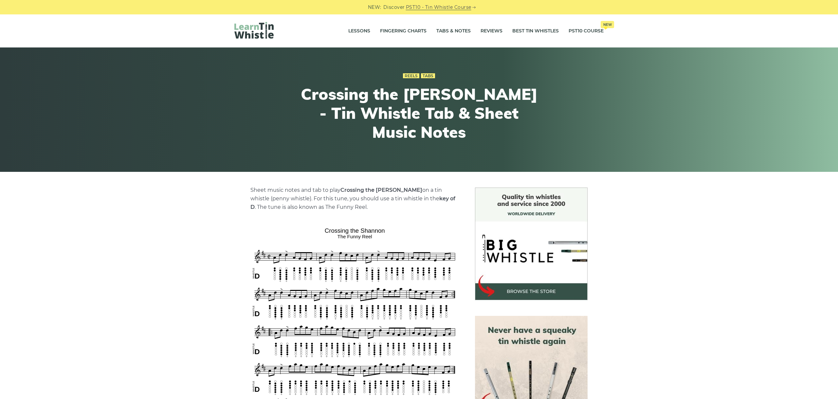
scroll to position [183, 0]
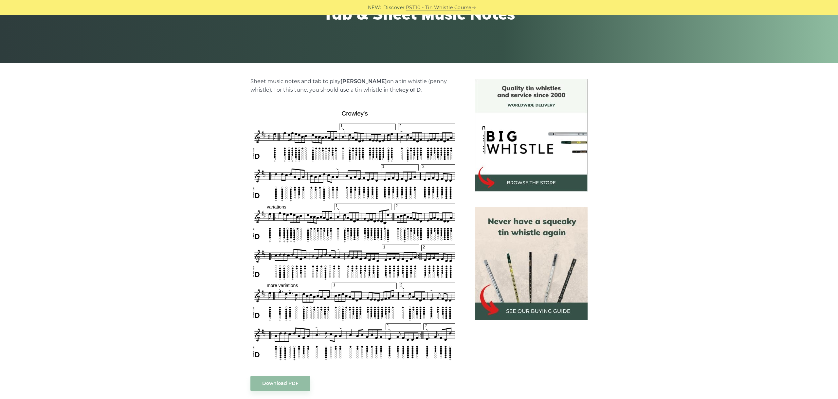
scroll to position [110, 0]
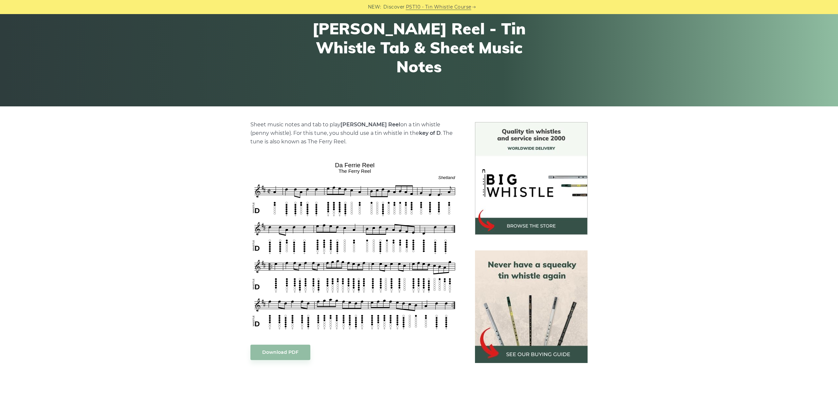
scroll to position [110, 0]
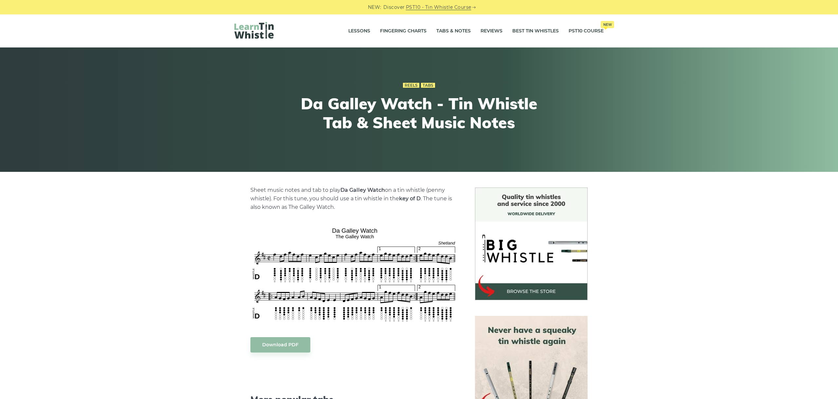
click at [660, 237] on div "Sheet music notes and tab to play [PERSON_NAME] Watch on a tin whistle ([PERSON…" at bounding box center [419, 379] width 838 height 382
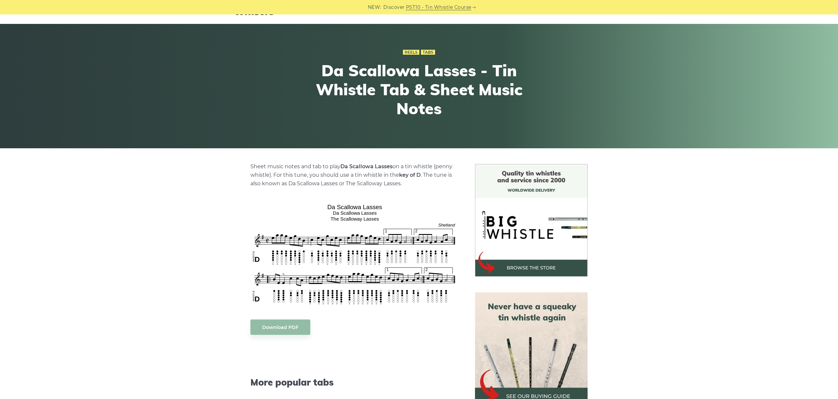
scroll to position [37, 0]
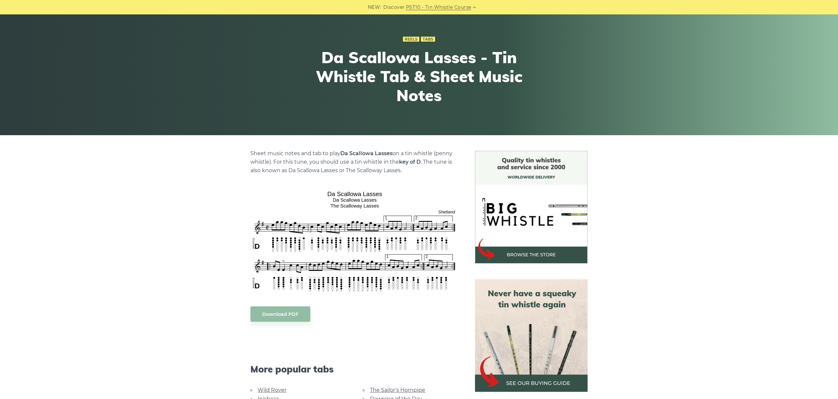
click at [674, 249] on div "Sheet music notes and tab to play Da Scallowa Lasses on a tin whistle (penny wh…" at bounding box center [419, 345] width 838 height 388
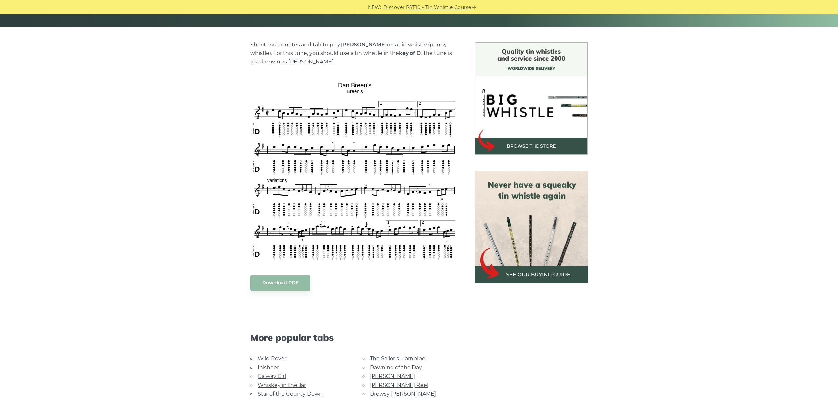
scroll to position [147, 0]
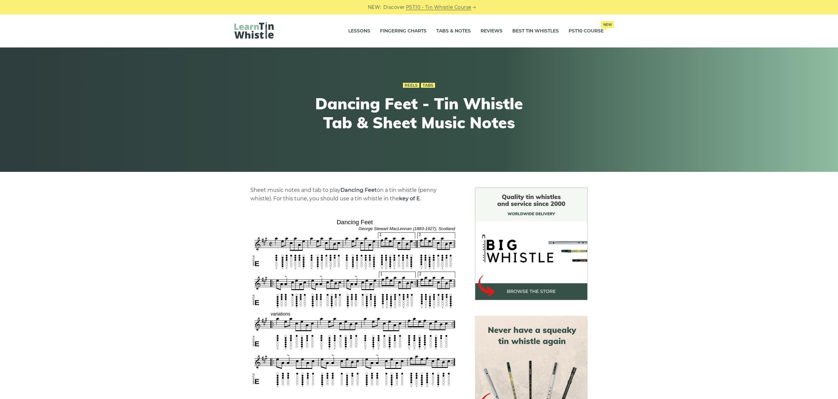
scroll to position [147, 0]
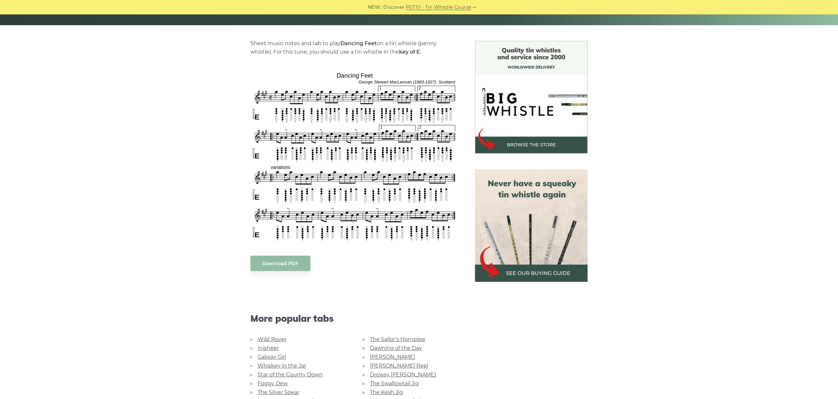
click at [672, 141] on div "Sheet music notes and tab to play Dancing Feet on a tin whistle (penny whistle)…" at bounding box center [419, 264] width 838 height 447
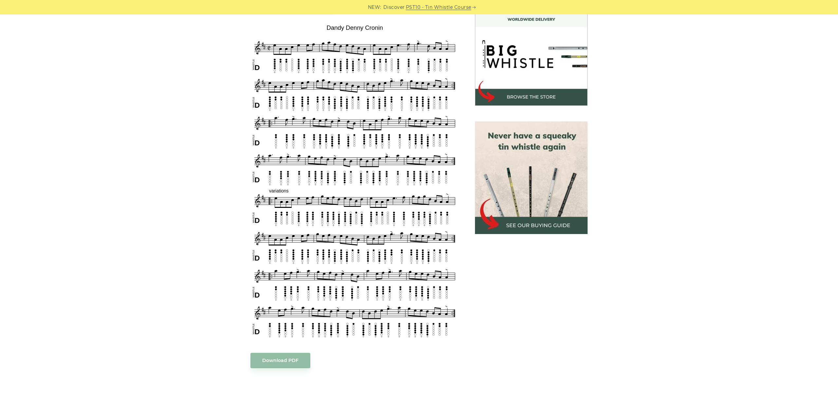
scroll to position [183, 0]
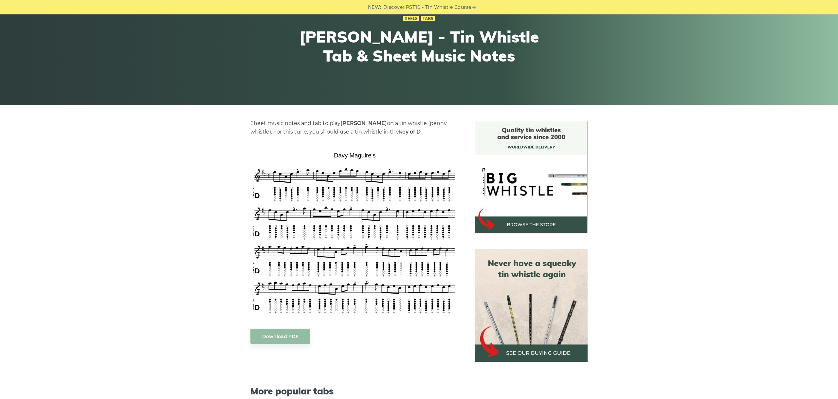
scroll to position [110, 0]
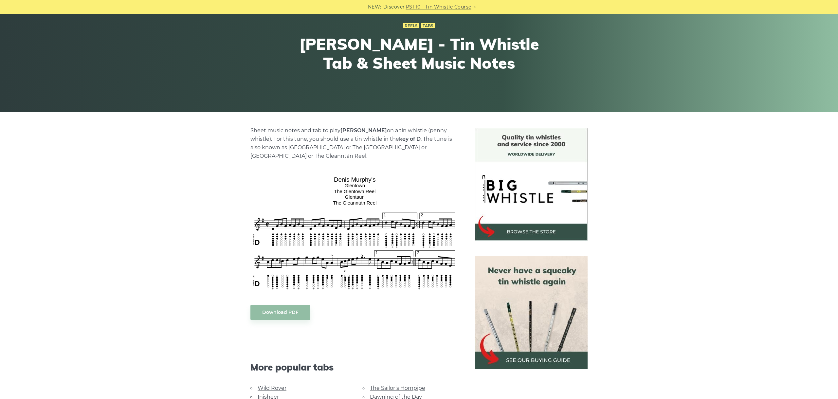
scroll to position [110, 0]
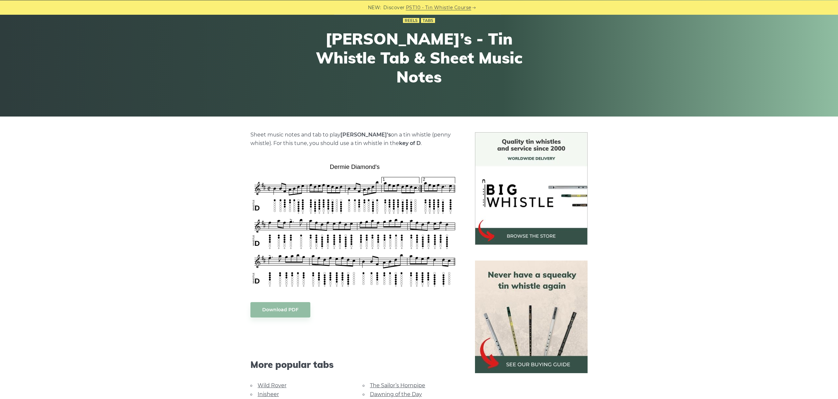
scroll to position [110, 0]
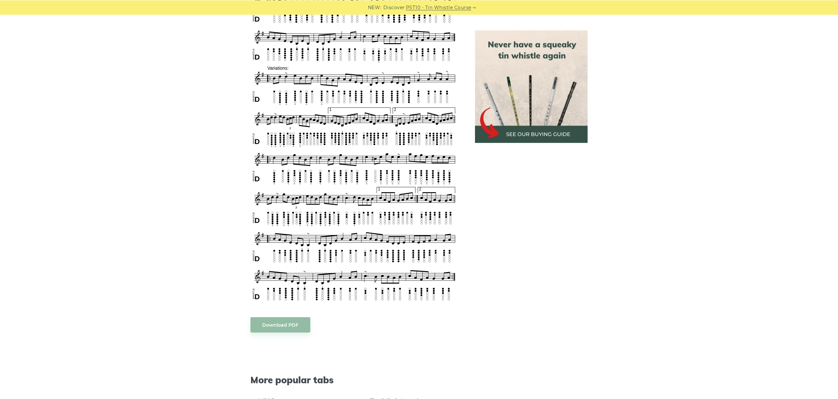
scroll to position [432, 0]
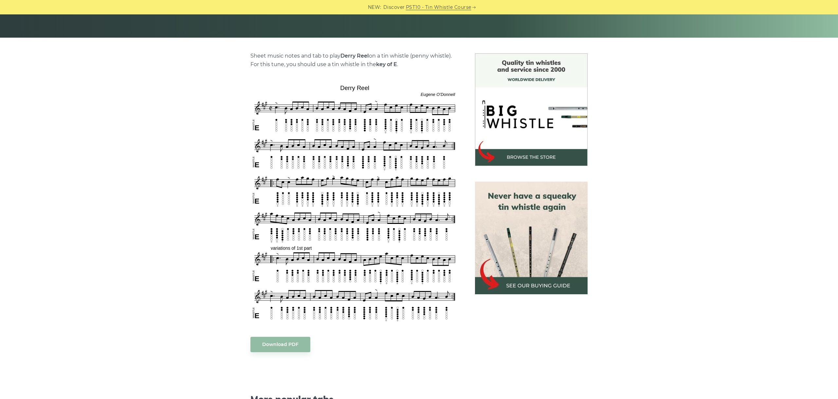
scroll to position [147, 0]
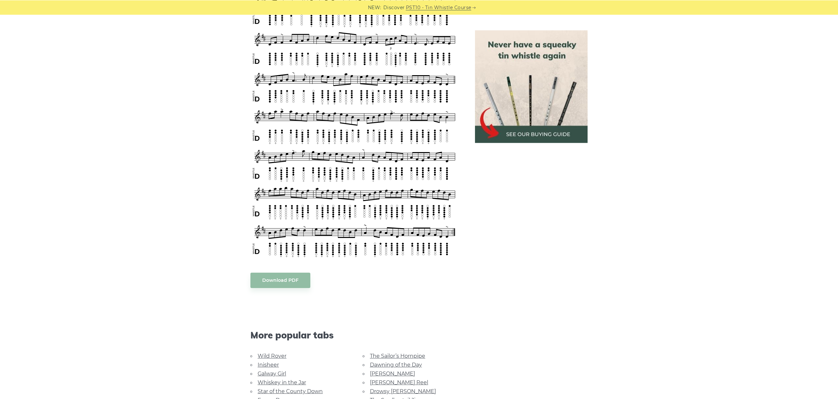
scroll to position [440, 0]
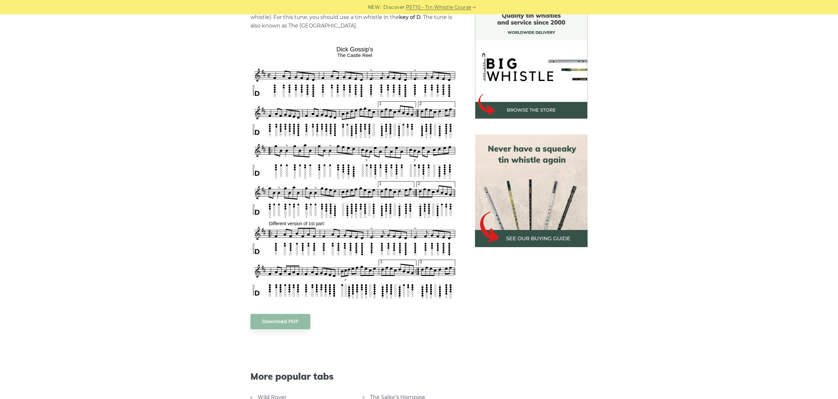
scroll to position [183, 0]
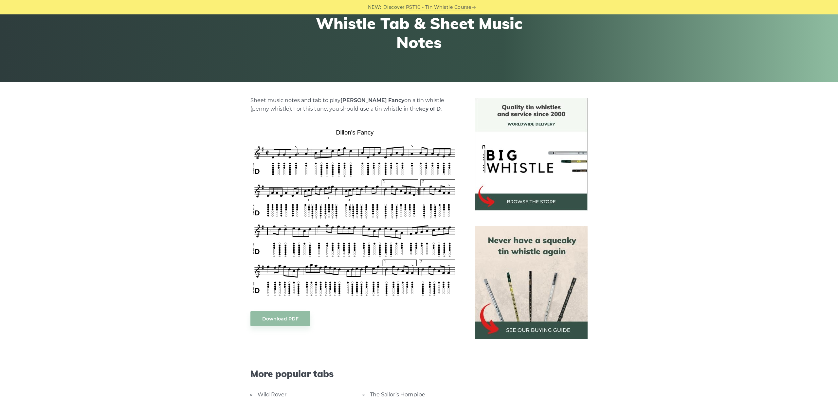
scroll to position [110, 0]
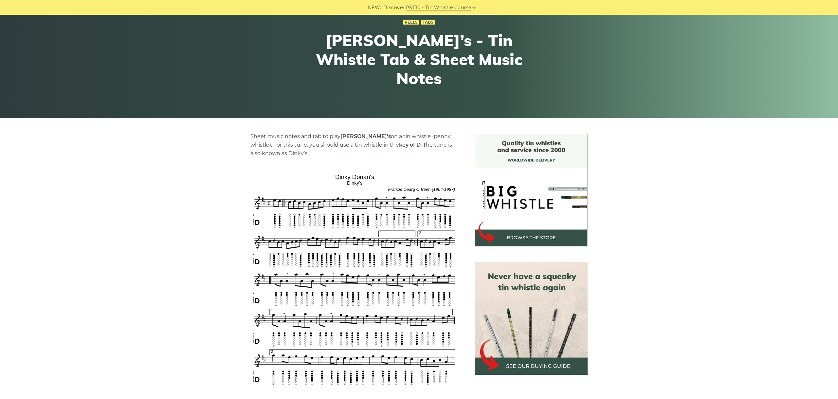
scroll to position [110, 0]
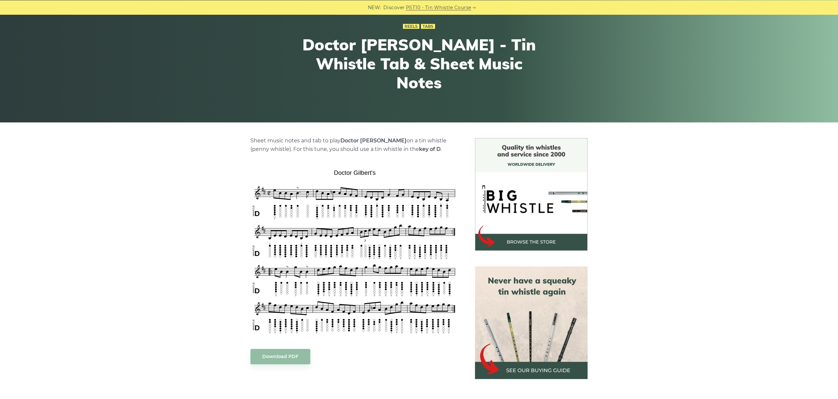
scroll to position [110, 0]
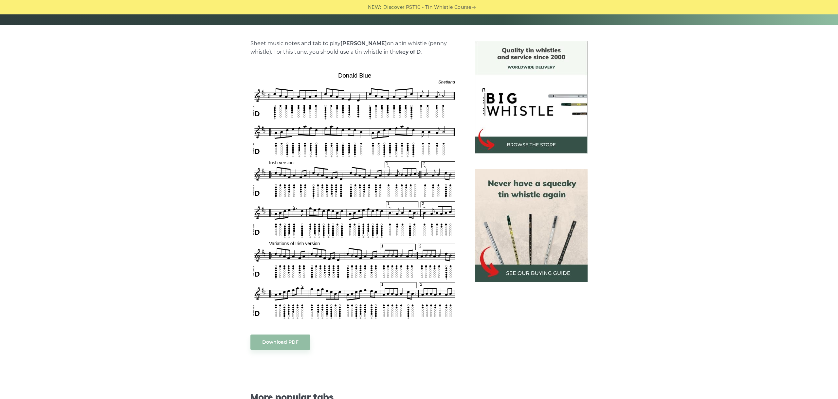
scroll to position [183, 0]
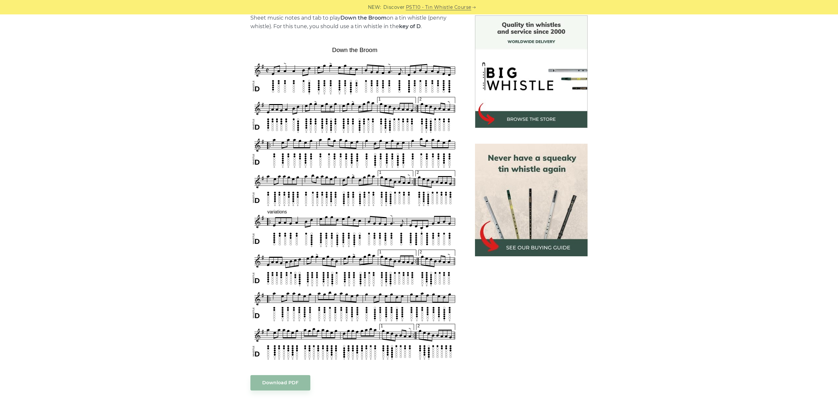
scroll to position [183, 0]
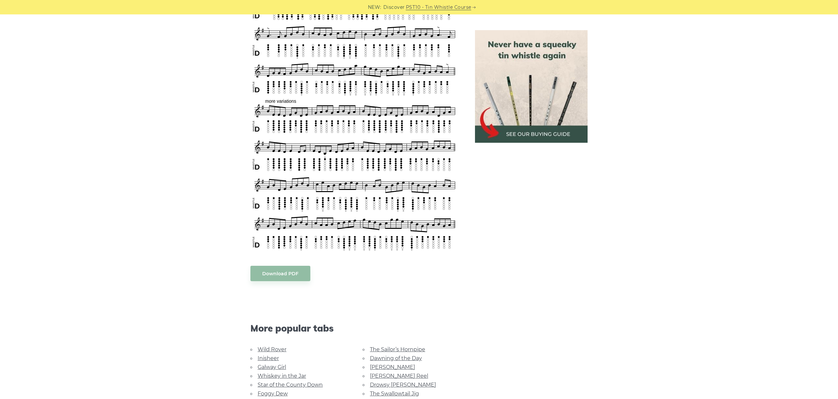
scroll to position [393, 0]
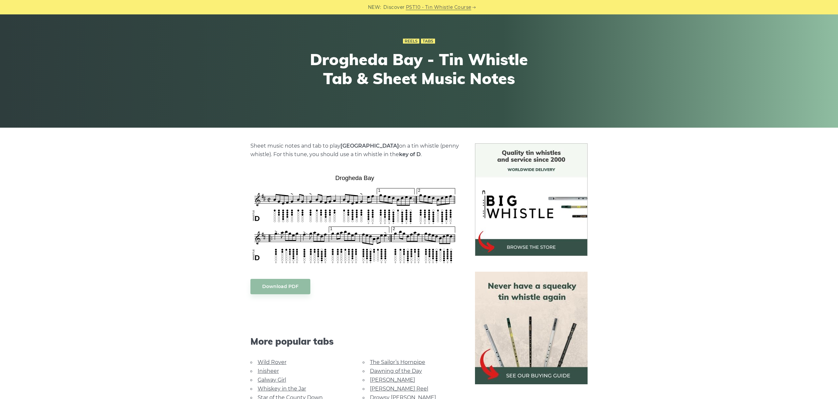
scroll to position [110, 0]
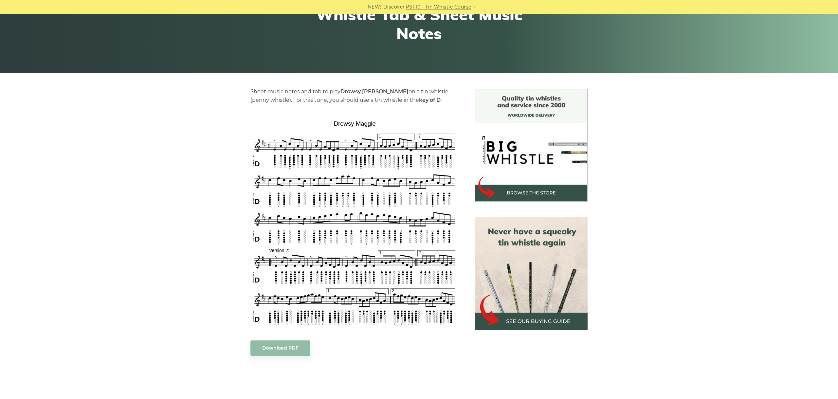
scroll to position [110, 0]
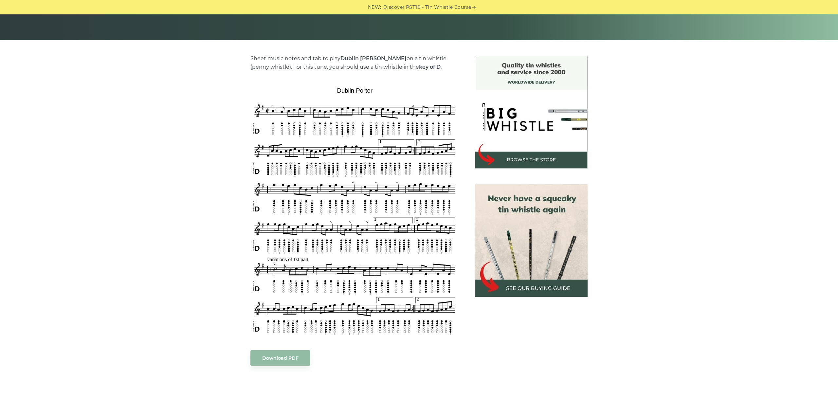
scroll to position [147, 0]
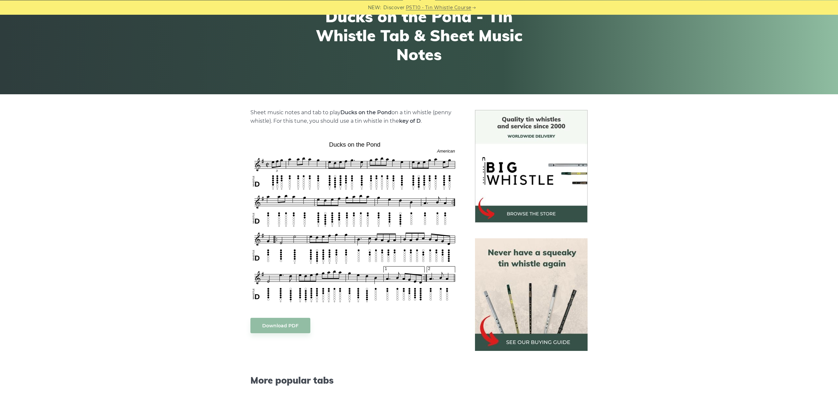
scroll to position [110, 0]
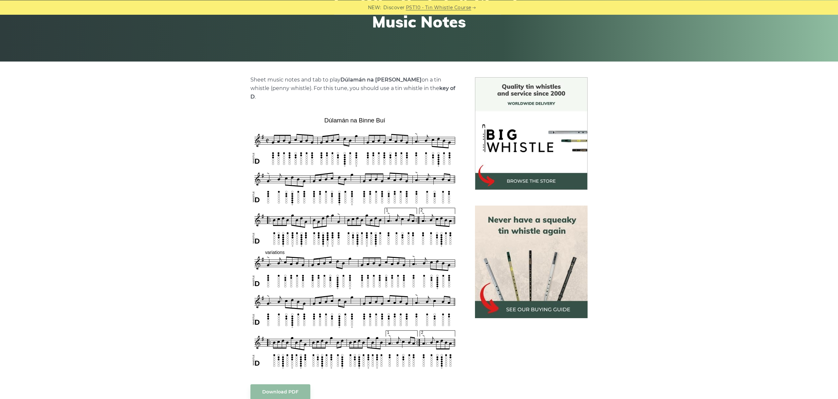
scroll to position [147, 0]
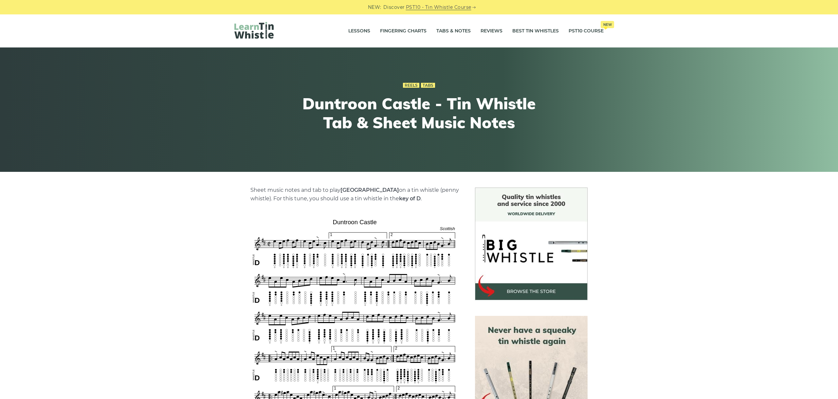
scroll to position [110, 0]
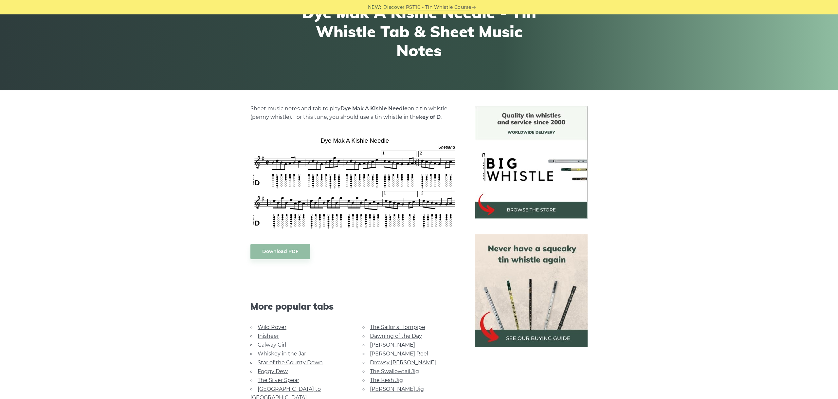
scroll to position [147, 0]
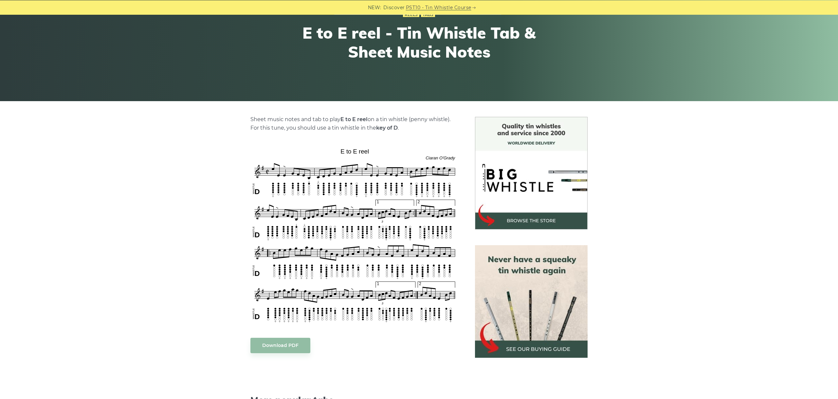
scroll to position [110, 0]
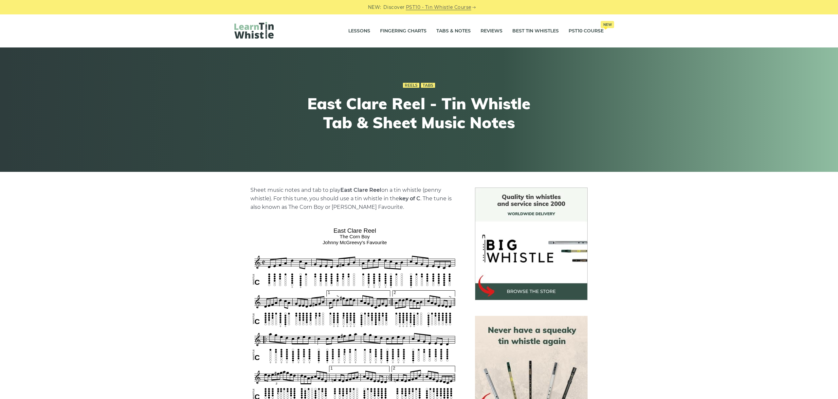
scroll to position [110, 0]
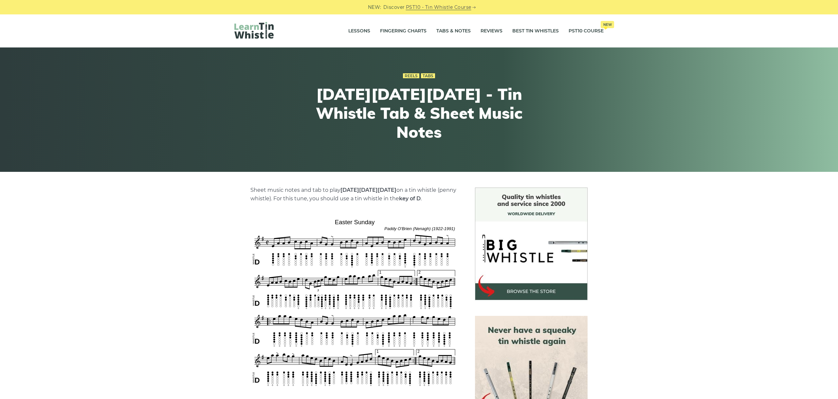
scroll to position [73, 0]
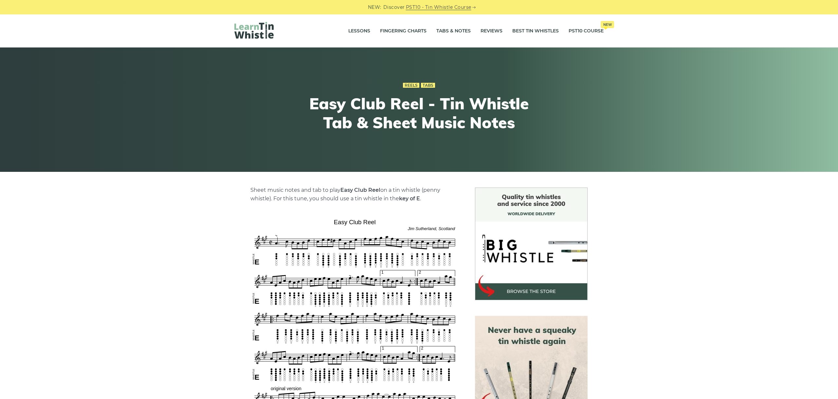
scroll to position [183, 0]
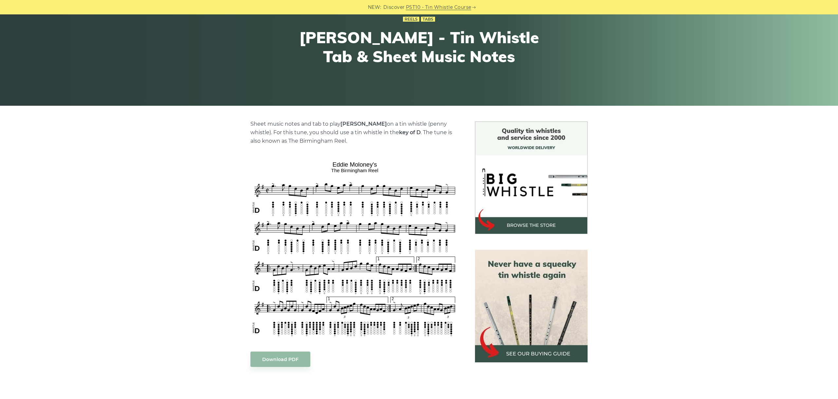
scroll to position [110, 0]
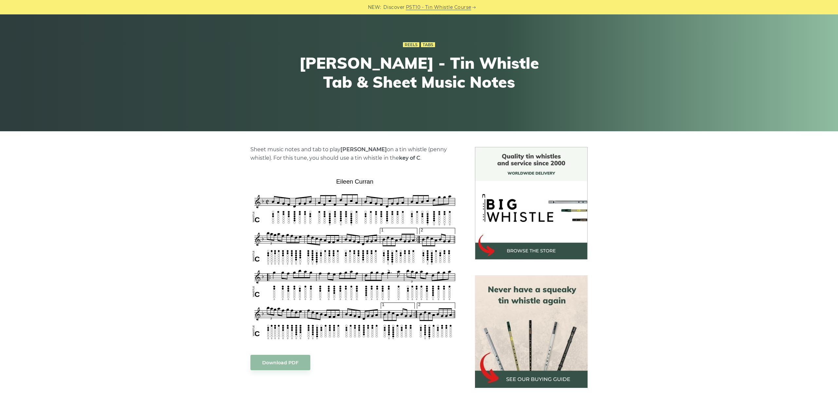
scroll to position [73, 0]
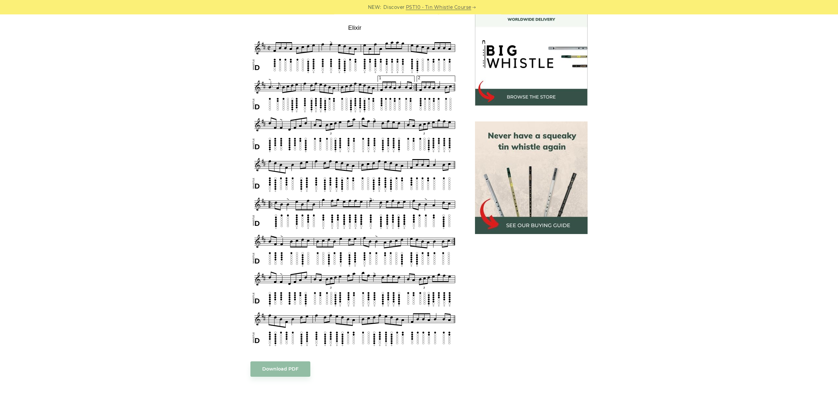
scroll to position [183, 0]
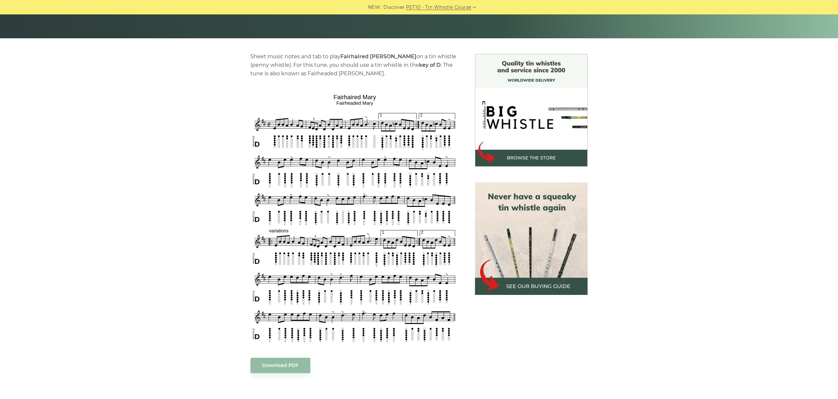
scroll to position [147, 0]
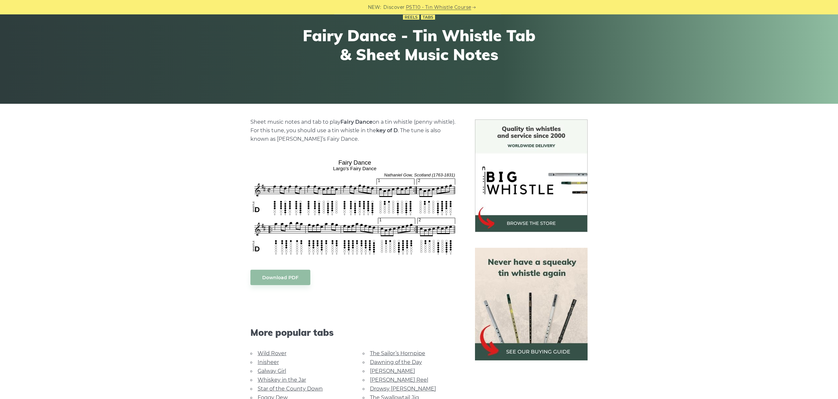
scroll to position [110, 0]
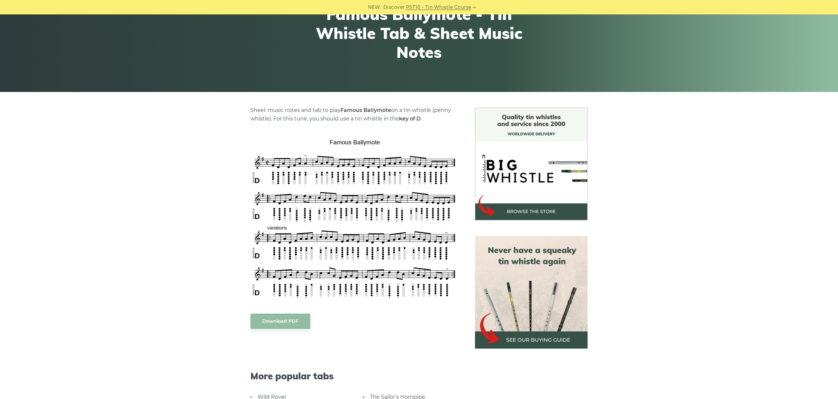
scroll to position [110, 0]
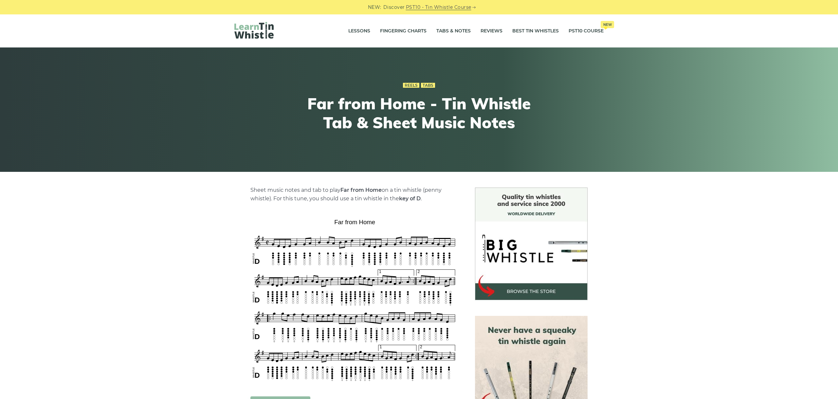
scroll to position [147, 0]
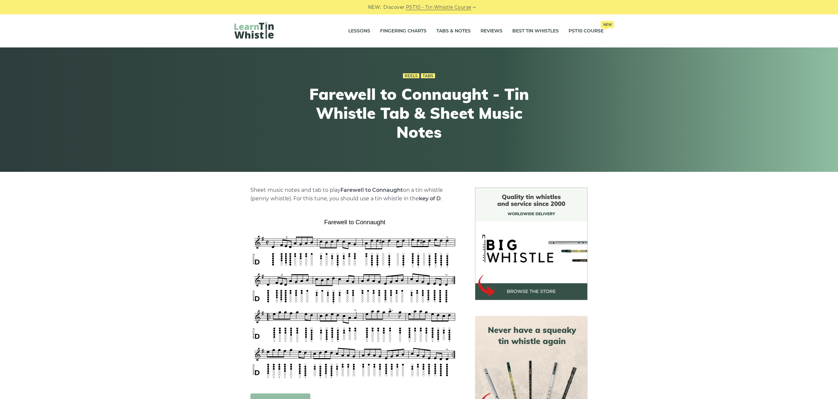
scroll to position [110, 0]
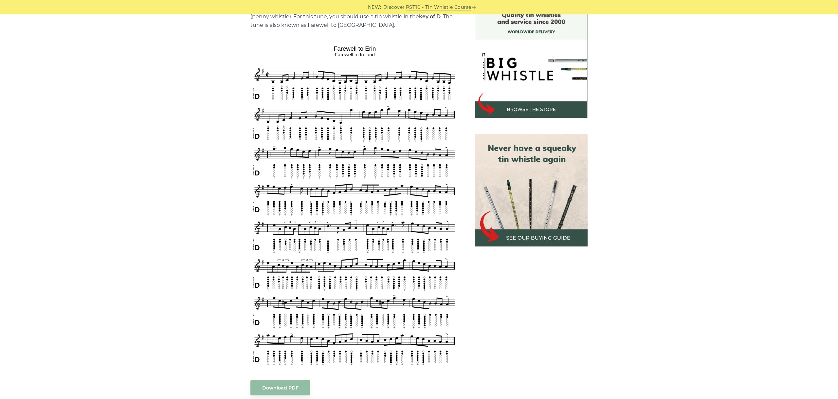
scroll to position [183, 0]
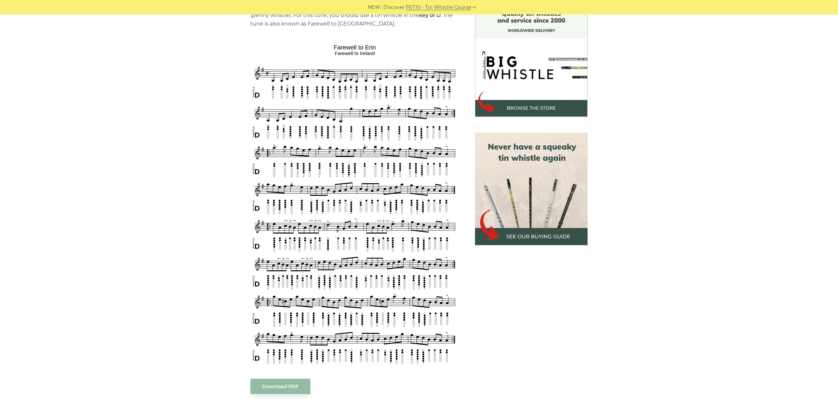
click at [703, 248] on div "Sheet music notes and tab to play Farewell to Erin on a tin whistle (penny whis…" at bounding box center [419, 307] width 838 height 607
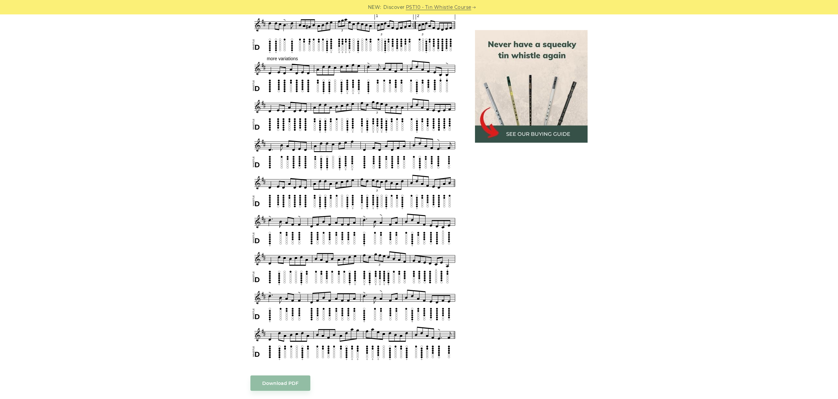
scroll to position [541, 0]
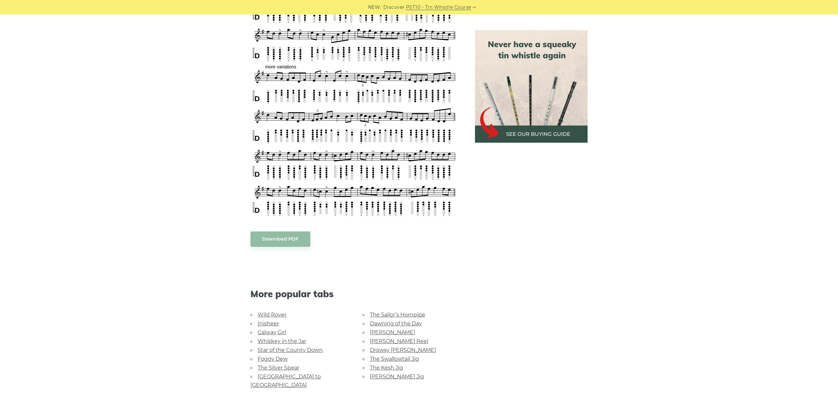
scroll to position [498, 0]
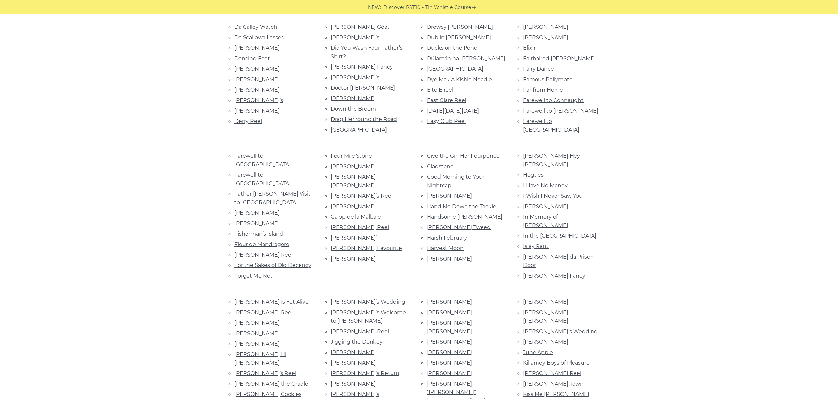
scroll to position [440, 0]
click at [266, 172] on link "Farewell to [GEOGRAPHIC_DATA]" at bounding box center [262, 179] width 56 height 15
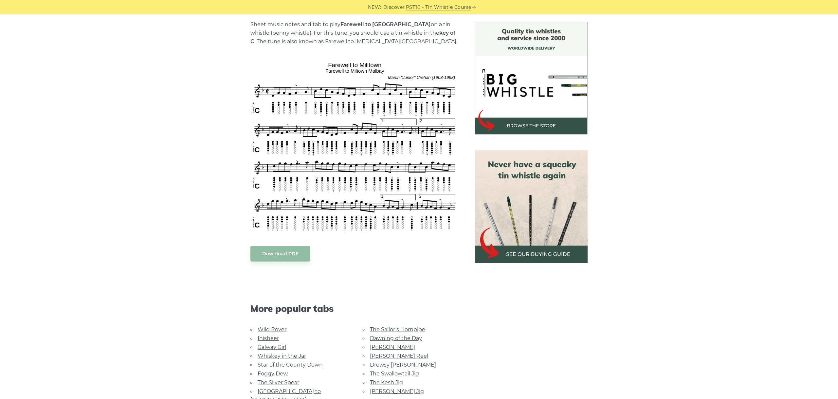
scroll to position [183, 0]
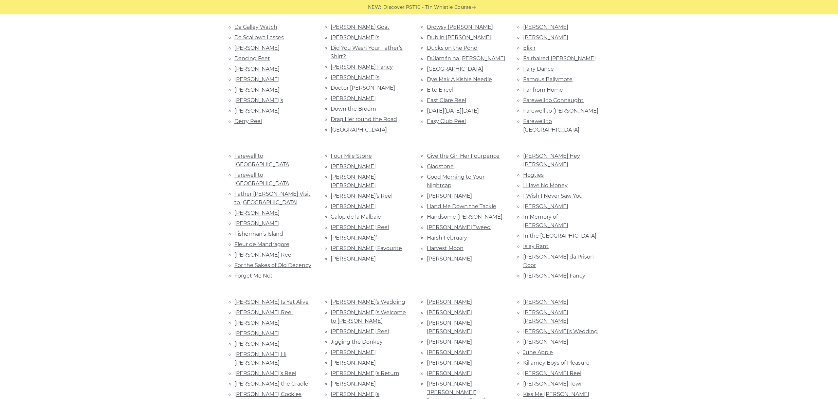
scroll to position [440, 0]
click at [272, 191] on link "Father [PERSON_NAME] Visit to [GEOGRAPHIC_DATA]" at bounding box center [272, 198] width 76 height 15
click at [268, 210] on link "Fergal O’Gara’s" at bounding box center [256, 213] width 45 height 6
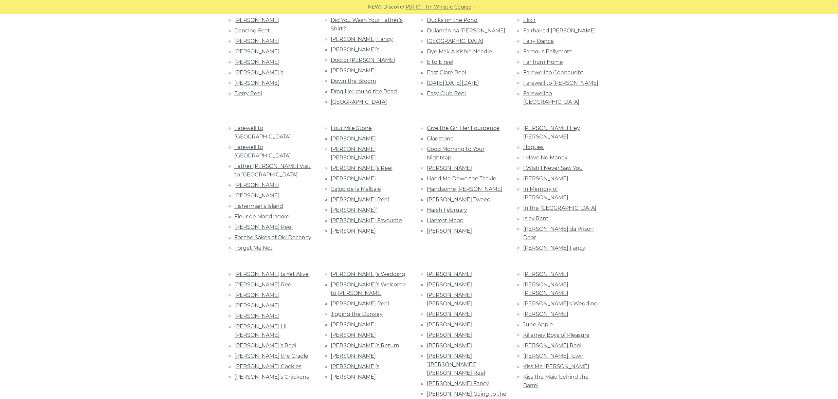
scroll to position [409, 0]
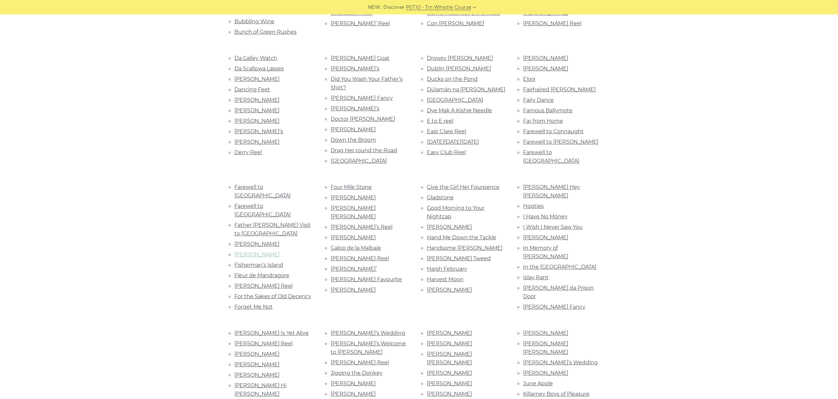
click at [255, 251] on link "Finbar Dwyer’s" at bounding box center [256, 254] width 45 height 6
click at [269, 262] on link "Fisherman’s Island" at bounding box center [258, 265] width 49 height 6
click at [277, 272] on link "Fleur de Mandragore" at bounding box center [261, 275] width 55 height 6
click at [244, 283] on link "Flynn’s Reel" at bounding box center [263, 286] width 58 height 6
click at [264, 293] on link "For the Sakes of Old Decency" at bounding box center [272, 296] width 77 height 6
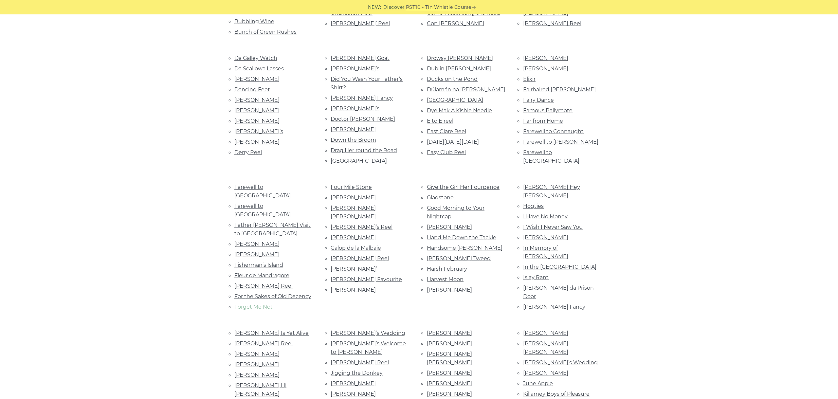
click at [256, 304] on link "Forget Me Not" at bounding box center [253, 307] width 38 height 6
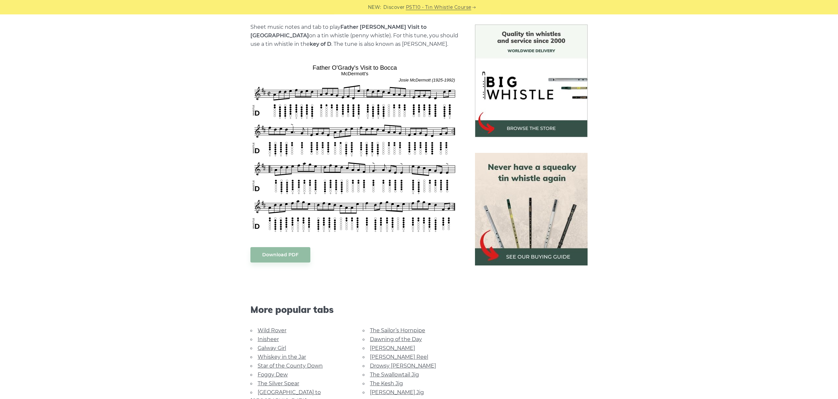
scroll to position [183, 0]
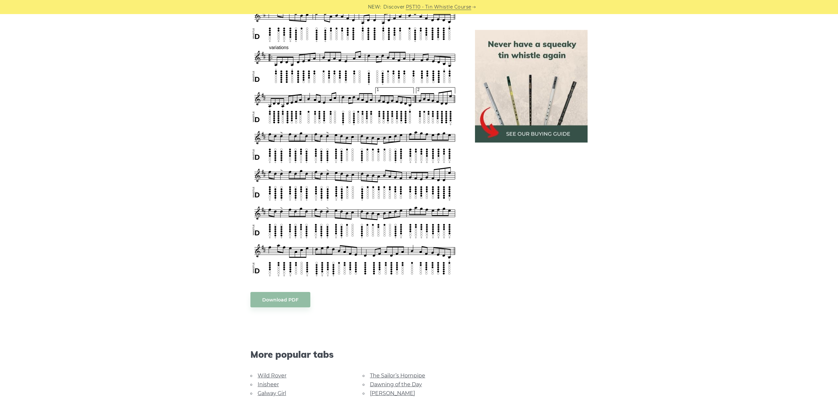
scroll to position [757, 0]
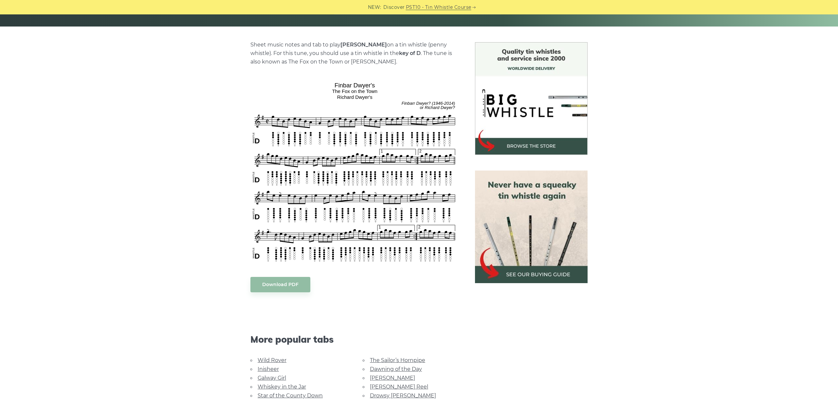
scroll to position [147, 0]
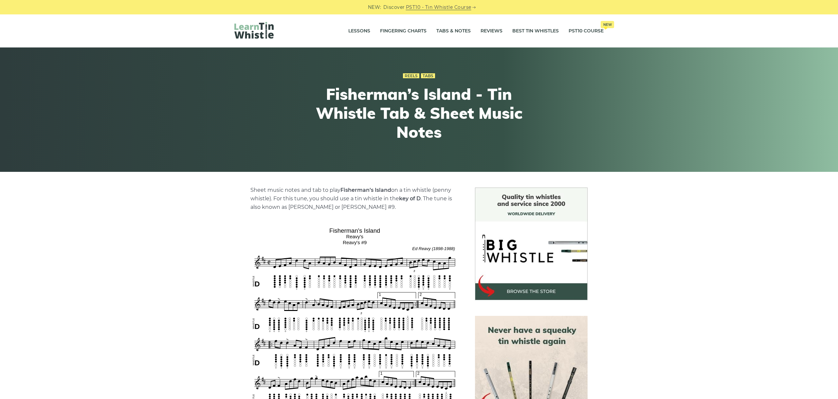
scroll to position [110, 0]
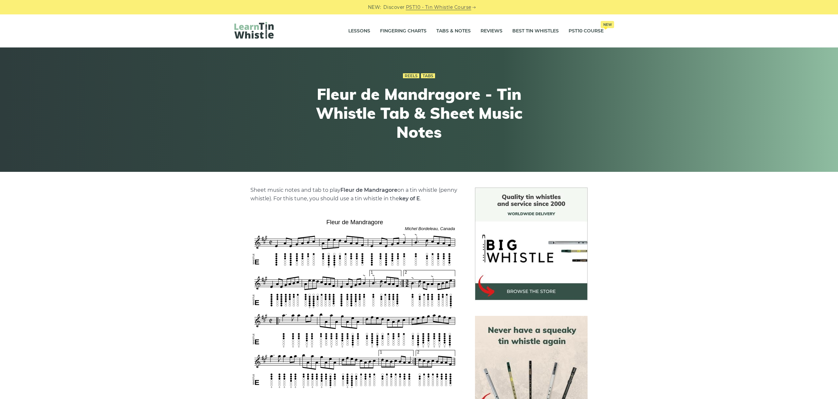
scroll to position [110, 0]
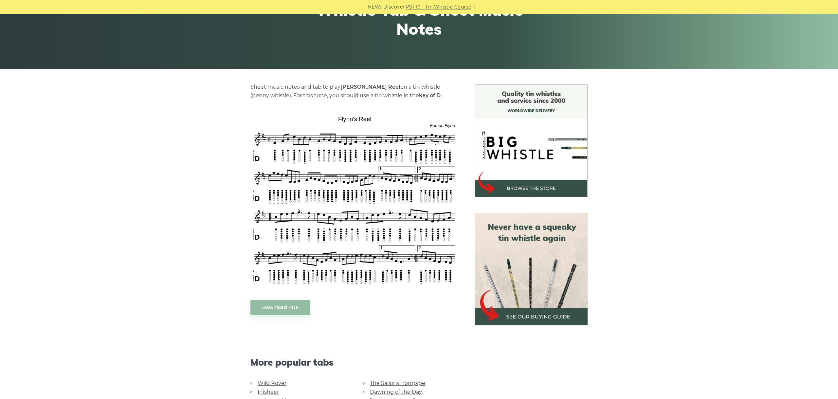
scroll to position [110, 0]
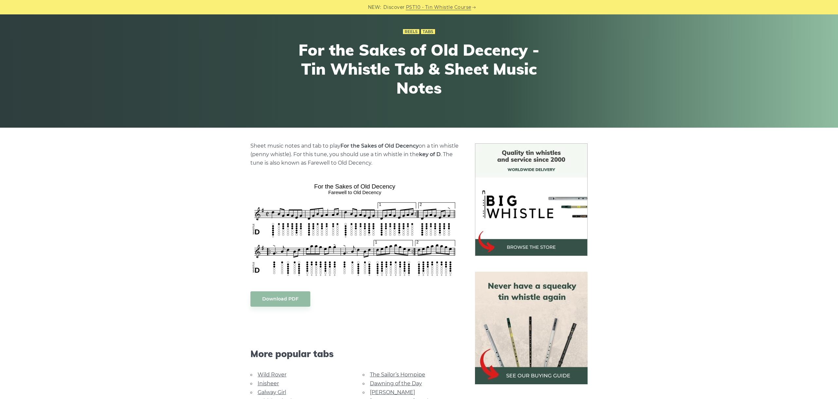
scroll to position [110, 0]
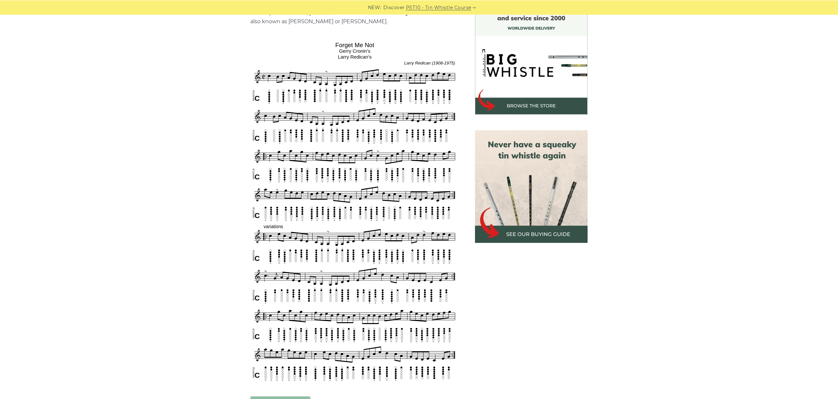
scroll to position [183, 0]
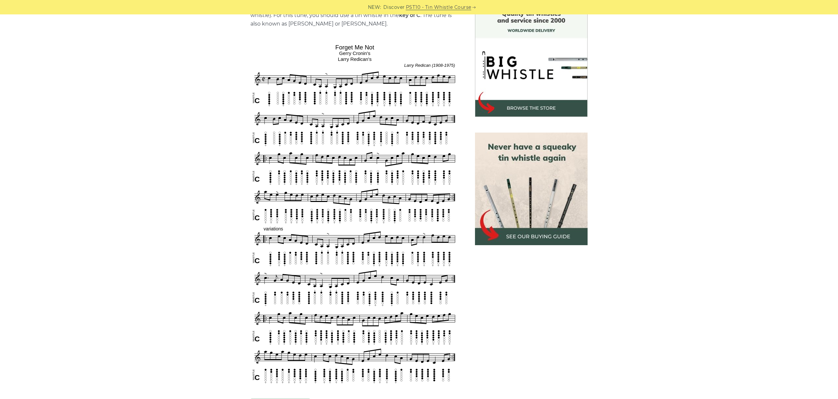
click at [728, 117] on div "Sheet music notes and tab to play Forget Me Not on a tin whistle ([PERSON_NAME]…" at bounding box center [419, 317] width 838 height 627
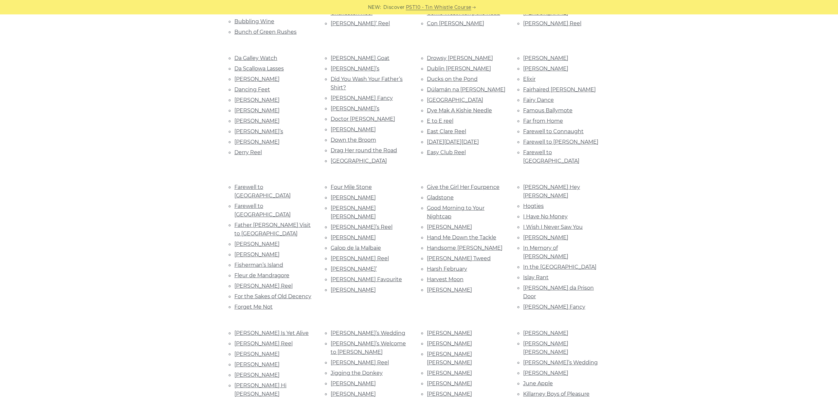
scroll to position [409, 0]
click at [366, 183] on li "Four Mile Stone" at bounding box center [371, 187] width 81 height 9
click at [362, 184] on link "Four Mile Stone" at bounding box center [351, 187] width 41 height 6
click at [353, 194] on link "Francie Byrne’s" at bounding box center [353, 197] width 45 height 6
click at [353, 205] on link "Francis John McGovern’s" at bounding box center [353, 212] width 45 height 15
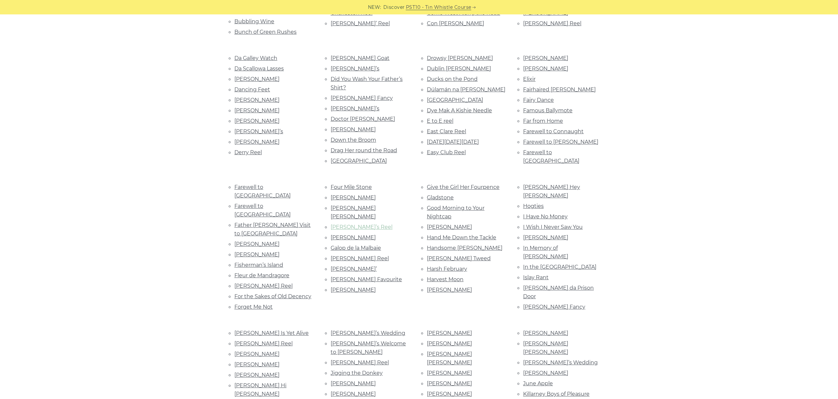
click at [350, 224] on link "Frank’s Reel" at bounding box center [362, 227] width 62 height 6
click at [350, 234] on link "Fred Finn’s" at bounding box center [353, 237] width 45 height 6
click at [357, 245] on link "Galop de la Malbaie" at bounding box center [356, 248] width 50 height 6
click at [360, 255] on link "Garrett Barry’s Reel" at bounding box center [360, 258] width 58 height 6
click at [356, 266] on link "George Peoples’" at bounding box center [354, 269] width 46 height 6
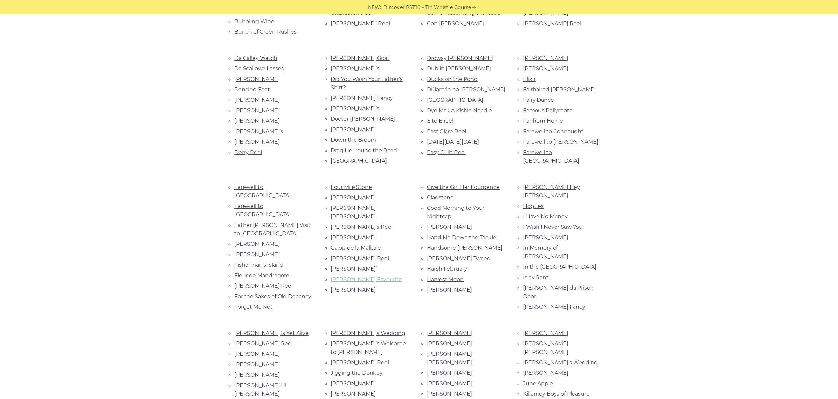
click at [379, 276] on link "[PERSON_NAME] Favourite" at bounding box center [366, 279] width 71 height 6
click at [347, 287] on link "Gerry Commane’s" at bounding box center [353, 290] width 45 height 6
click at [457, 184] on link "Give the Girl Her Fourpence" at bounding box center [463, 187] width 73 height 6
click at [441, 194] on link "Gladstone" at bounding box center [440, 197] width 27 height 6
click at [459, 205] on link "Good Morning to Your Nightcap" at bounding box center [456, 212] width 58 height 15
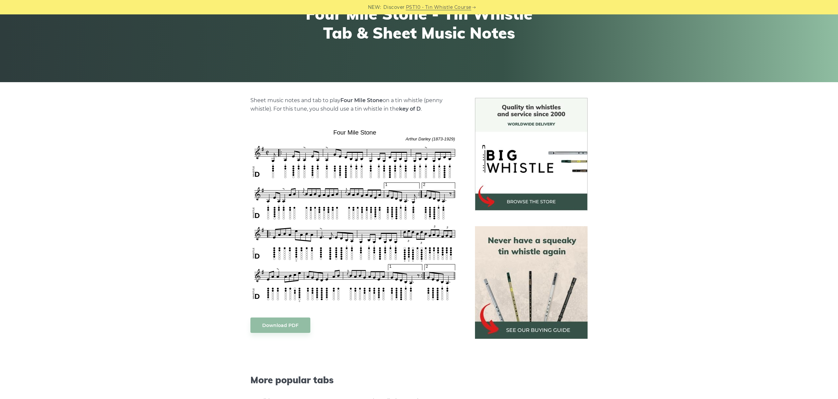
scroll to position [147, 0]
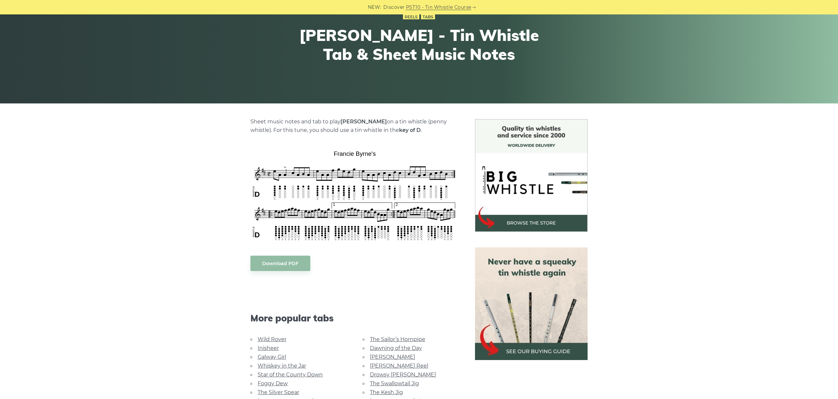
scroll to position [73, 0]
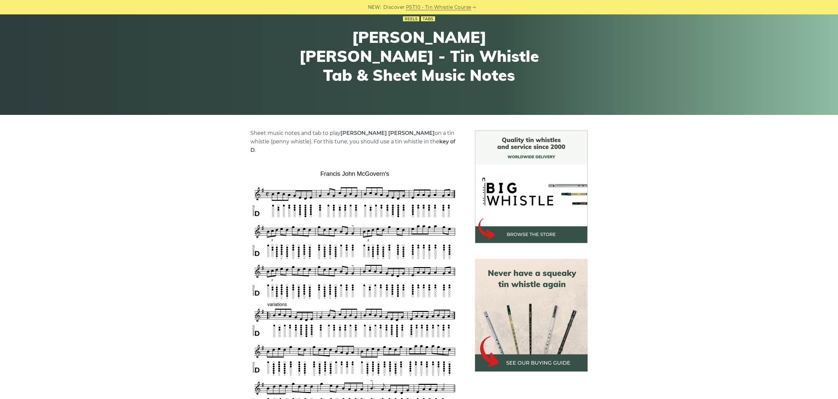
scroll to position [110, 0]
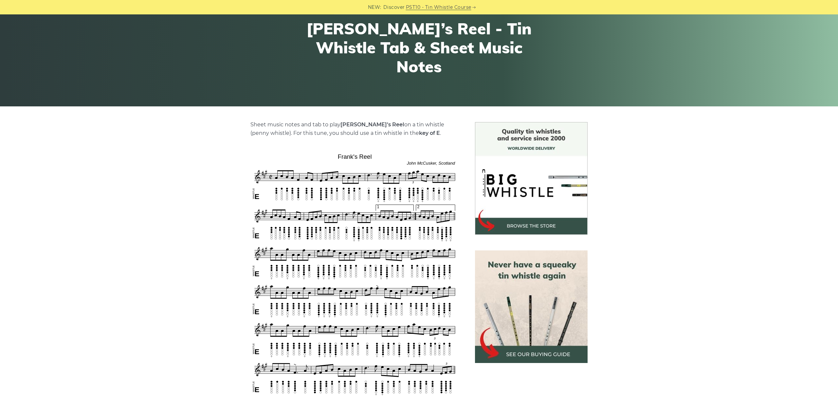
scroll to position [110, 0]
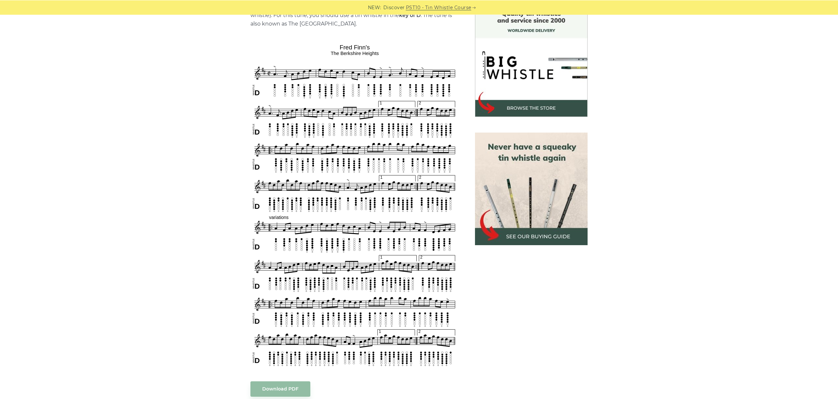
scroll to position [183, 0]
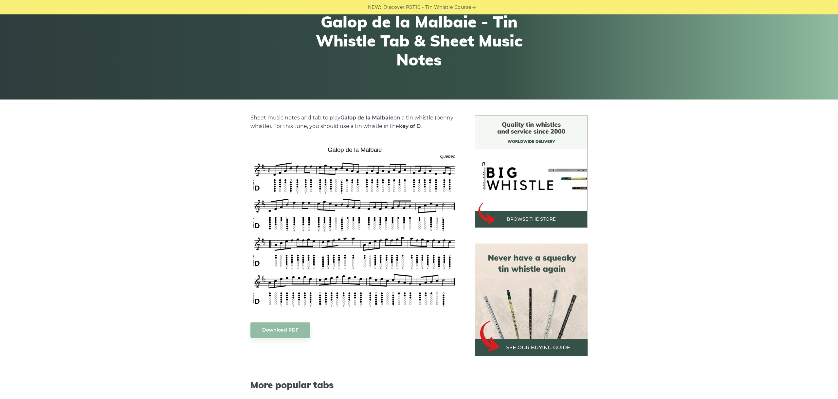
scroll to position [73, 0]
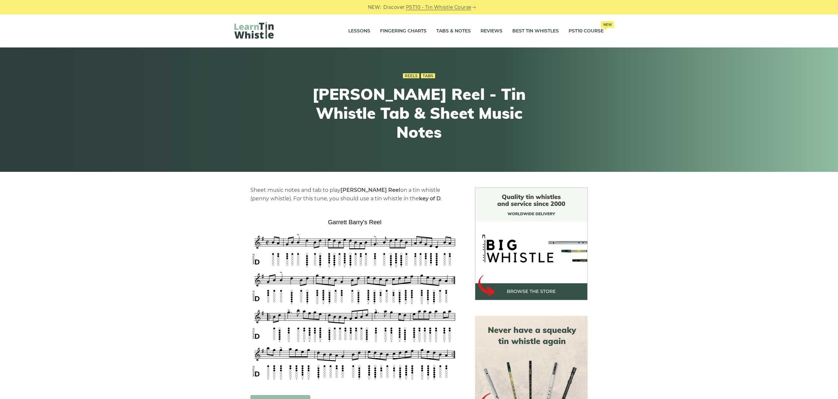
scroll to position [147, 0]
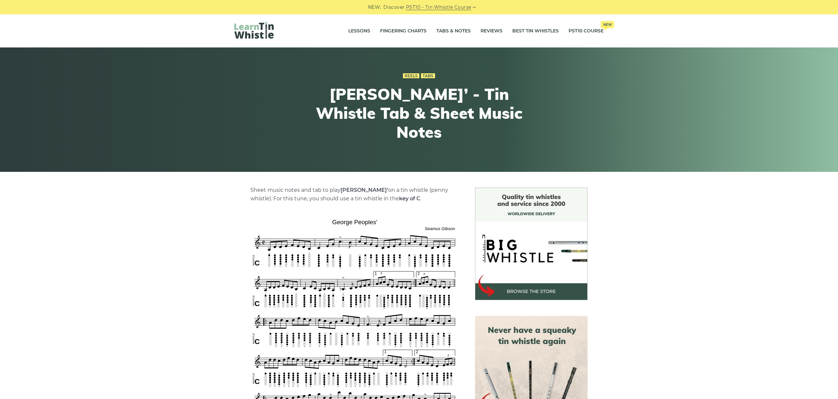
scroll to position [110, 0]
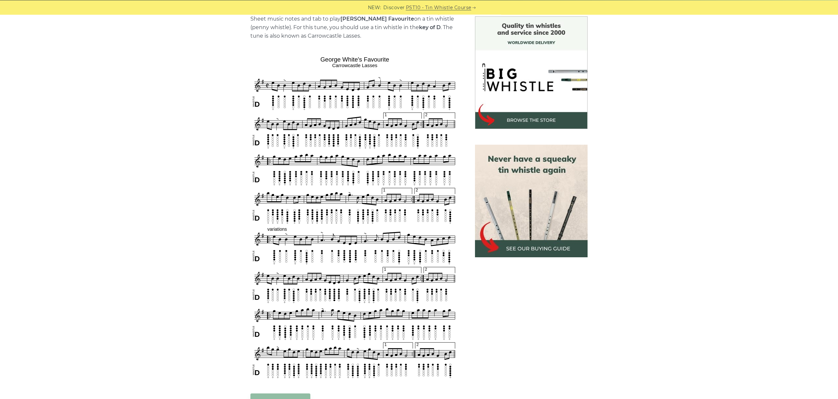
scroll to position [183, 0]
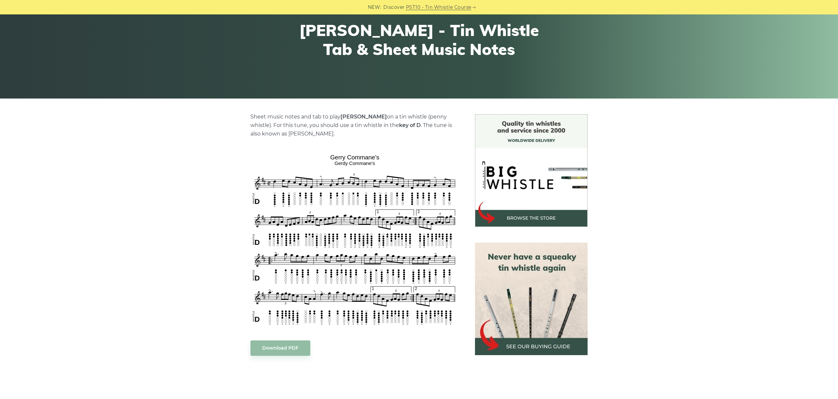
scroll to position [110, 0]
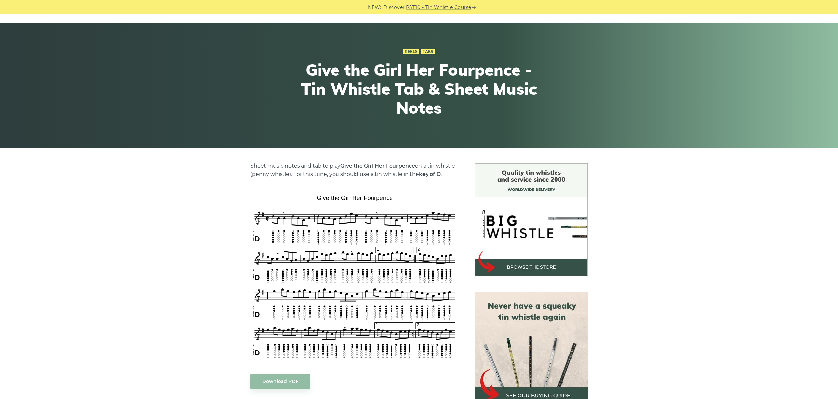
scroll to position [37, 0]
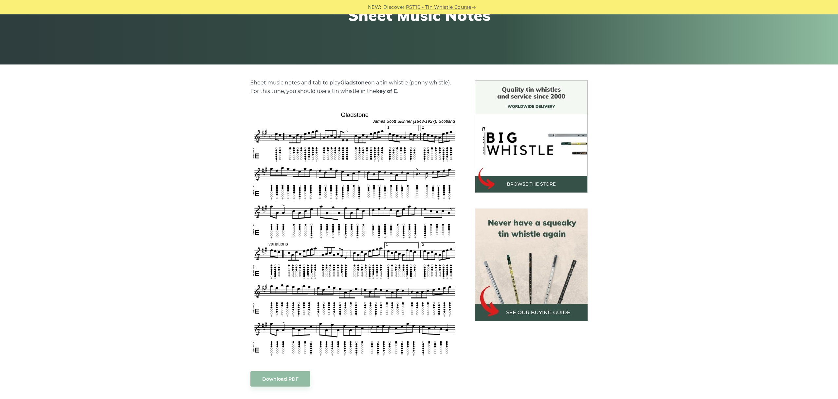
scroll to position [110, 0]
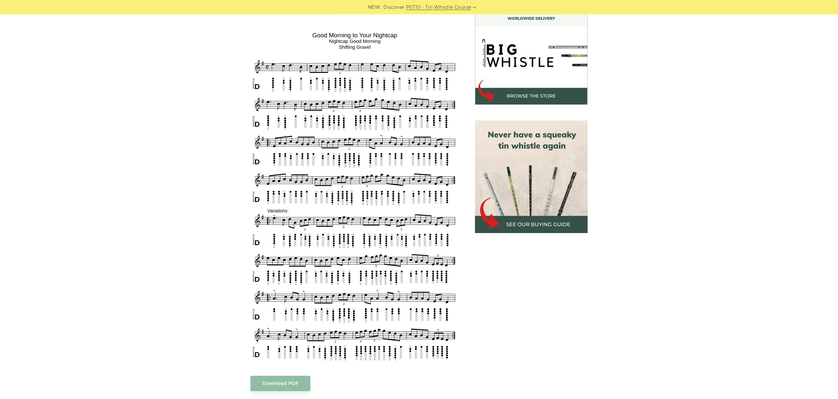
scroll to position [183, 0]
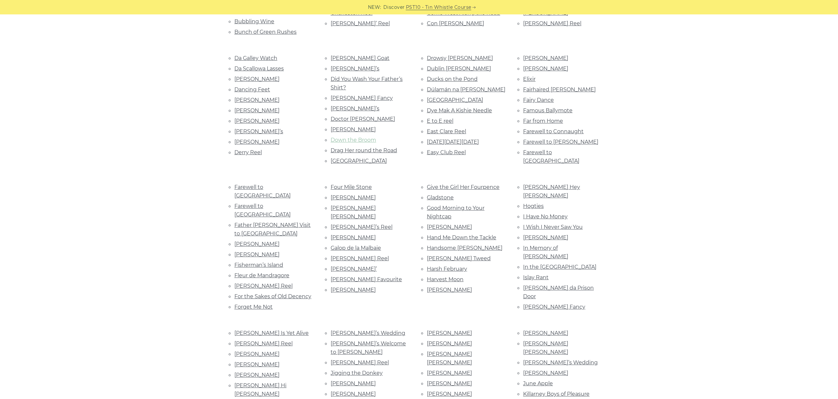
scroll to position [409, 0]
click at [444, 224] on link "Gorman’s" at bounding box center [449, 227] width 45 height 6
click at [456, 234] on link "Hand Me Down the Tackle" at bounding box center [461, 237] width 69 height 6
click at [452, 245] on link "Handsome [PERSON_NAME]" at bounding box center [465, 248] width 76 height 6
click at [452, 255] on link "[PERSON_NAME] Tweed" at bounding box center [459, 258] width 64 height 6
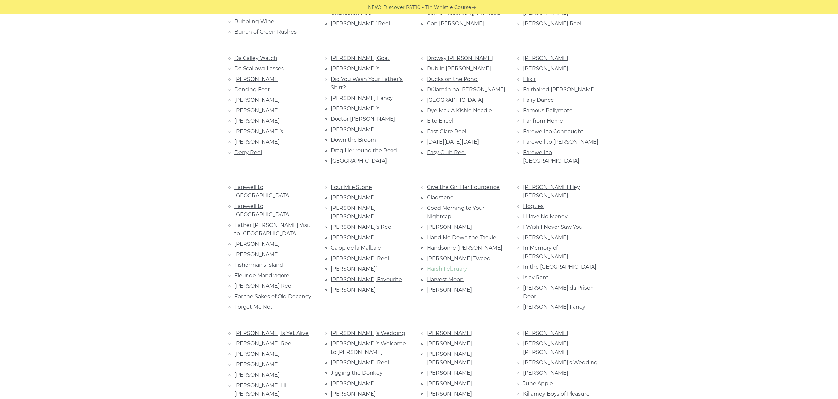
click at [440, 266] on link "Harsh February" at bounding box center [447, 269] width 40 height 6
click at [451, 276] on link "Harvest Moon" at bounding box center [445, 279] width 37 height 6
click at [437, 287] on link "Hickey’s" at bounding box center [449, 290] width 45 height 6
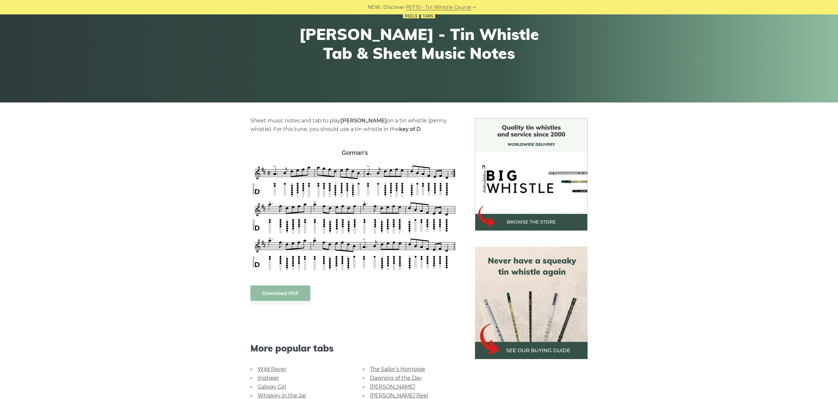
scroll to position [73, 0]
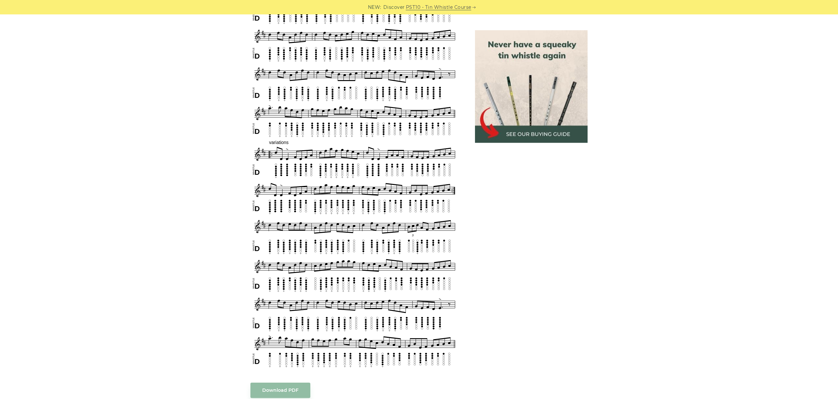
scroll to position [351, 0]
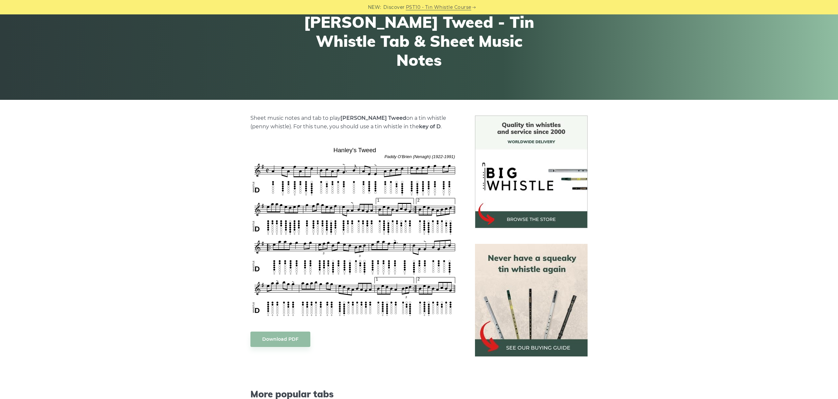
scroll to position [73, 0]
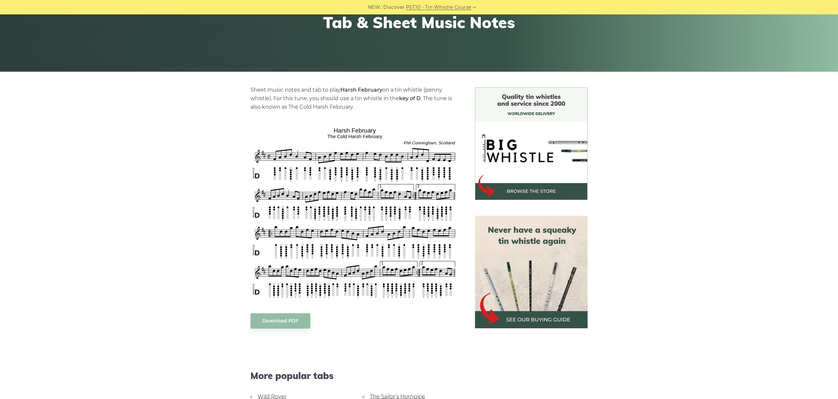
scroll to position [110, 0]
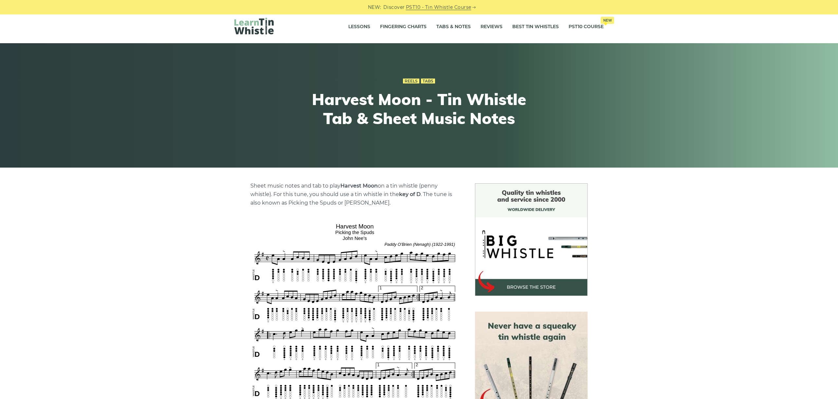
scroll to position [183, 0]
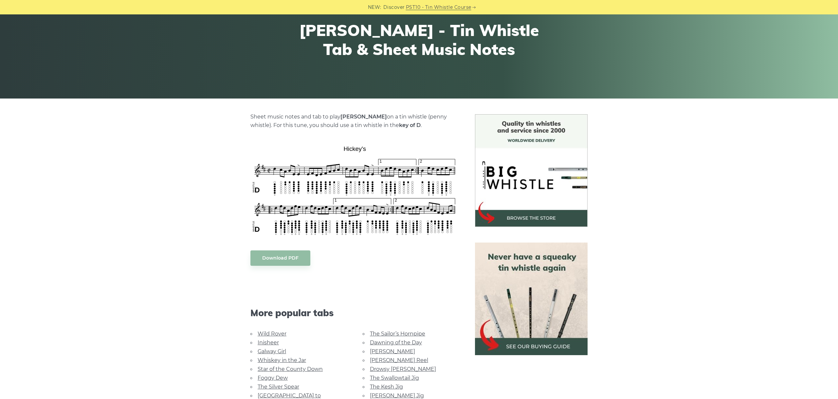
scroll to position [110, 0]
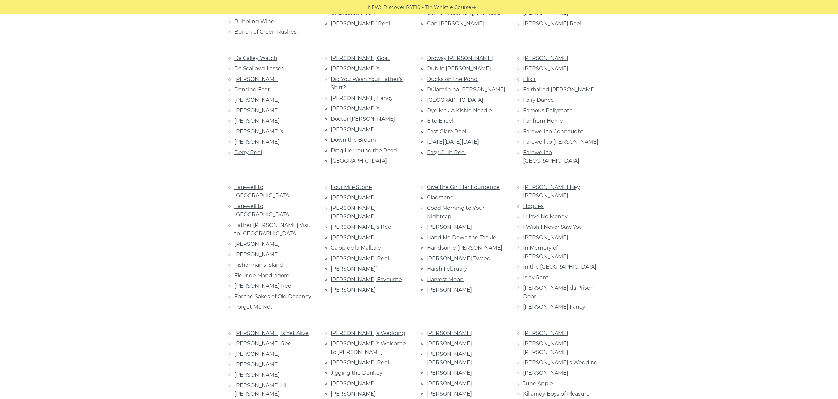
scroll to position [409, 0]
click at [538, 184] on link "[PERSON_NAME] Hey [PERSON_NAME]" at bounding box center [551, 191] width 57 height 15
click at [532, 203] on link "Hogties" at bounding box center [533, 206] width 21 height 6
click at [560, 212] on li "I Have No Money" at bounding box center [563, 216] width 81 height 9
click at [560, 213] on link "I Have No Money" at bounding box center [545, 216] width 45 height 6
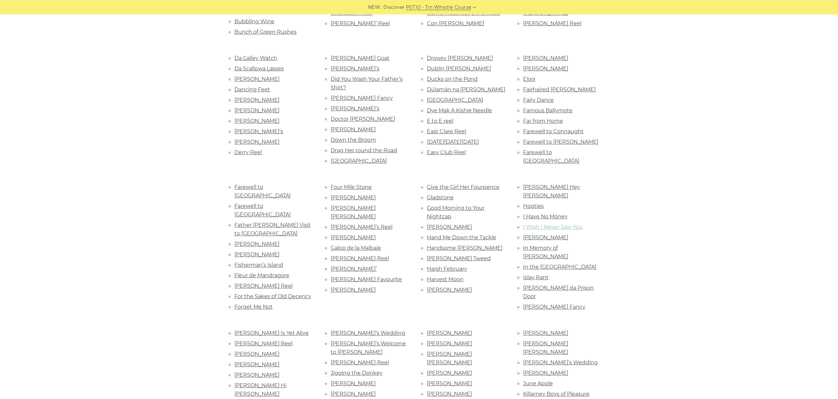
click at [564, 224] on link "I Wish I Never Saw You" at bounding box center [553, 227] width 60 height 6
click at [553, 234] on link "Imelda Roland’s" at bounding box center [545, 237] width 45 height 6
click at [564, 245] on link "In Memory of Coleman" at bounding box center [545, 252] width 45 height 15
click at [554, 264] on link "In the Tap Room" at bounding box center [559, 267] width 73 height 6
click at [544, 274] on link "Islay Rant" at bounding box center [536, 277] width 26 height 6
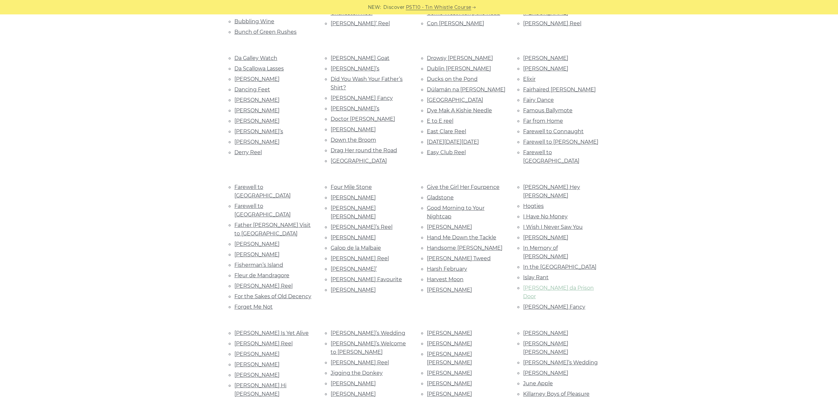
click at [548, 285] on link "Jack Broke da Prison Door" at bounding box center [558, 292] width 71 height 15
click at [563, 304] on link "Jack Coughlan’s Fancy" at bounding box center [554, 307] width 62 height 6
click at [557, 304] on link "Jack Coughlan’s Fancy" at bounding box center [554, 307] width 62 height 6
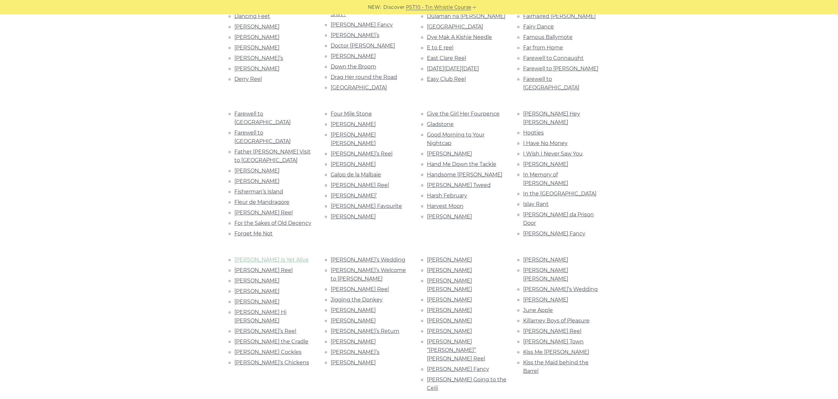
click at [255, 257] on link "Jack Is Yet Alive" at bounding box center [271, 260] width 74 height 6
click at [260, 267] on link "Jack Keane’s Reel" at bounding box center [263, 270] width 58 height 6
click at [259, 278] on link "Jack Maguire’s" at bounding box center [256, 281] width 45 height 6
click at [267, 288] on link "Jackie Coleman’s" at bounding box center [256, 291] width 45 height 6
click at [252, 299] on link "Jackie Daly’s" at bounding box center [256, 302] width 45 height 6
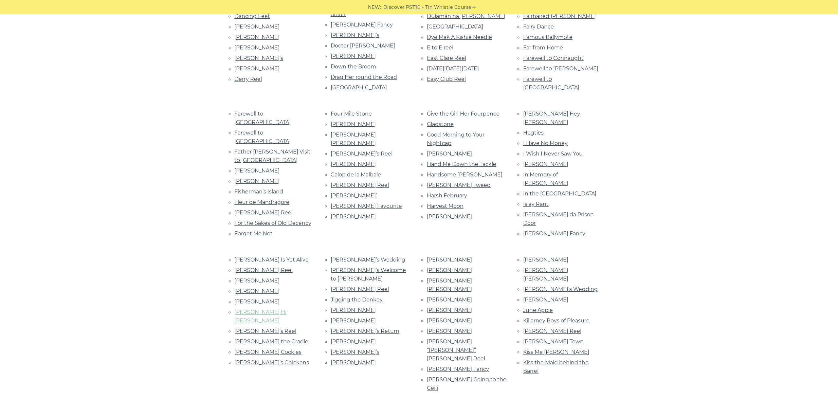
click at [258, 309] on link "Jackson’s Hi Ho" at bounding box center [260, 316] width 52 height 15
click at [246, 328] on link "Jean’s Reel" at bounding box center [265, 331] width 62 height 6
click at [257, 339] on link "[PERSON_NAME] the Cradle" at bounding box center [271, 342] width 74 height 6
click at [277, 349] on link "Jenny Picking Cockles" at bounding box center [267, 352] width 67 height 6
click at [269, 360] on link "Jenny’s Chickens" at bounding box center [271, 363] width 75 height 6
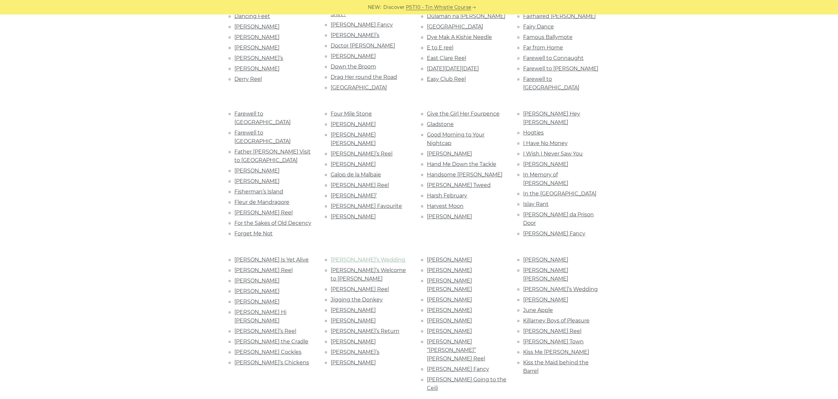
click at [354, 257] on link "Jenny’s Wedding" at bounding box center [368, 260] width 75 height 6
click at [365, 267] on link "Jenny’s Welcome to Charlie" at bounding box center [368, 274] width 75 height 15
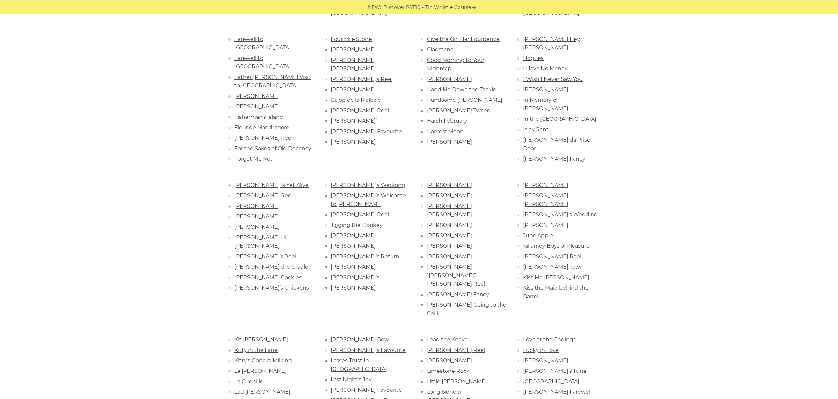
scroll to position [592, 0]
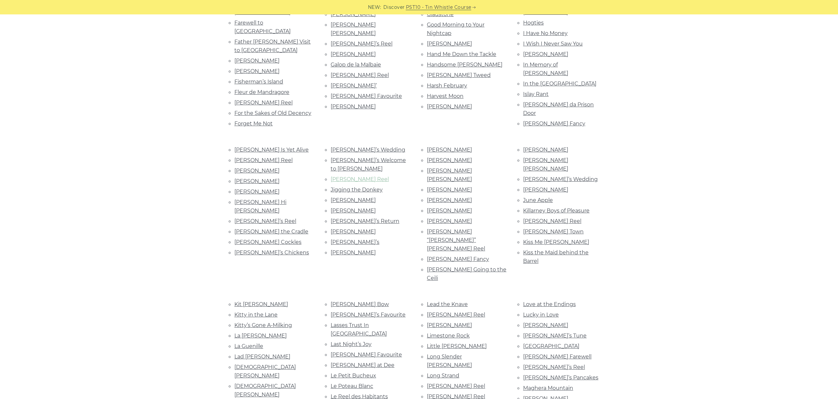
click at [376, 176] on link "Jerry McMahon’s Reel" at bounding box center [360, 179] width 58 height 6
click at [370, 187] on link "Jigging the Donkey" at bounding box center [357, 190] width 52 height 6
click at [348, 197] on link "Jim Coleman’s" at bounding box center [353, 200] width 45 height 6
click at [356, 145] on ul "Jenny’s Wedding Jenny’s Welcome to Charlie Jerry McMahon’s Reel Jigging the Don…" at bounding box center [371, 201] width 81 height 112
click at [357, 208] on link "Jim Donoghue’s" at bounding box center [353, 211] width 45 height 6
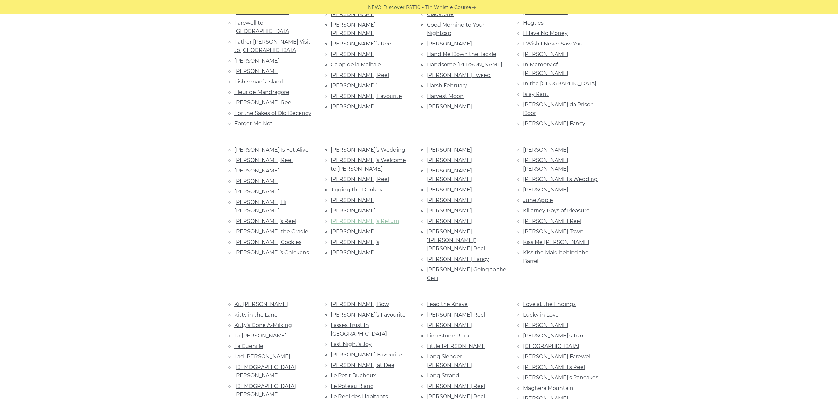
click at [364, 218] on link "Jimmy’s Return" at bounding box center [365, 221] width 69 height 6
click at [356, 229] on link "Joannie Nettle" at bounding box center [353, 232] width 45 height 6
click at [347, 239] on link "Joe Tom’s" at bounding box center [355, 242] width 49 height 6
click at [359, 249] on link "John Brosnan’s" at bounding box center [353, 252] width 45 height 6
click at [458, 147] on link "John Doherty’s" at bounding box center [449, 150] width 45 height 6
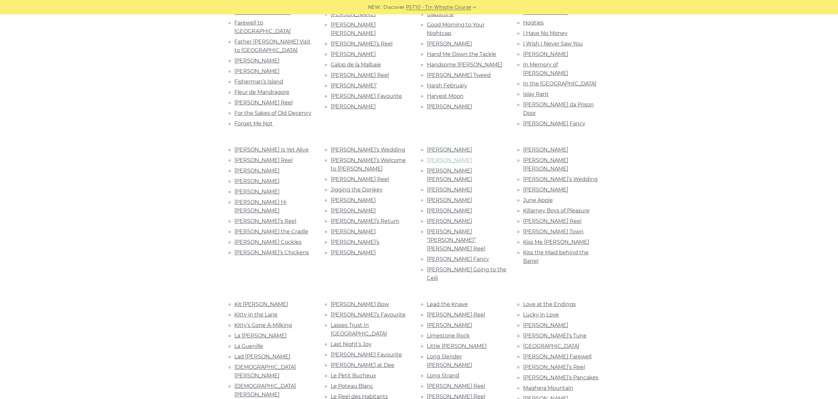
click at [450, 157] on link "John Dwyer’s" at bounding box center [449, 160] width 45 height 6
click at [457, 168] on link "John Joe Casey’s" at bounding box center [449, 175] width 45 height 15
click at [447, 187] on link "John Kelly’s" at bounding box center [449, 190] width 45 height 6
click at [455, 197] on link "John McGinley’s" at bounding box center [449, 200] width 45 height 6
click at [447, 208] on link "John Naughton’s" at bounding box center [449, 211] width 45 height 6
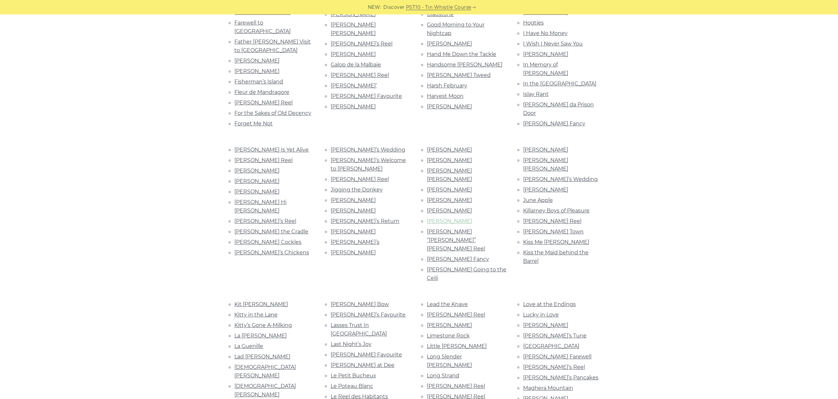
click at [452, 218] on link "John Stenson’s" at bounding box center [449, 221] width 45 height 6
click at [461, 229] on link "Johnny “Watt” Henry’s Reel" at bounding box center [456, 240] width 58 height 23
click at [473, 256] on link "Johnny Cronin’s Fancy" at bounding box center [458, 259] width 62 height 6
click at [461, 267] on link "Johnny Going to the Ceili" at bounding box center [467, 274] width 80 height 15
click at [543, 147] on link "Johnny Ward’s" at bounding box center [545, 150] width 45 height 6
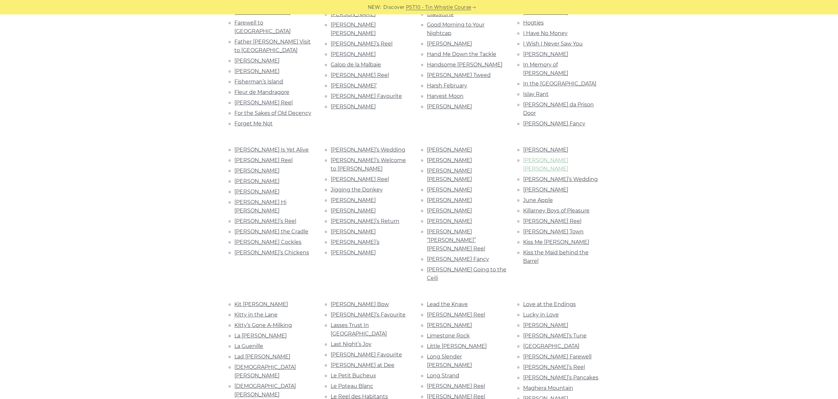
click at [557, 157] on link "Johnny Watt Henry’s" at bounding box center [545, 164] width 45 height 15
click at [569, 176] on link "Johnny’s Wedding" at bounding box center [560, 179] width 75 height 6
click at [551, 187] on link "Julia Delaney" at bounding box center [545, 190] width 45 height 6
click at [542, 145] on ul "Johnny Ward’s Johnny Watt Henry’s Johnny’s Wedding Julia Delaney June Apple Kil…" at bounding box center [563, 205] width 81 height 120
click at [551, 197] on link "June Apple" at bounding box center [538, 200] width 30 height 6
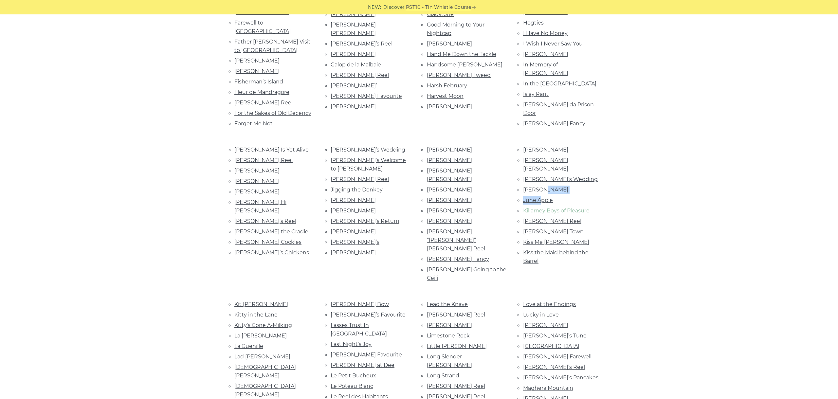
click at [568, 208] on link "Killarney Boys of Pleasure" at bounding box center [556, 211] width 66 height 6
drag, startPoint x: 482, startPoint y: 178, endPoint x: 483, endPoint y: 175, distance: 3.7
click at [549, 218] on link "Killoran’s Reel" at bounding box center [552, 221] width 58 height 6
click at [528, 229] on link "Kilty Town" at bounding box center [553, 232] width 61 height 6
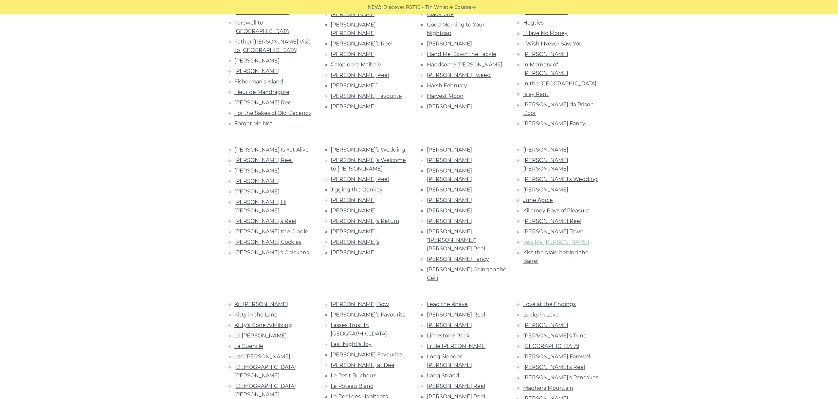
click at [549, 239] on link "Kiss Me Kate" at bounding box center [556, 242] width 66 height 6
click at [582, 249] on link "Kiss the Maid behind the Barrel" at bounding box center [555, 256] width 65 height 15
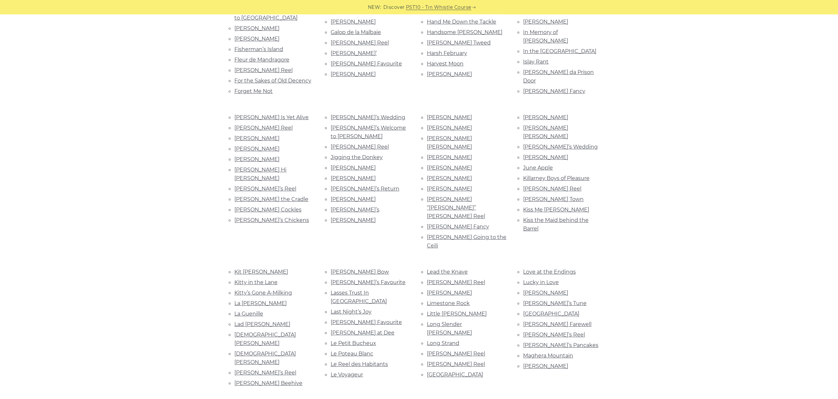
scroll to position [666, 0]
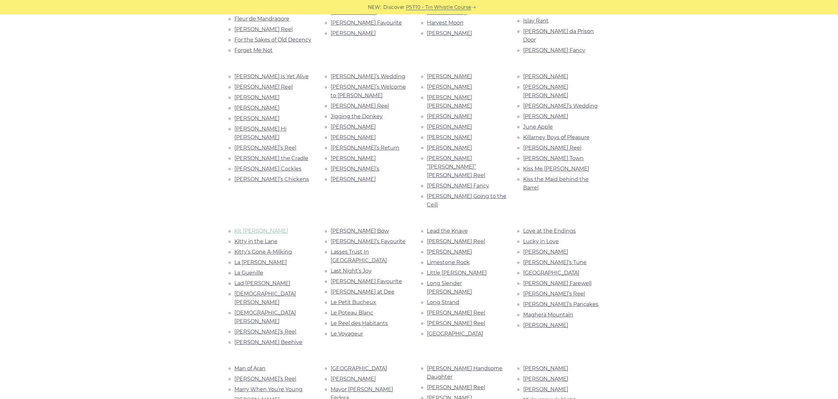
click at [250, 228] on link "Kit O’Connor" at bounding box center [261, 231] width 54 height 6
click at [269, 238] on link "Kitty in the Lane" at bounding box center [255, 241] width 43 height 6
click at [265, 249] on link "Kitty’s Gone A-Milking" at bounding box center [263, 252] width 58 height 6
click at [269, 259] on link "La Cosa Mulligan" at bounding box center [260, 262] width 52 height 6
click at [257, 270] on link "La Guenille" at bounding box center [248, 273] width 29 height 6
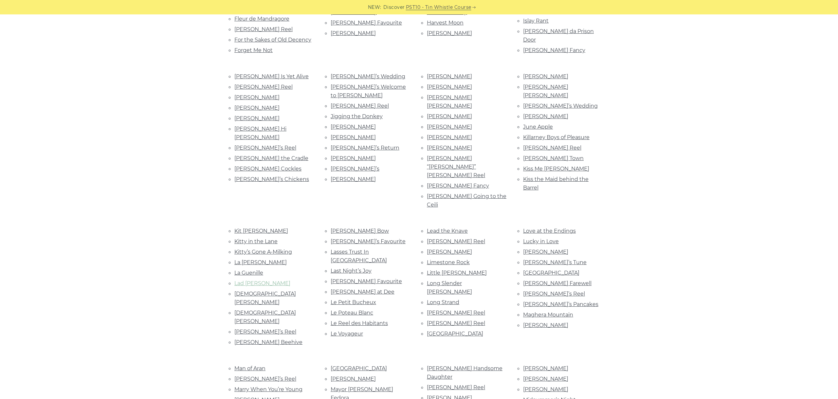
click at [260, 280] on link "Lad O’Beirne’s" at bounding box center [262, 283] width 56 height 6
click at [278, 291] on link "Lady Ann Montgomery" at bounding box center [265, 298] width 62 height 15
click at [262, 329] on link "Laington’s Reel" at bounding box center [265, 332] width 62 height 6
click at [262, 339] on link "Larkin’s Beehive" at bounding box center [268, 342] width 68 height 6
click at [361, 228] on link "Larry Redican’s Bow" at bounding box center [360, 231] width 58 height 6
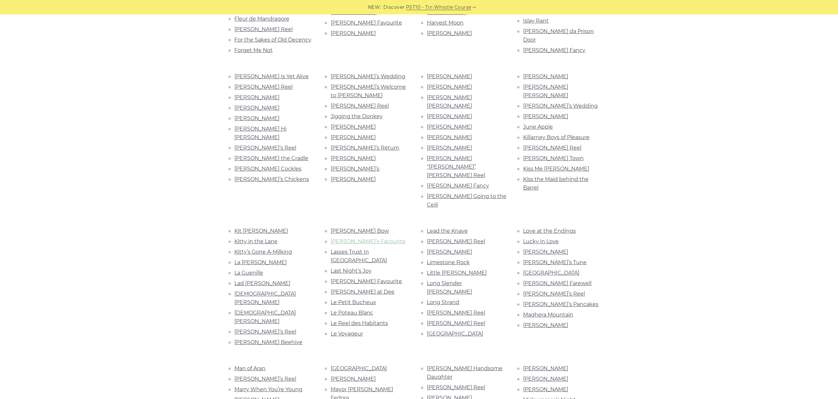
click at [352, 238] on link "Larry’s Favourite" at bounding box center [368, 241] width 75 height 6
click at [355, 249] on link "Lasses Trust In Providence" at bounding box center [359, 256] width 56 height 15
click at [363, 268] on link "Last Night’s Joy" at bounding box center [351, 271] width 41 height 6
click at [348, 278] on link "Lavin’s Favourite" at bounding box center [366, 281] width 71 height 6
click at [350, 289] on link "Lay Dee at Dee" at bounding box center [363, 292] width 64 height 6
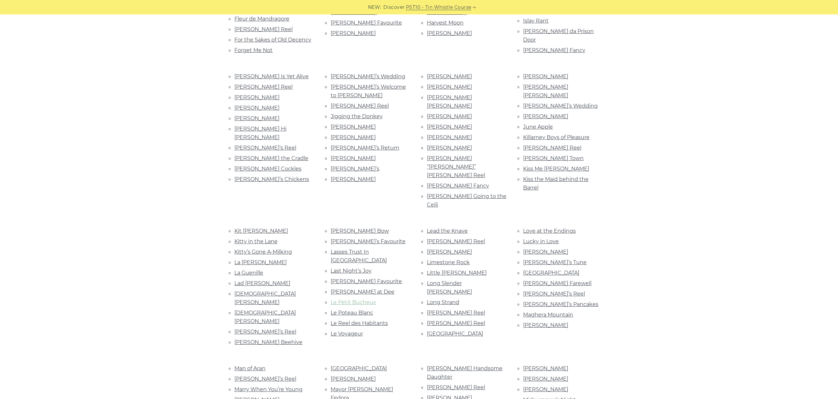
click at [357, 299] on link "Le Petit Bucheux" at bounding box center [354, 302] width 46 height 6
click at [363, 310] on link "Le Poteau Blanc" at bounding box center [352, 313] width 43 height 6
click at [376, 320] on link "Le Reel des Habitants" at bounding box center [359, 323] width 57 height 6
click at [335, 331] on link "Le Voyageur" at bounding box center [347, 334] width 32 height 6
click at [444, 228] on link "Lead the Knave" at bounding box center [447, 231] width 41 height 6
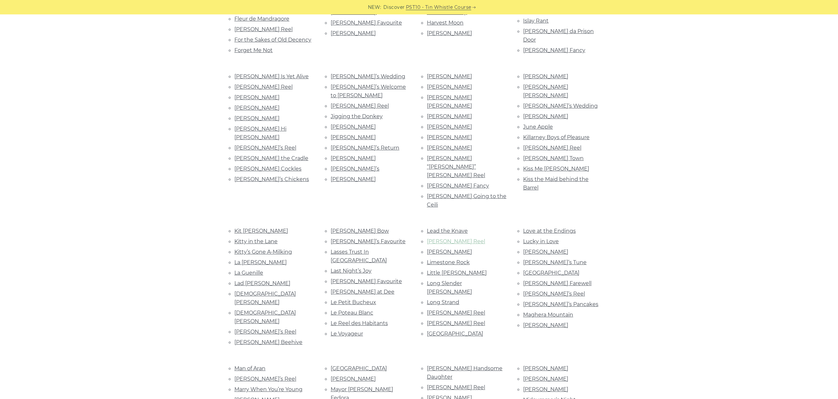
click at [453, 238] on link "Leslie’s Reel" at bounding box center [456, 241] width 58 height 6
click at [450, 249] on link "Lexie McAskill’s" at bounding box center [449, 252] width 45 height 6
click at [450, 259] on link "Limestone Rock" at bounding box center [448, 262] width 43 height 6
click at [455, 270] on link "Little Katie Taylor" at bounding box center [457, 273] width 60 height 6
click at [449, 280] on link "Long Slender Sally" at bounding box center [449, 287] width 45 height 15
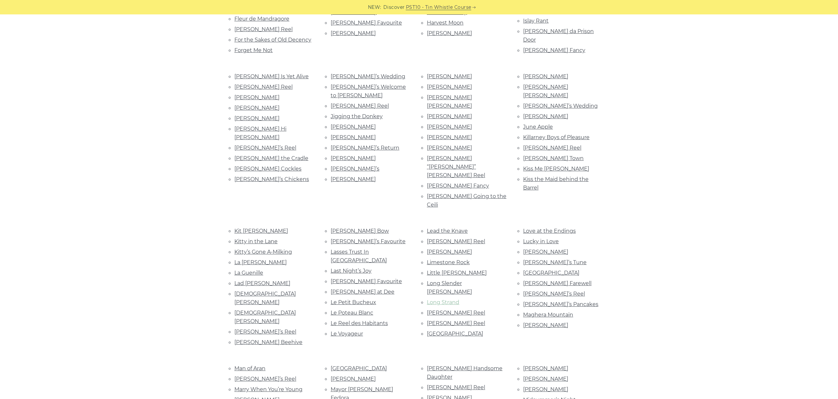
click at [449, 299] on link "Long Strand" at bounding box center [443, 302] width 32 height 6
click at [455, 310] on link "Lord Gordon’s Reel" at bounding box center [456, 313] width 58 height 6
click at [470, 320] on link "Lord McDonald’s Reel" at bounding box center [456, 323] width 58 height 6
click at [453, 331] on link "Lough Mountain" at bounding box center [455, 334] width 56 height 6
click at [557, 228] on link "Love at the Endings" at bounding box center [549, 231] width 53 height 6
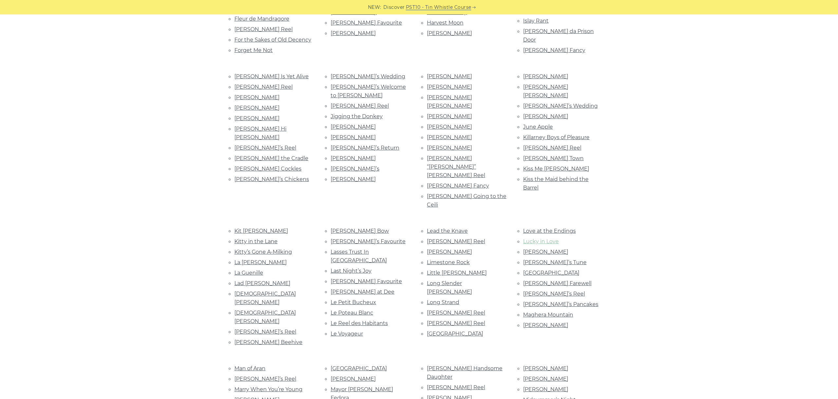
click at [542, 238] on link "Lucky in Love" at bounding box center [541, 241] width 36 height 6
click at [548, 249] on link "Lucy Campbell" at bounding box center [545, 252] width 45 height 6
click at [546, 259] on link "Lucy’s Tune" at bounding box center [555, 262] width 64 height 6
click at [558, 270] on link "MacArthur Road" at bounding box center [551, 273] width 56 height 6
click at [555, 280] on link "MacLeod’s Farewell" at bounding box center [557, 283] width 68 height 6
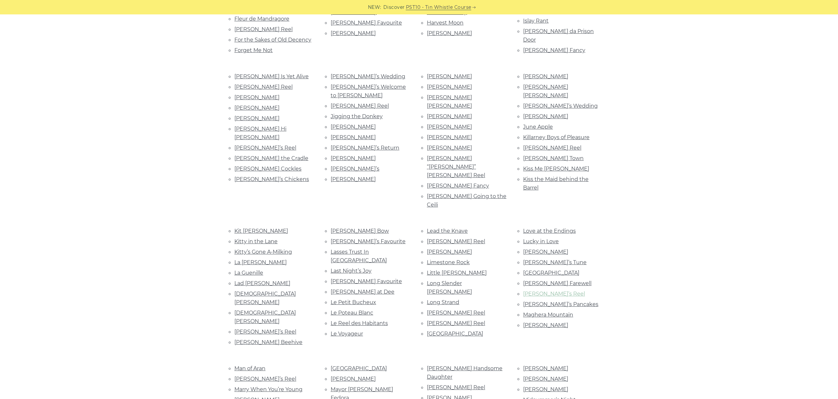
click at [546, 291] on link "Maeve’s Reel" at bounding box center [554, 294] width 62 height 6
click at [533, 301] on link "Maggie’s Pancakes" at bounding box center [560, 304] width 75 height 6
click at [546, 312] on link "Maghera Mountain" at bounding box center [548, 315] width 50 height 6
click at [537, 322] on link "Malcolm Finlay" at bounding box center [545, 325] width 45 height 6
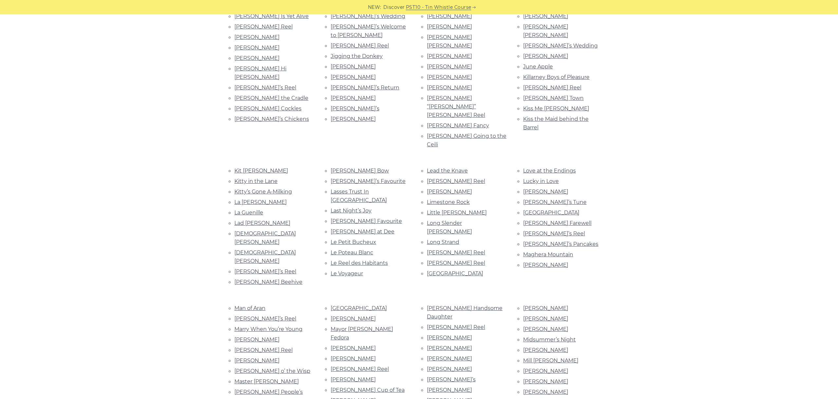
scroll to position [739, 0]
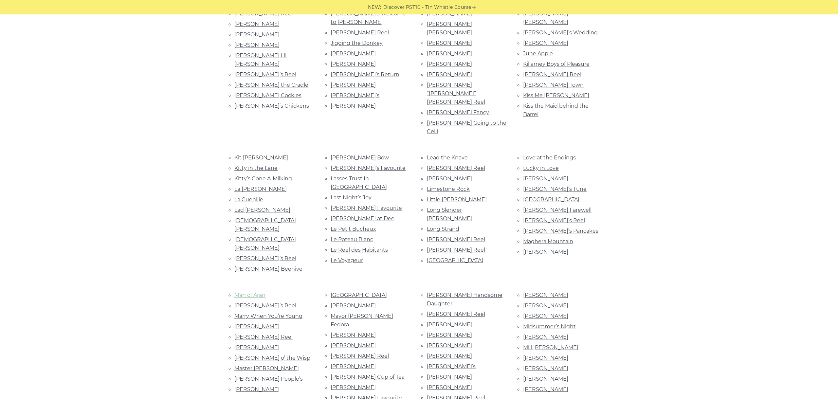
click at [258, 292] on link "Man of Aran" at bounding box center [249, 295] width 31 height 6
click at [259, 303] on link "Marco’s Reel" at bounding box center [265, 306] width 62 height 6
click at [265, 313] on link "Marry When You’re Young" at bounding box center [268, 316] width 68 height 6
click at [261, 323] on link "Martin Ansboro’s" at bounding box center [256, 326] width 45 height 6
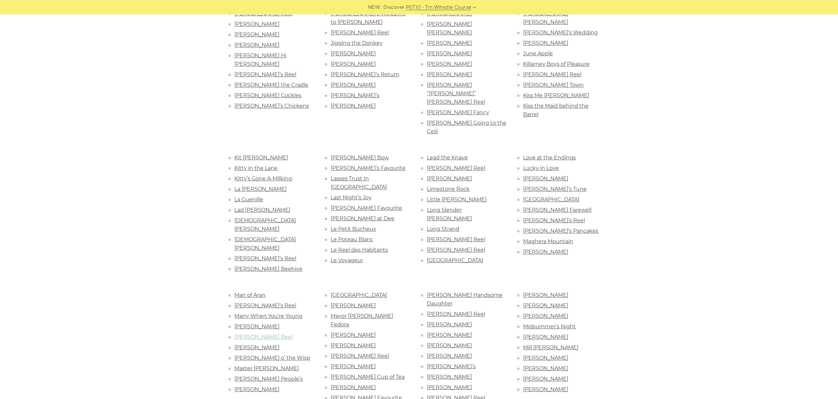
click at [272, 334] on link "Martin Rochford’s Reel" at bounding box center [263, 337] width 58 height 6
click at [256, 344] on link "Martin Wynn’s" at bounding box center [256, 347] width 45 height 6
click at [269, 355] on link "Mary o’ the Wisp" at bounding box center [272, 358] width 76 height 6
click at [256, 365] on link "Master McDermott" at bounding box center [266, 368] width 65 height 6
click at [261, 376] on link "Matt People’s" at bounding box center [268, 379] width 68 height 6
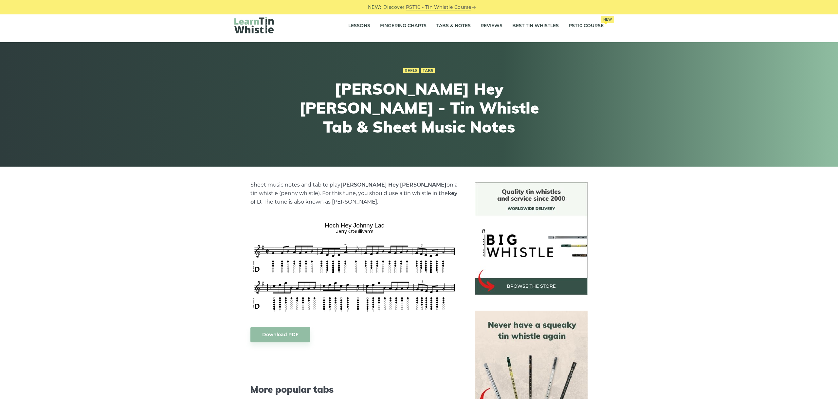
scroll to position [37, 0]
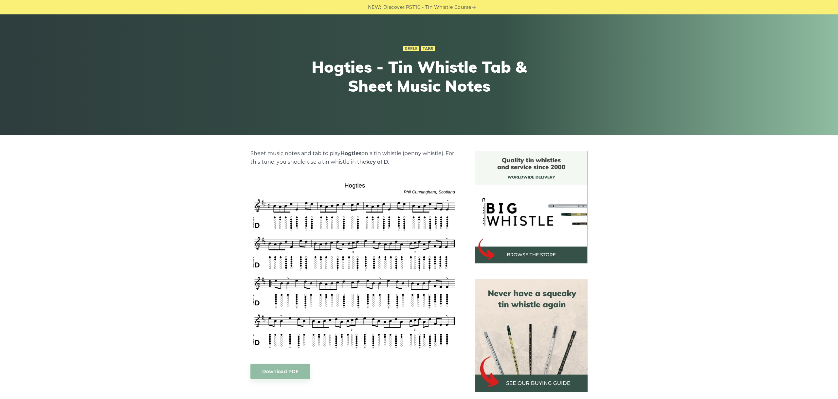
scroll to position [73, 0]
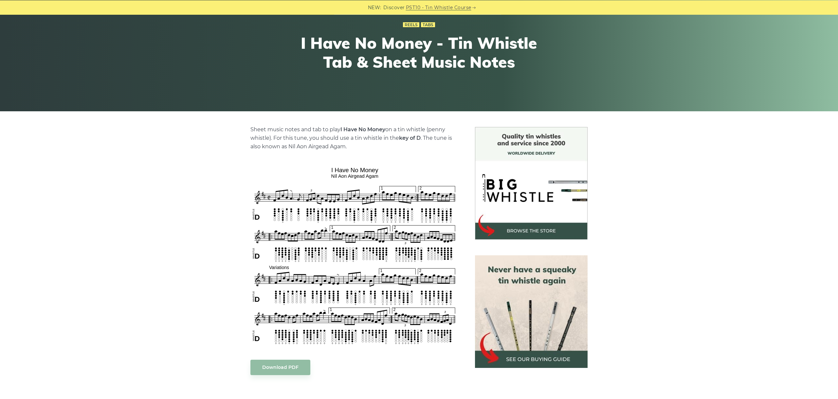
scroll to position [73, 0]
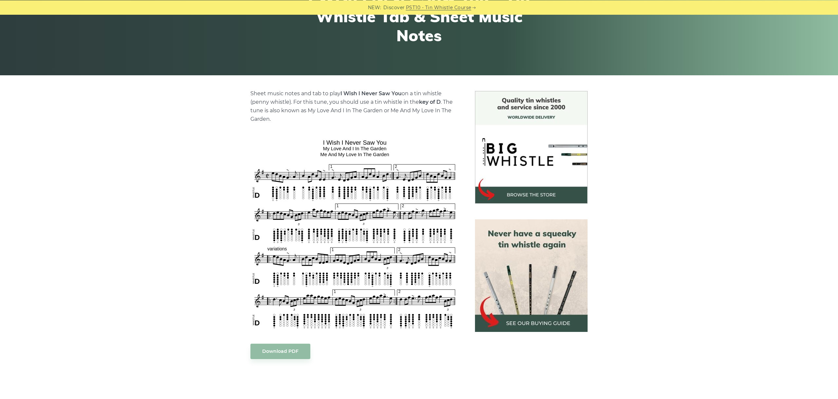
scroll to position [110, 0]
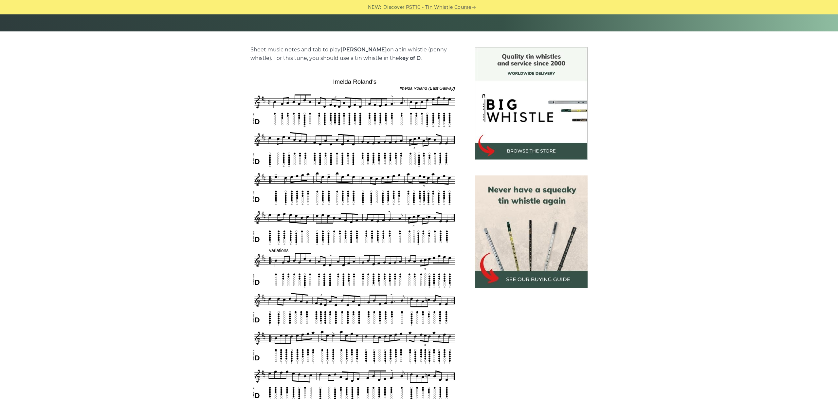
scroll to position [183, 0]
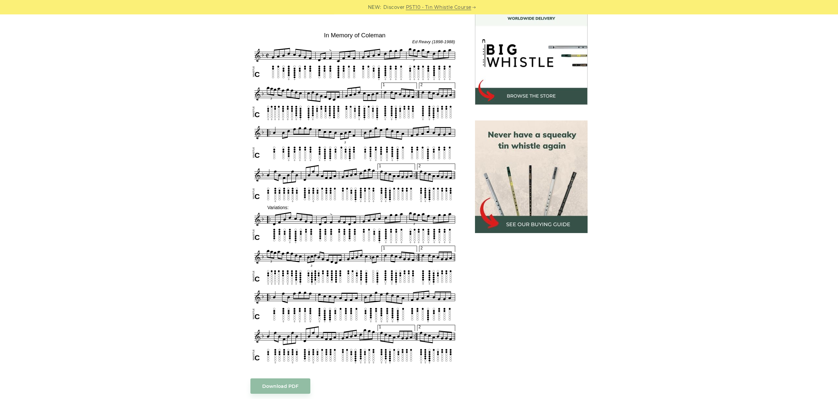
scroll to position [183, 0]
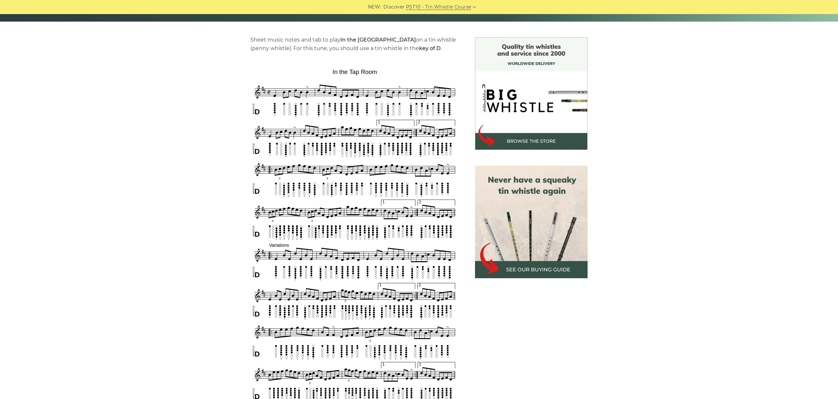
scroll to position [183, 0]
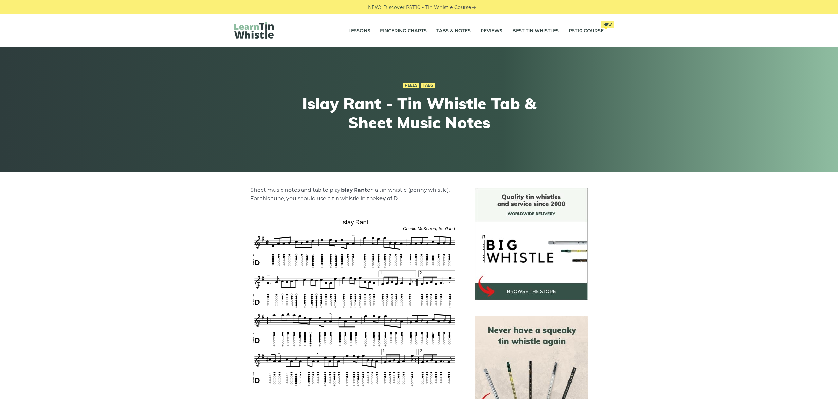
scroll to position [73, 0]
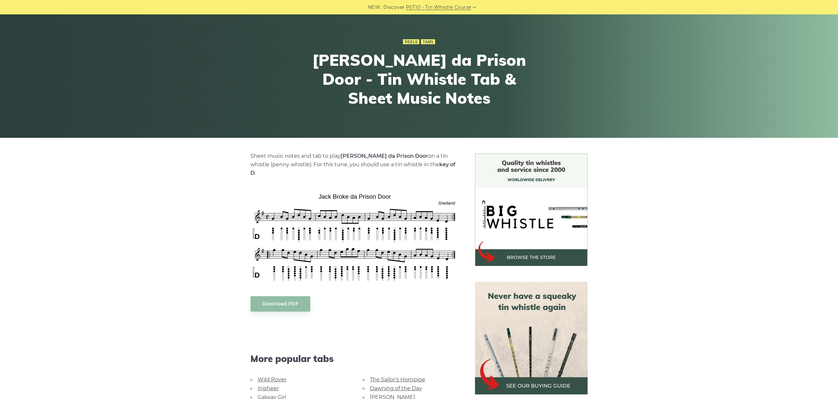
scroll to position [73, 0]
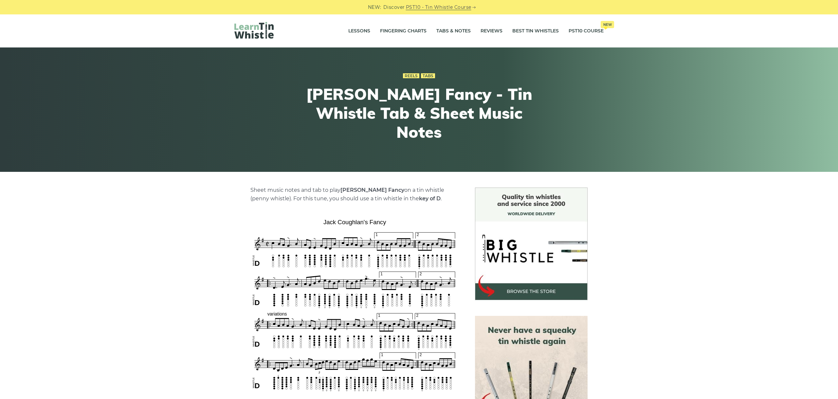
scroll to position [73, 0]
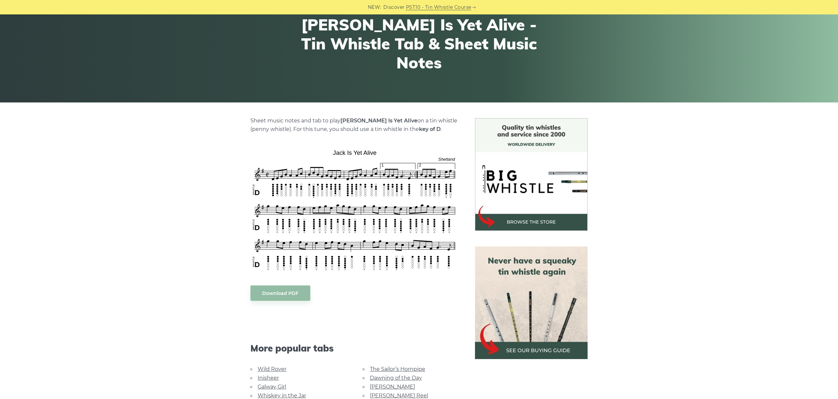
scroll to position [73, 0]
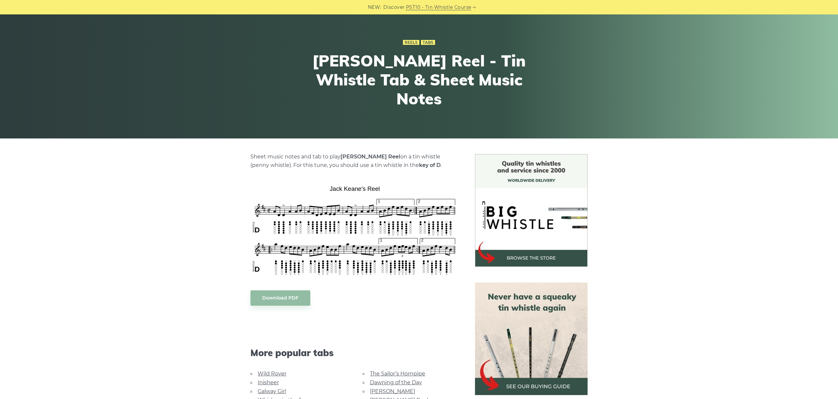
scroll to position [73, 0]
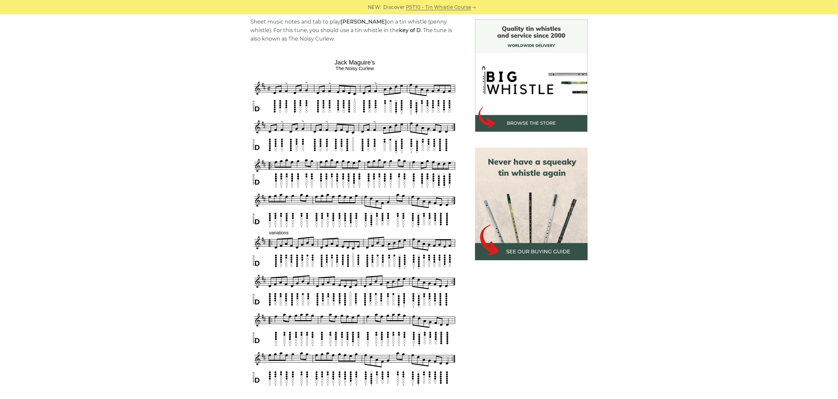
scroll to position [183, 0]
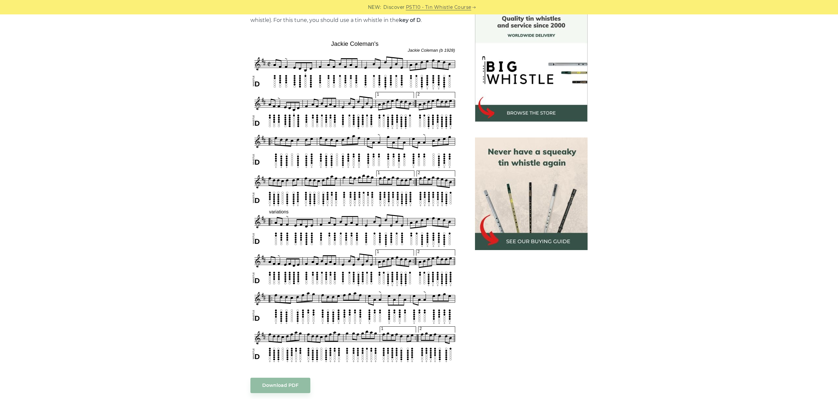
scroll to position [183, 0]
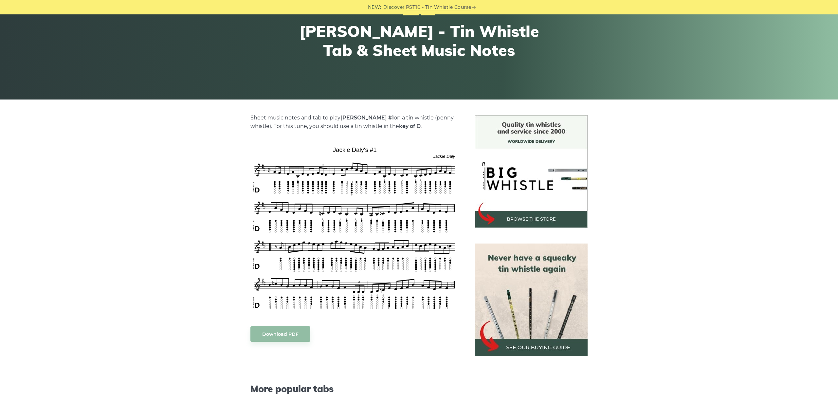
scroll to position [73, 0]
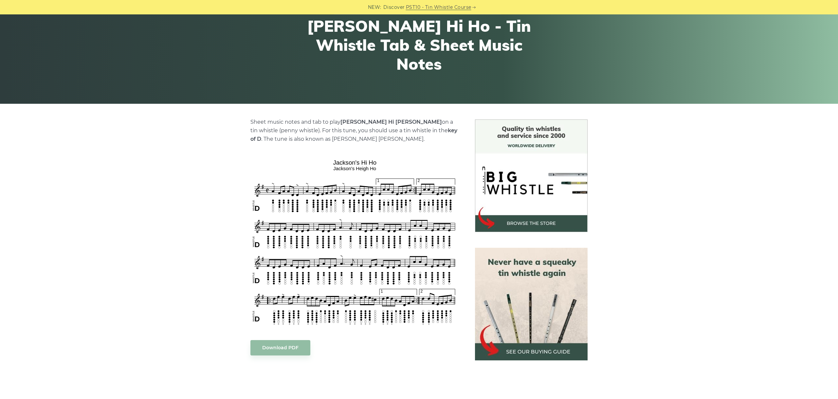
scroll to position [73, 0]
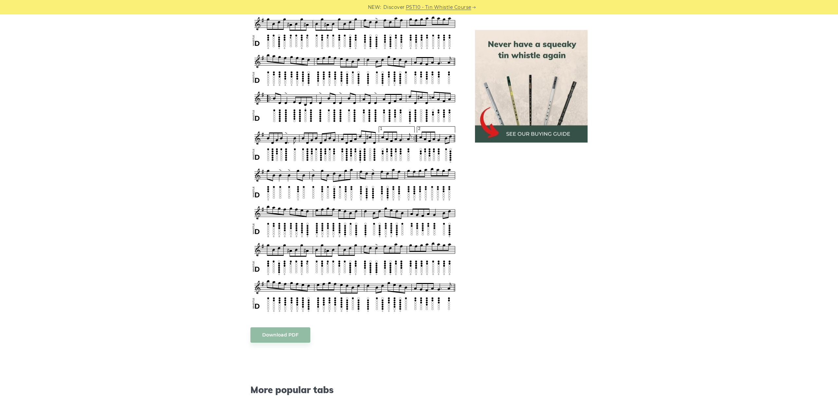
scroll to position [843, 0]
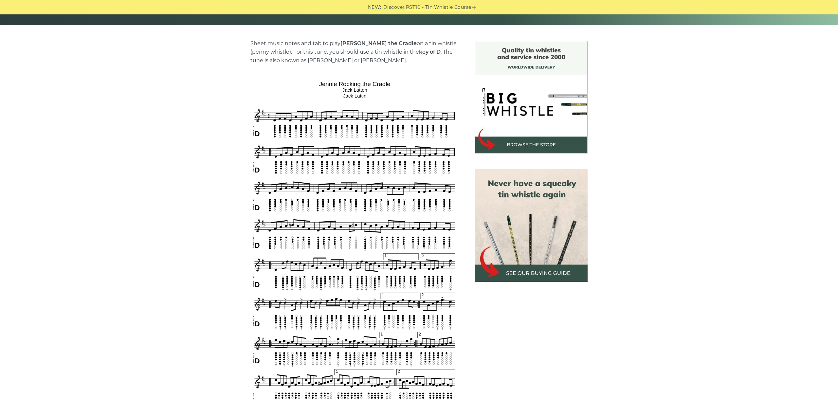
scroll to position [183, 0]
